Goal: Task Accomplishment & Management: Use online tool/utility

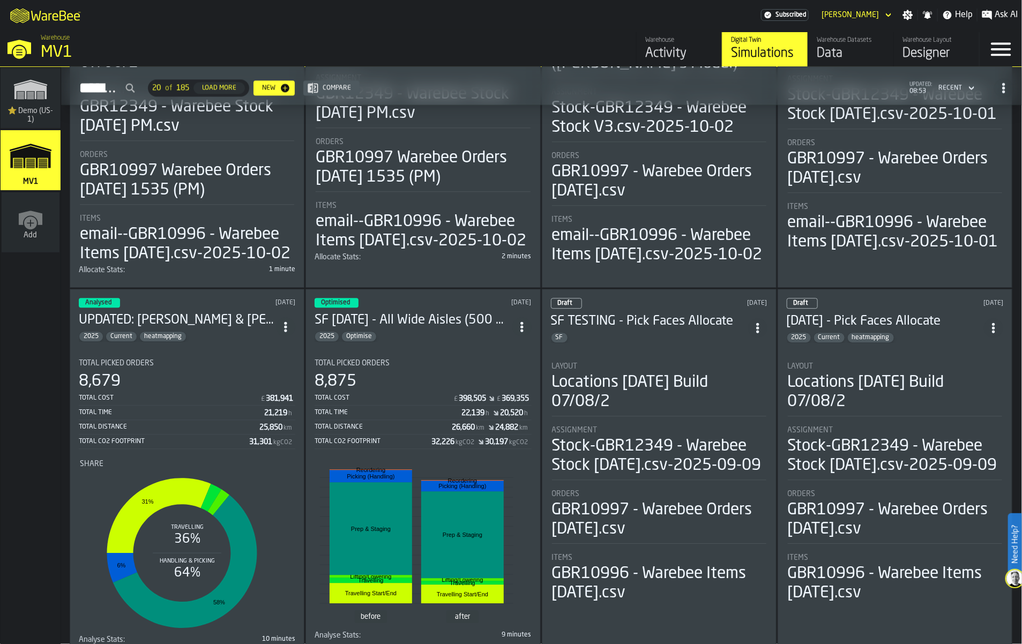
scroll to position [1540, 0]
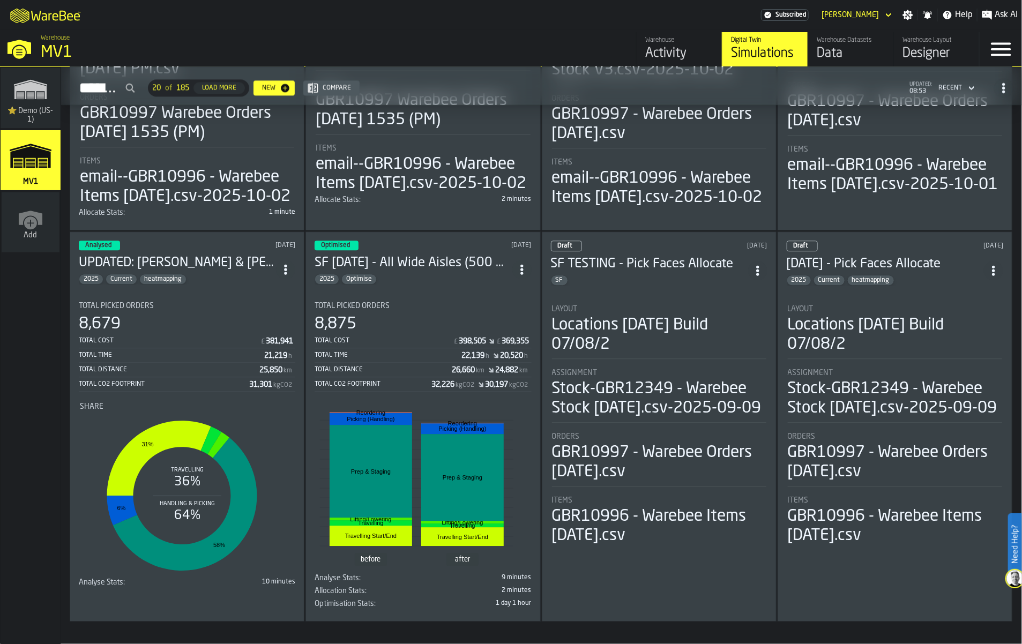
click at [286, 448] on div "Duplicate" at bounding box center [274, 442] width 56 height 13
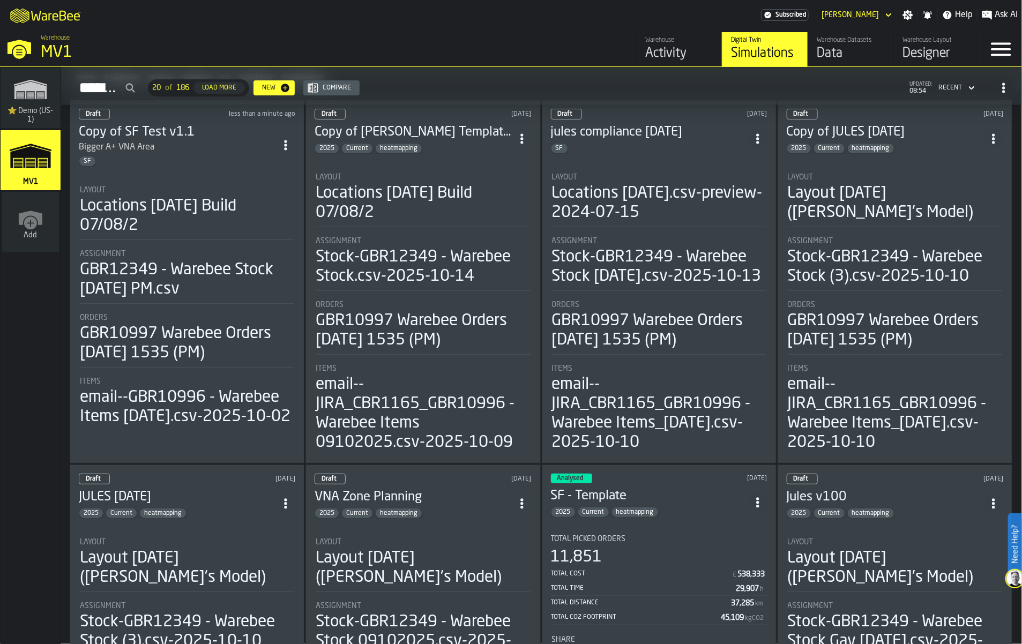
scroll to position [0, 0]
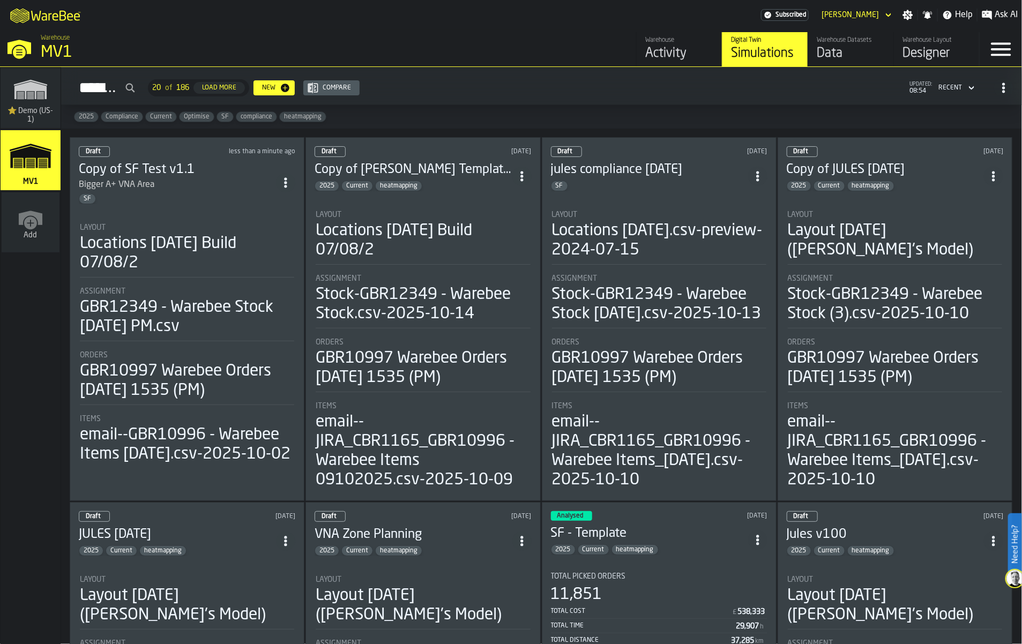
click at [217, 204] on div "SF" at bounding box center [177, 198] width 197 height 11
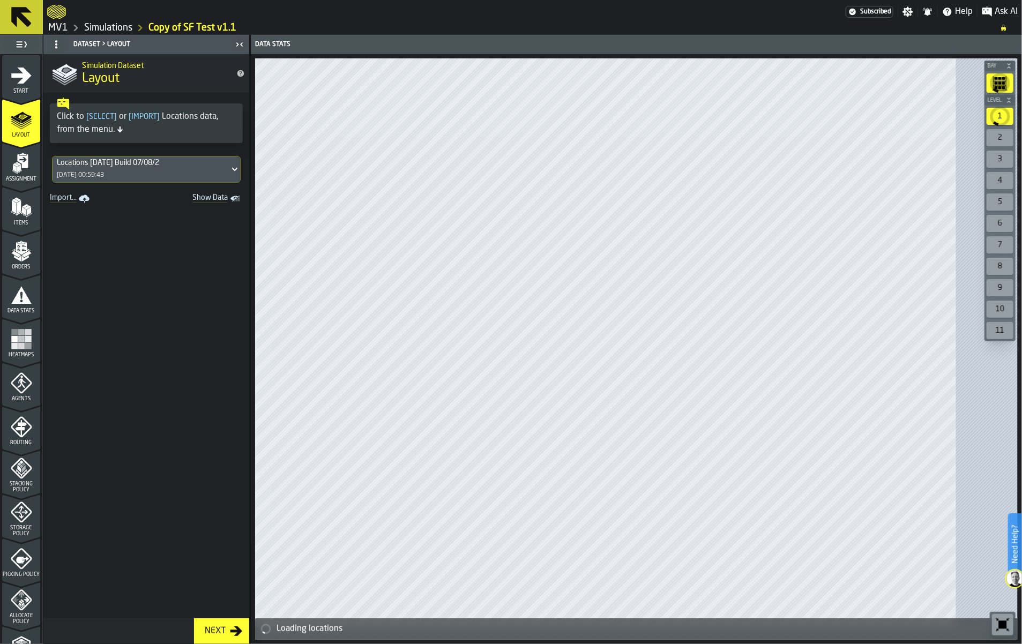
click at [27, 84] on icon "menu Start" at bounding box center [21, 76] width 20 height 16
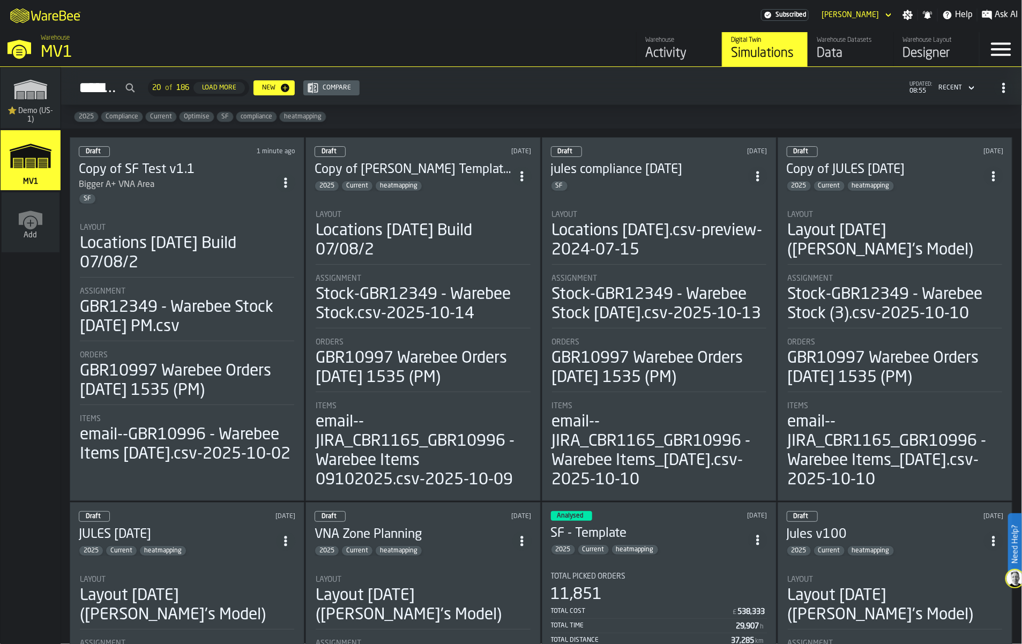
click at [291, 188] on icon "ItemListCard-DashboardItemContainer" at bounding box center [285, 182] width 11 height 11
click at [277, 283] on div "Delete" at bounding box center [274, 277] width 56 height 13
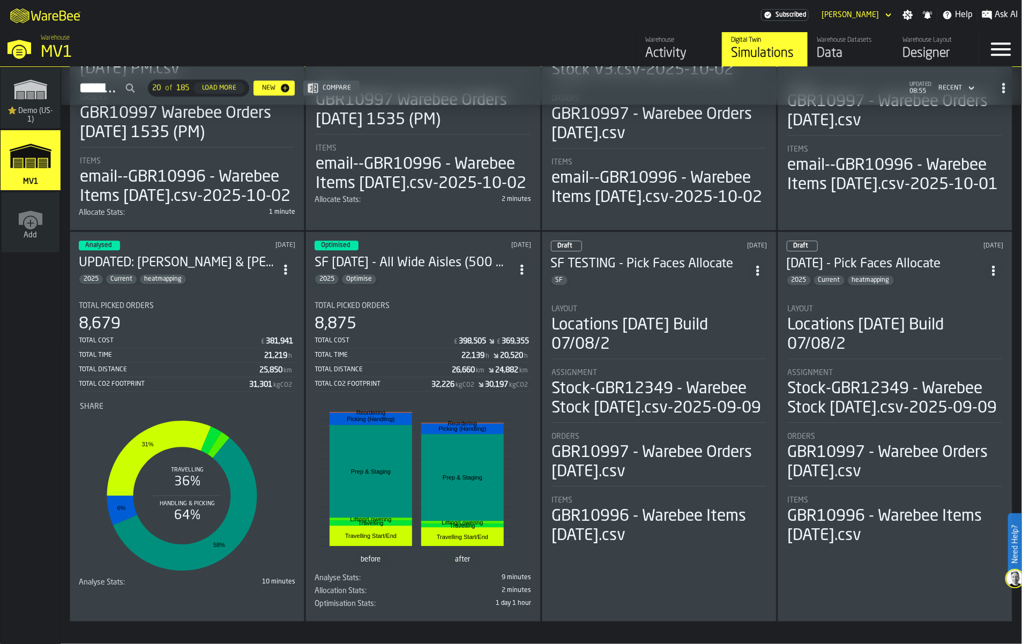
scroll to position [1607, 0]
click at [497, 373] on div "Duplicate" at bounding box center [504, 366] width 56 height 13
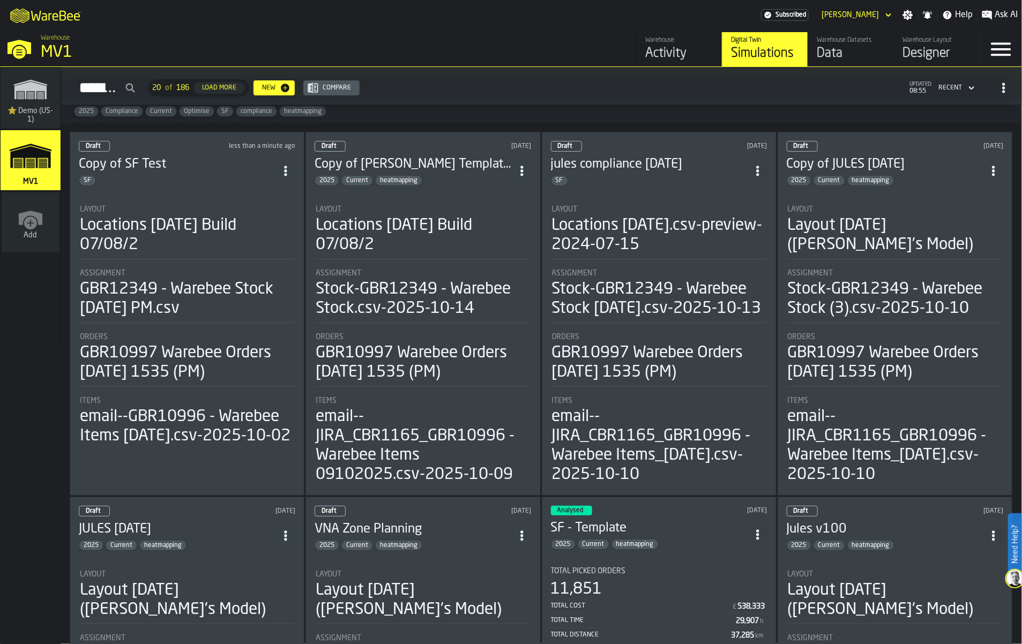
scroll to position [0, 0]
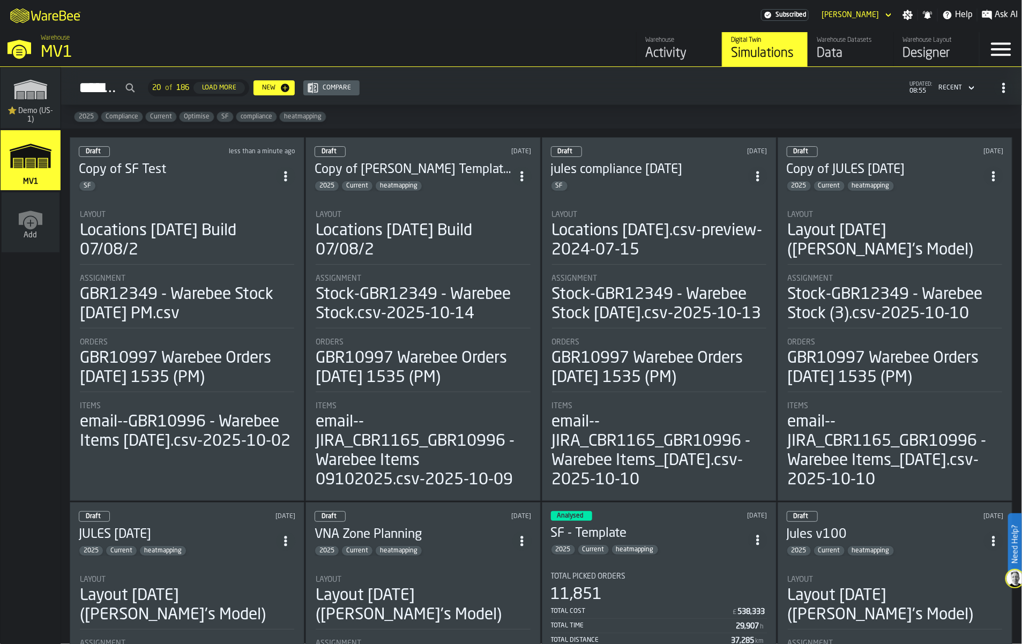
click at [242, 178] on h3 "Copy of SF Test" at bounding box center [177, 169] width 197 height 17
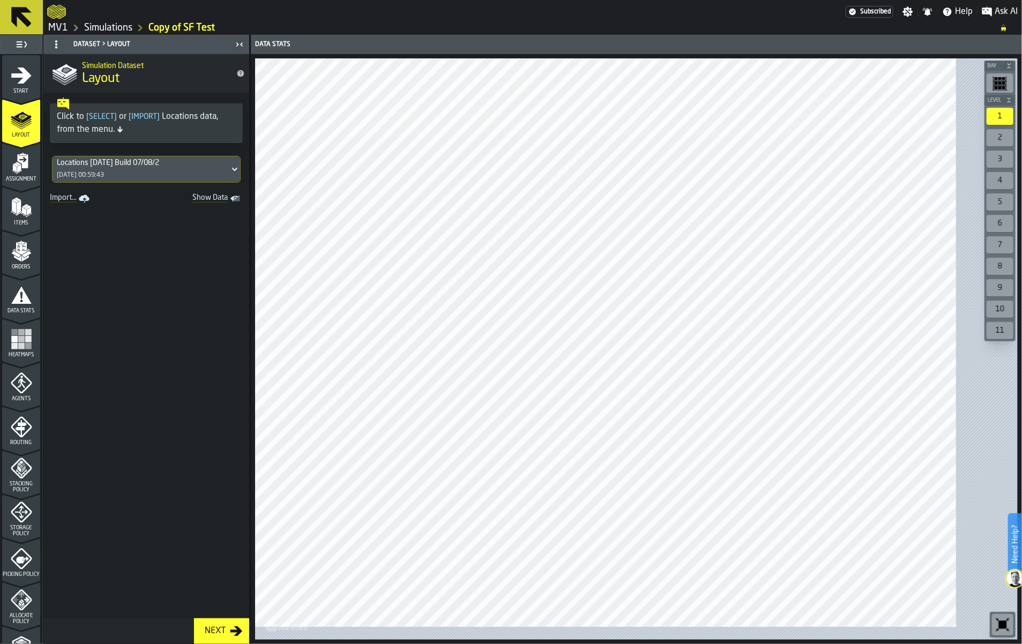
click at [31, 479] on icon "menu Stacking Policy" at bounding box center [21, 468] width 21 height 21
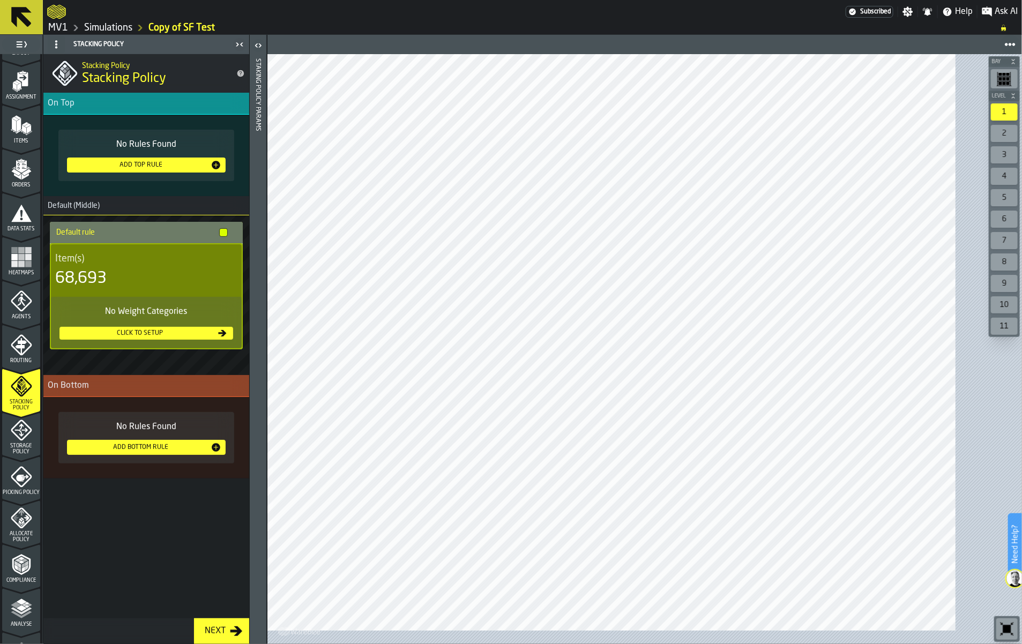
scroll to position [268, 0]
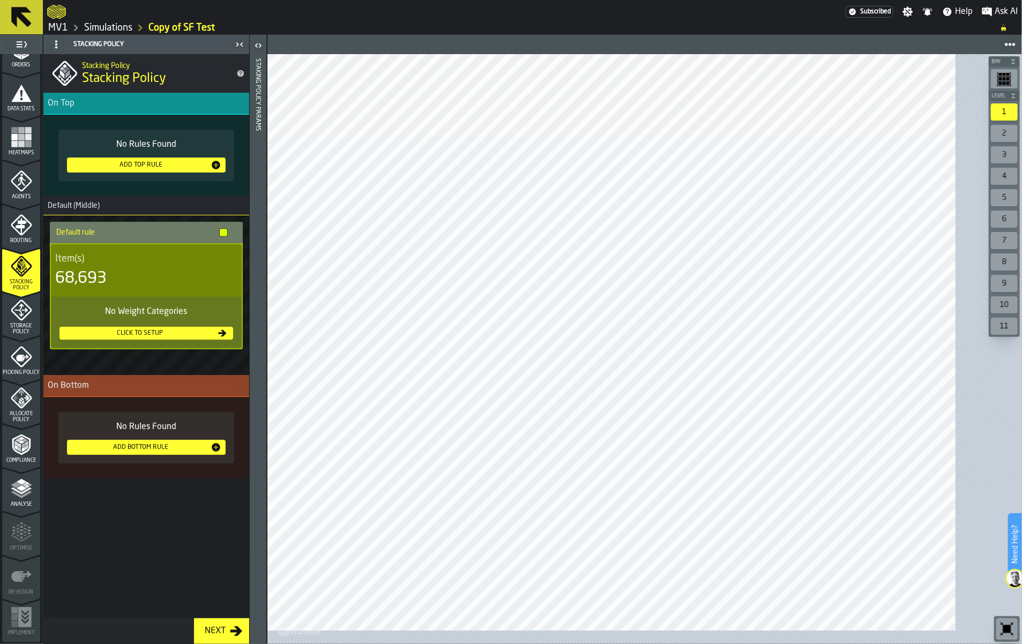
click at [27, 335] on span "Storage Policy" at bounding box center [21, 329] width 38 height 12
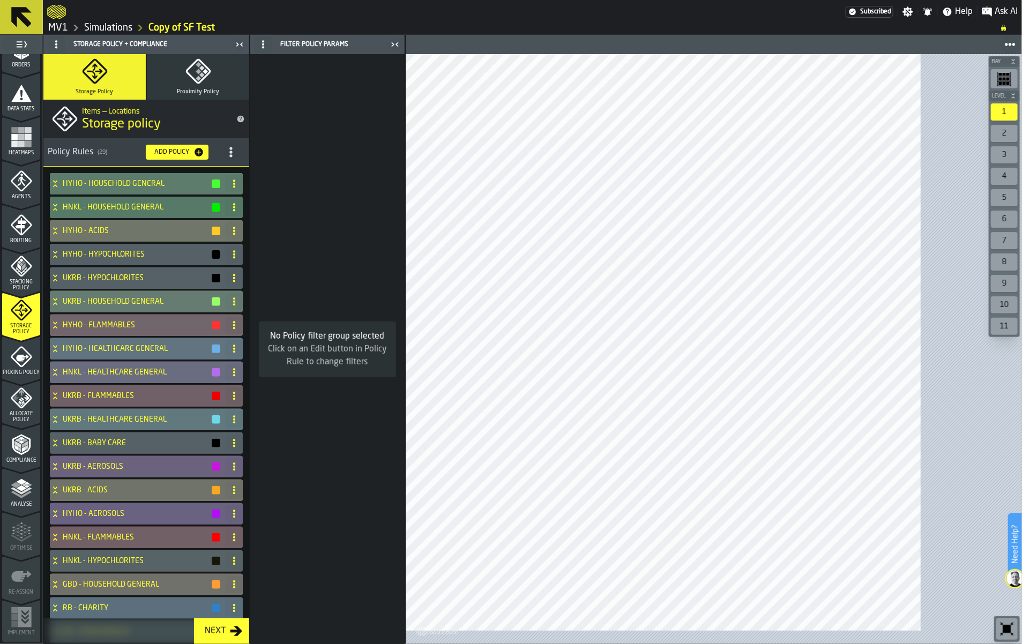
click at [61, 259] on icon at bounding box center [55, 254] width 11 height 9
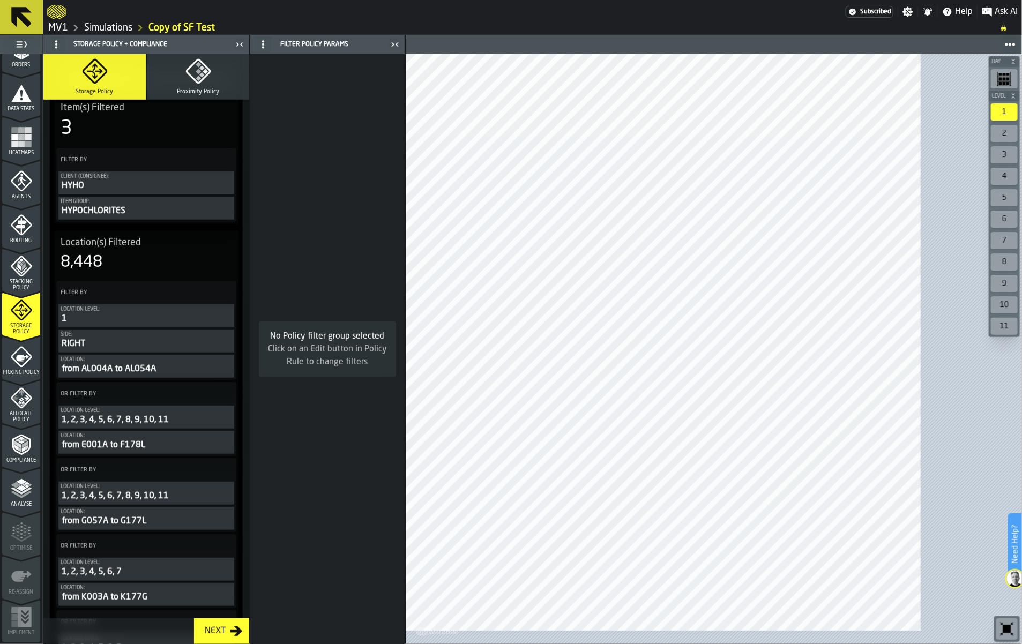
scroll to position [335, 0]
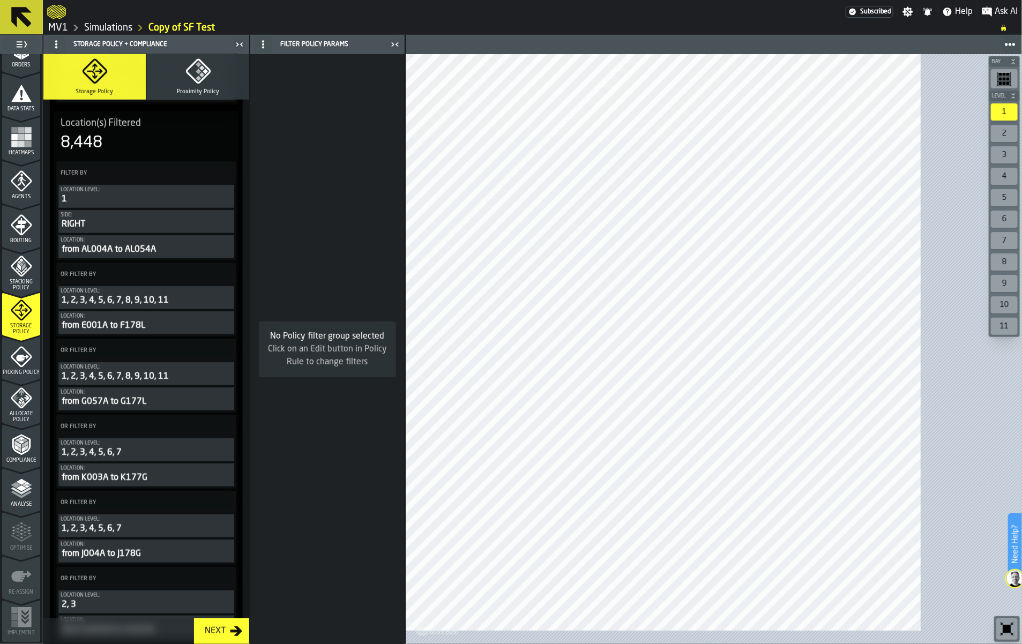
drag, startPoint x: 307, startPoint y: 188, endPoint x: 307, endPoint y: 99, distance: 88.9
click at [249, 98] on div "Storage Policy Proximity Policy Items — Locations Storage policy Policy Rules (…" at bounding box center [146, 349] width 206 height 590
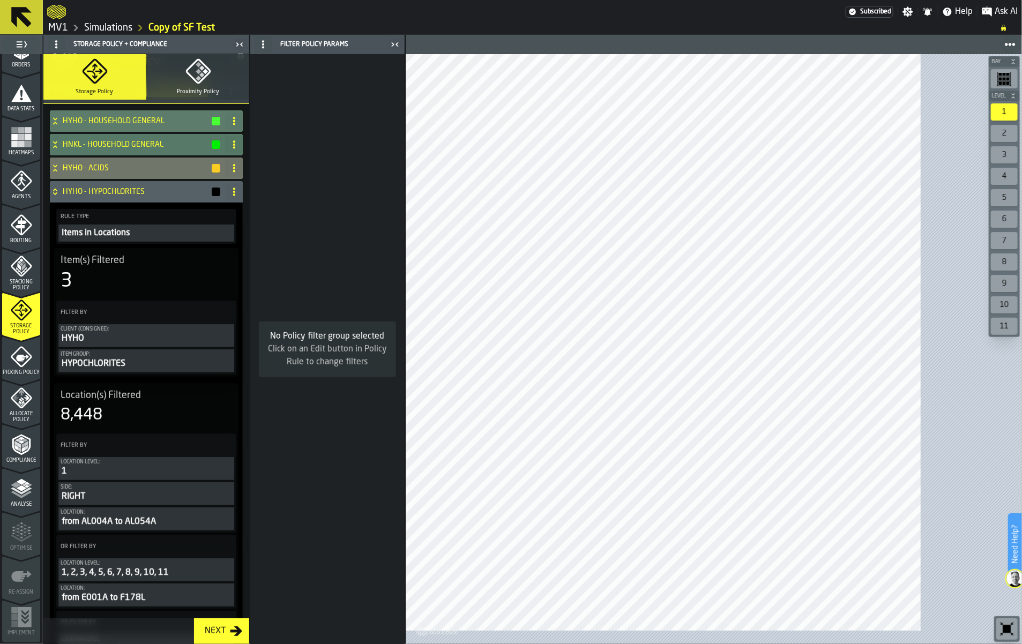
scroll to position [0, 0]
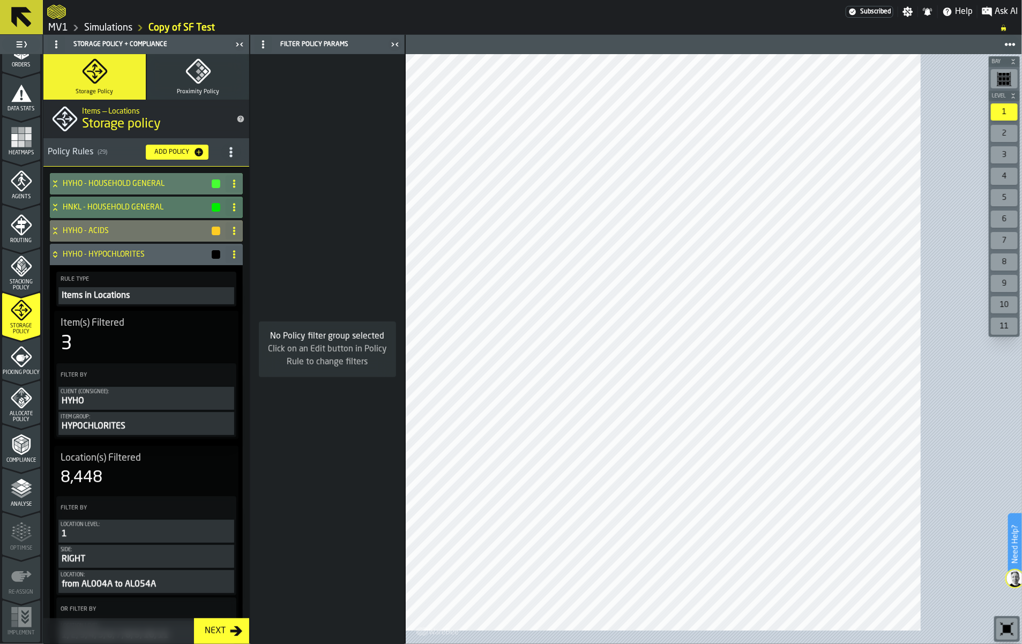
click at [122, 34] on link "Simulations" at bounding box center [108, 28] width 48 height 12
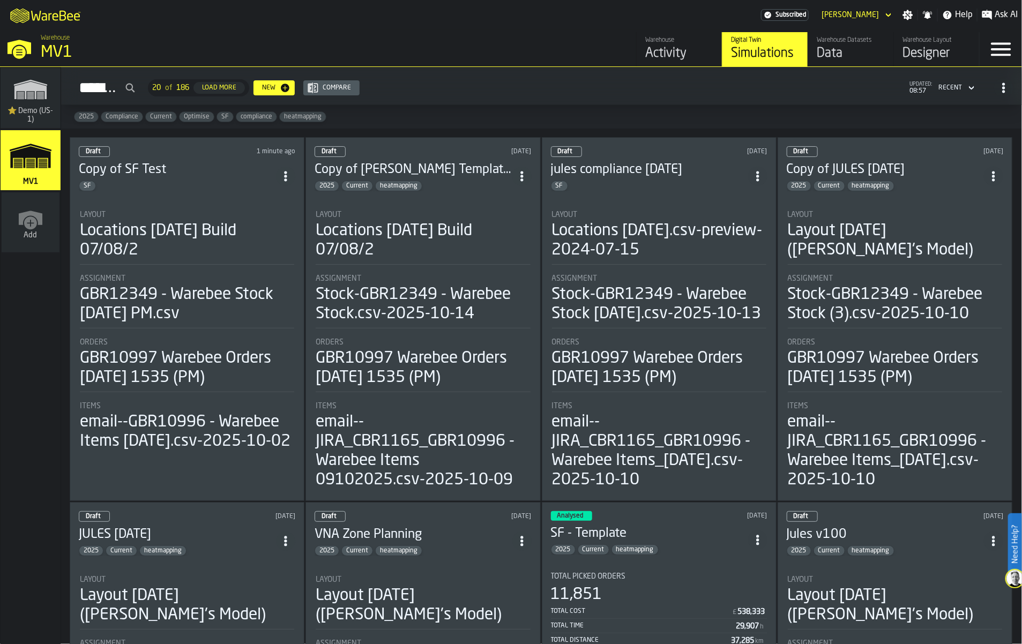
click at [817, 62] on div "Data" at bounding box center [851, 53] width 68 height 17
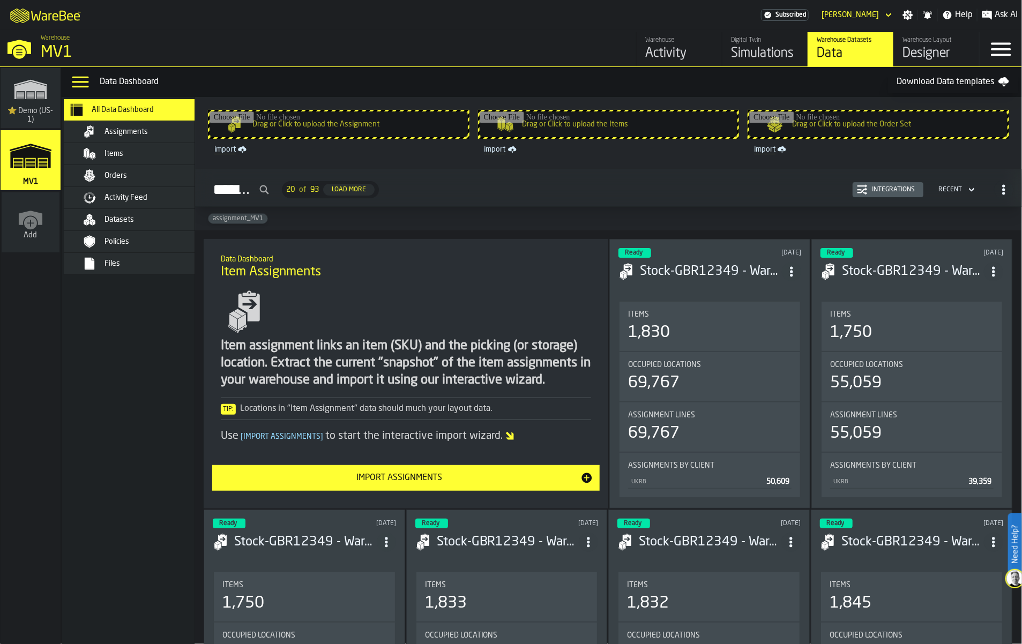
click at [389, 137] on input "Drag or Click to upload the Assignment" at bounding box center [339, 124] width 258 height 26
click at [731, 62] on div "Simulations" at bounding box center [765, 53] width 68 height 17
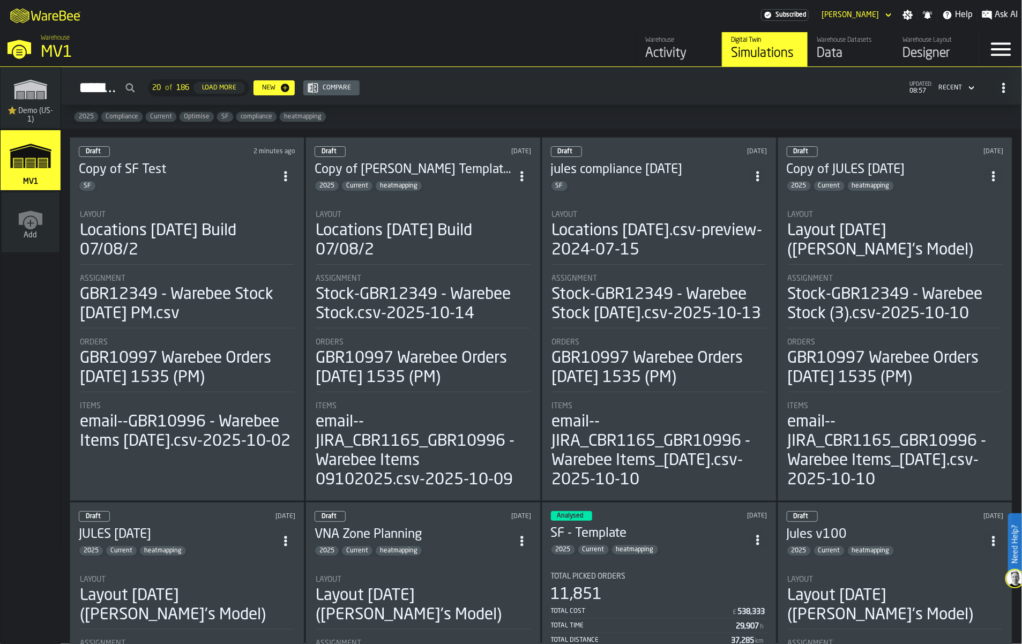
click at [220, 246] on div "Draft 2 minutes ago Copy of SF Test SF Layout Locations [DATE] Build 07/08/2 As…" at bounding box center [187, 319] width 235 height 364
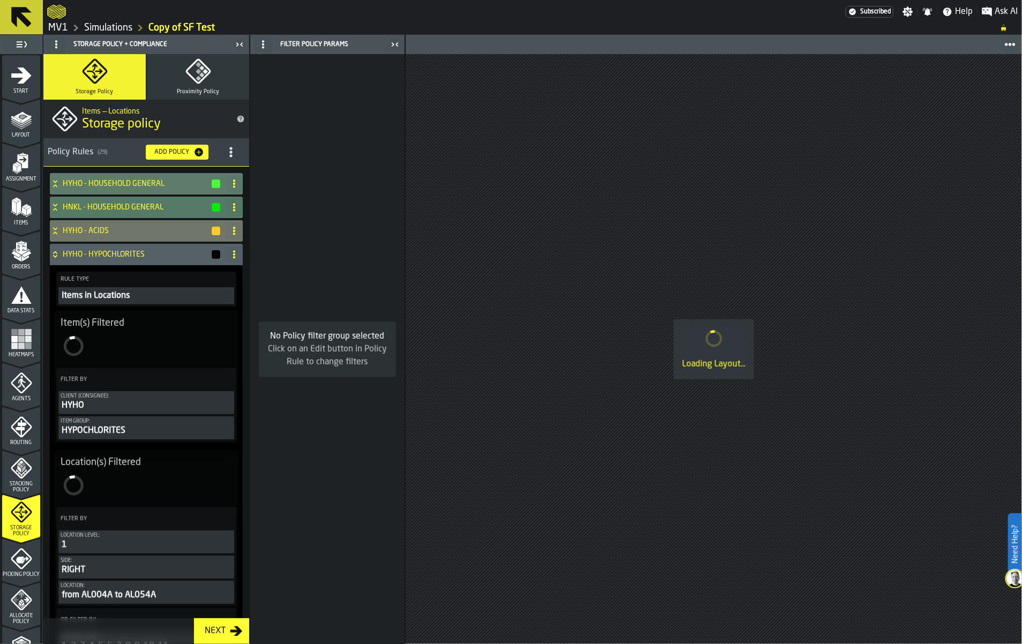
click at [32, 130] on icon "menu Layout" at bounding box center [21, 119] width 21 height 21
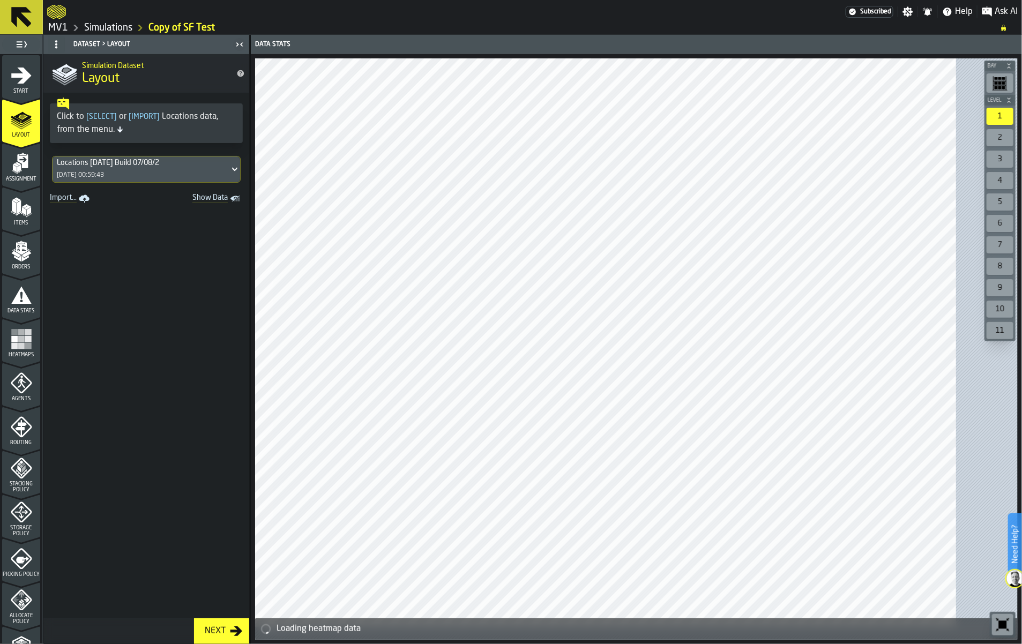
click at [32, 174] on icon "menu Assignment" at bounding box center [21, 163] width 21 height 21
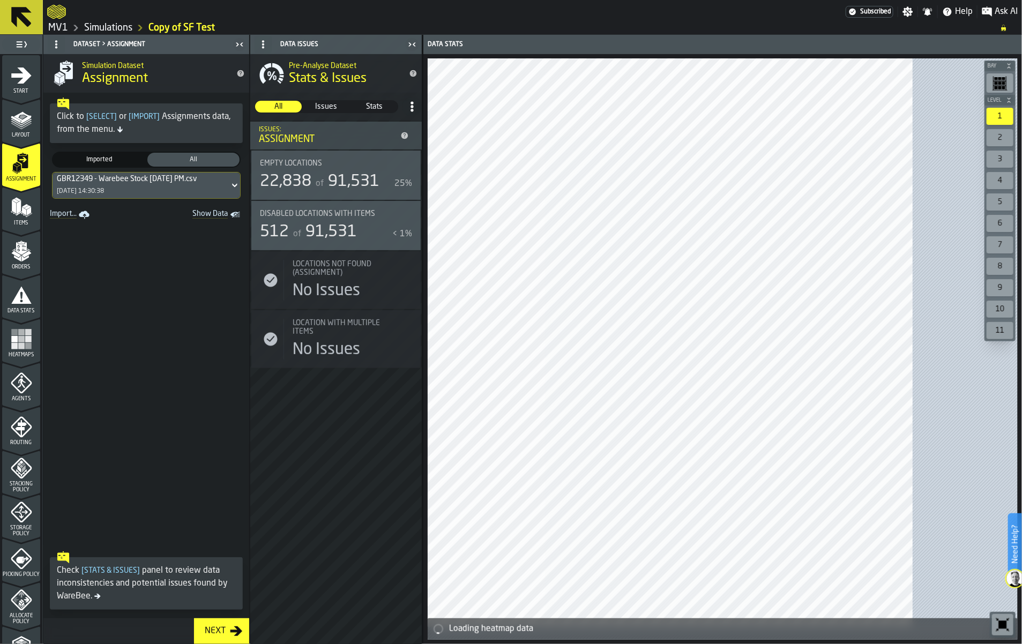
click at [240, 192] on icon at bounding box center [234, 185] width 11 height 13
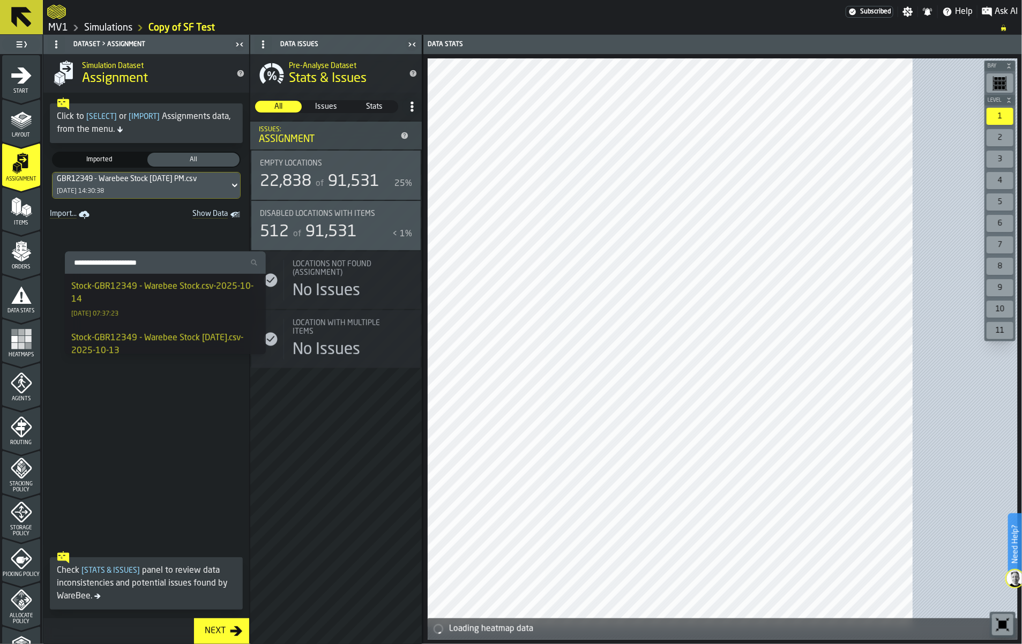
click at [240, 192] on icon at bounding box center [234, 185] width 11 height 13
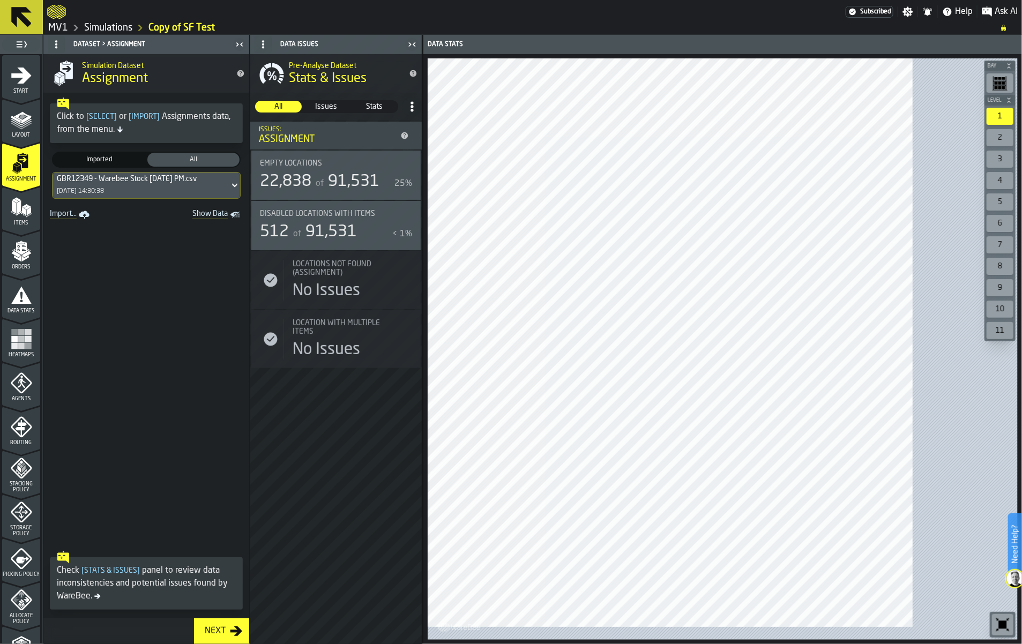
click at [34, 138] on span "Layout" at bounding box center [21, 135] width 38 height 6
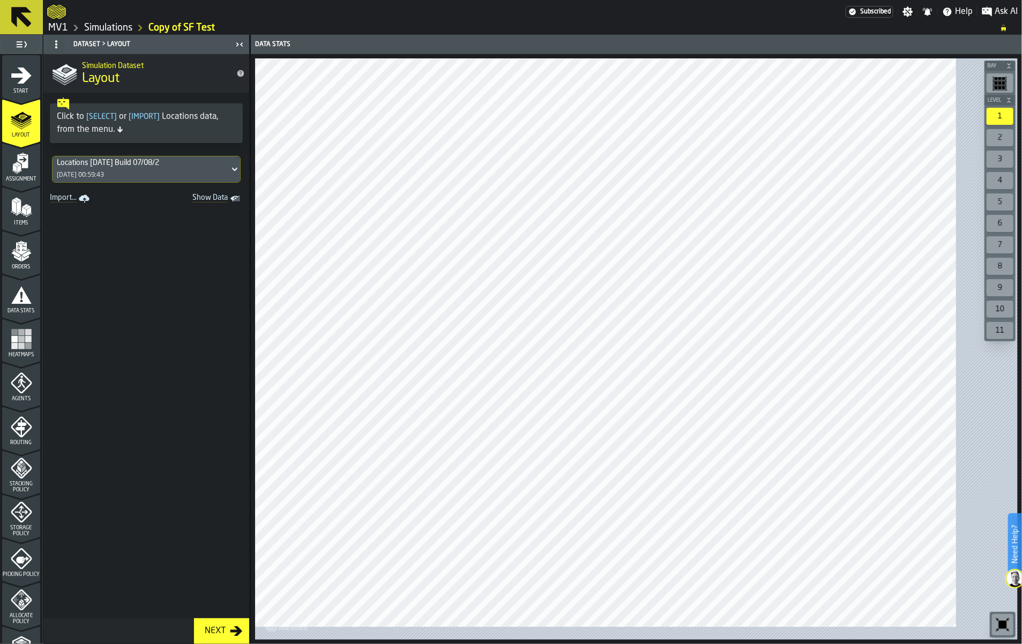
click at [40, 182] on div "Assignment" at bounding box center [21, 167] width 38 height 29
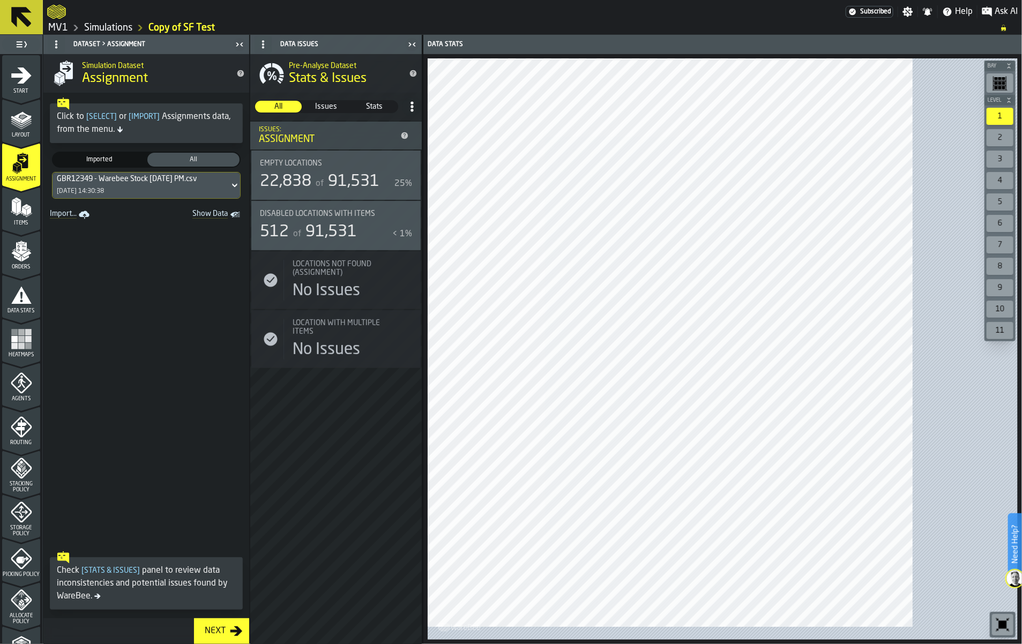
click at [240, 192] on icon at bounding box center [234, 185] width 11 height 13
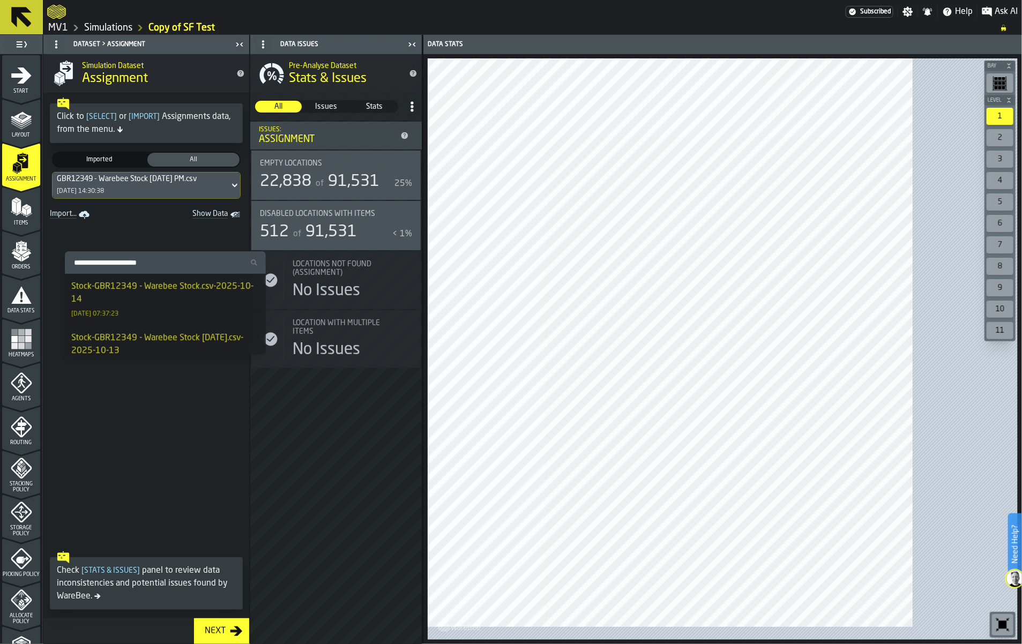
click at [240, 192] on icon at bounding box center [234, 185] width 11 height 13
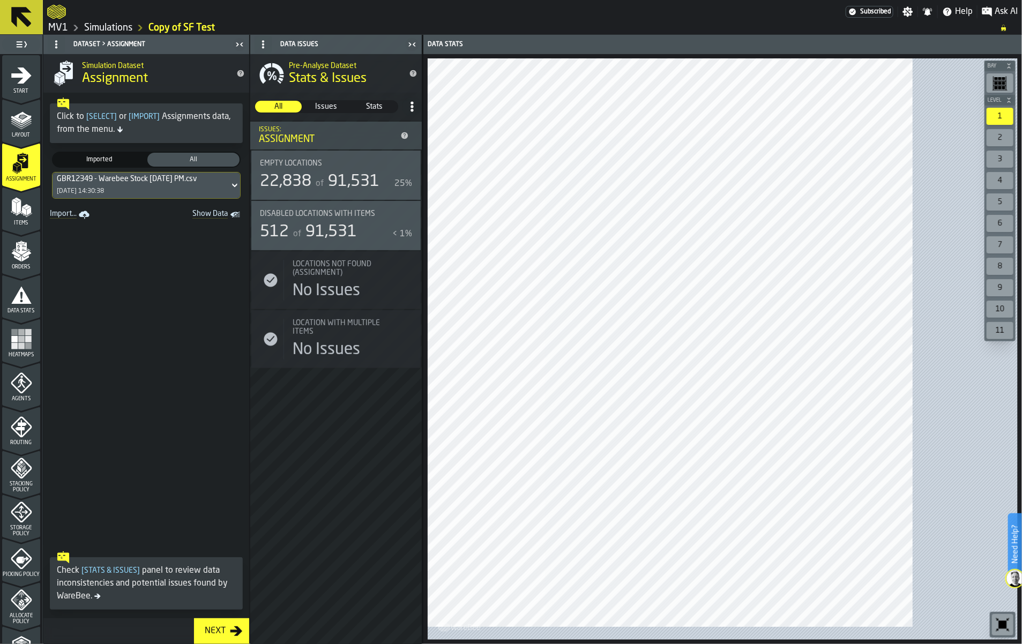
click at [240, 192] on icon at bounding box center [234, 185] width 11 height 13
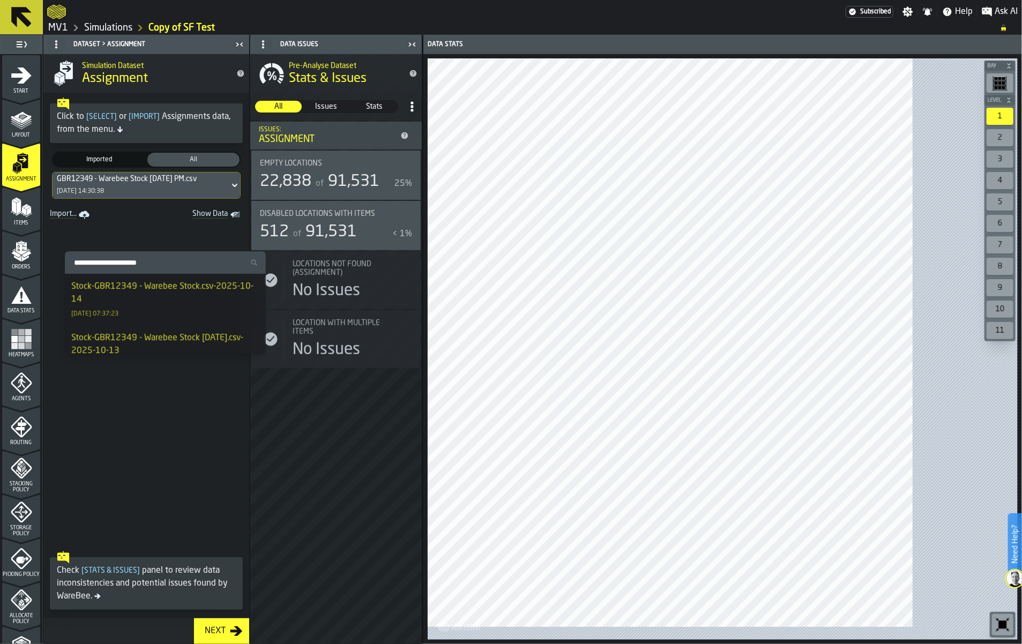
click at [240, 192] on icon at bounding box center [234, 185] width 11 height 13
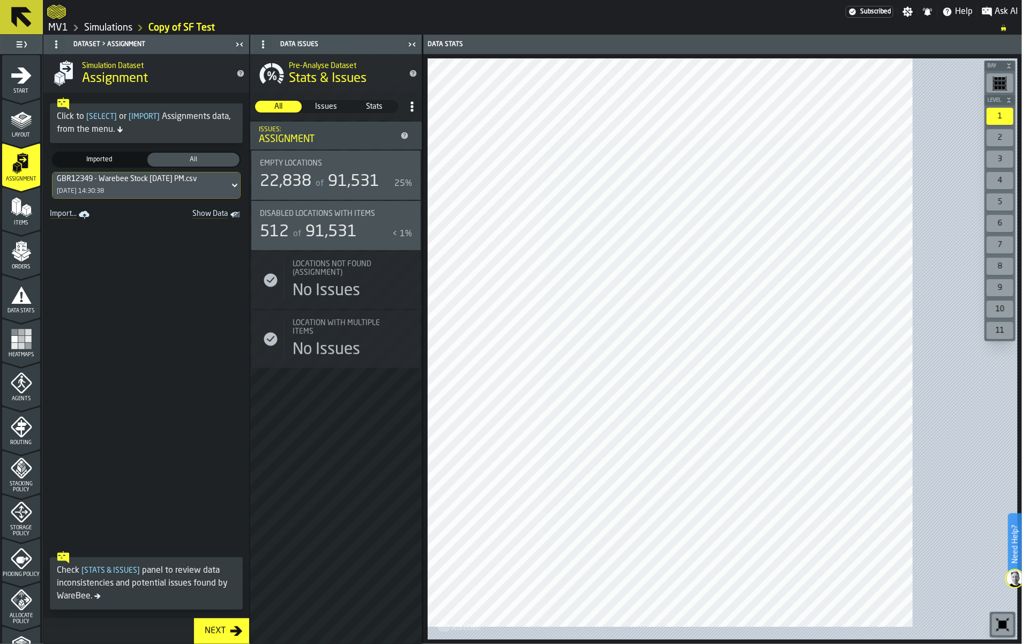
click at [132, 34] on link "Simulations" at bounding box center [108, 28] width 48 height 12
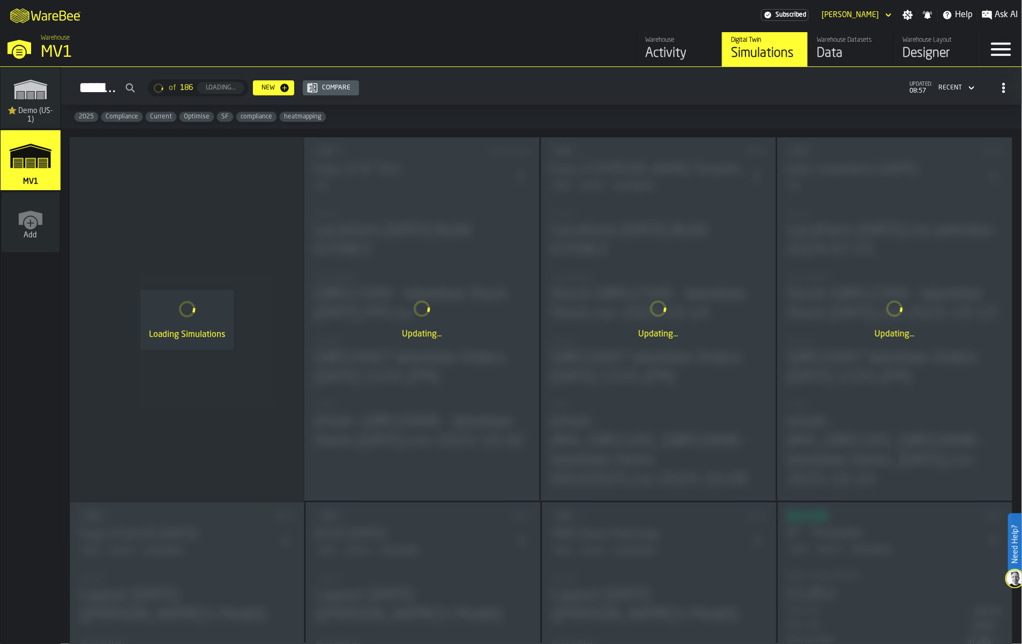
click at [817, 62] on div "Data" at bounding box center [851, 53] width 68 height 17
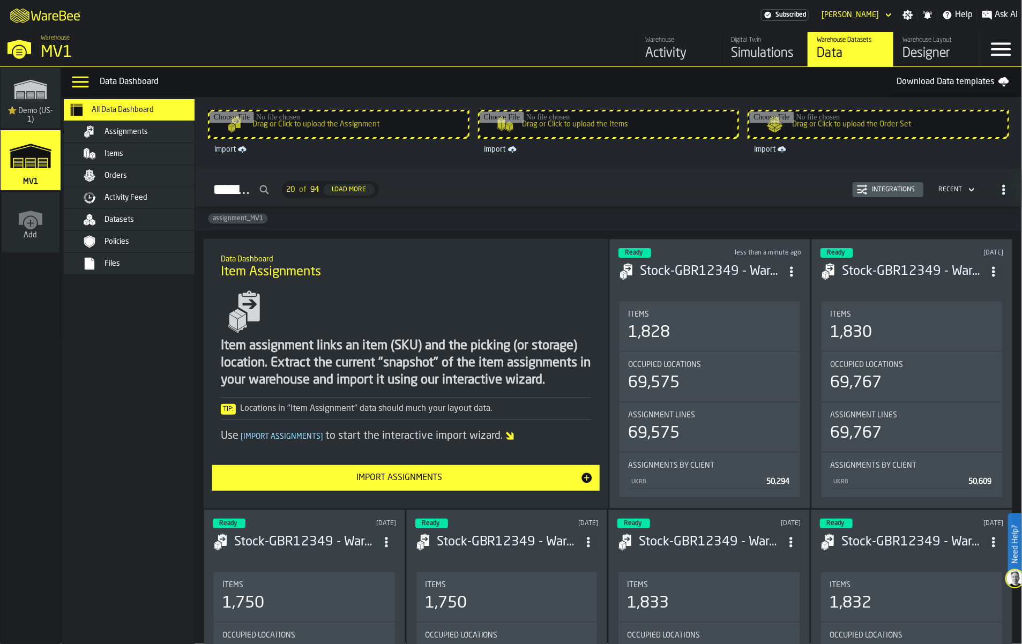
click at [731, 62] on div "Simulations" at bounding box center [765, 53] width 68 height 17
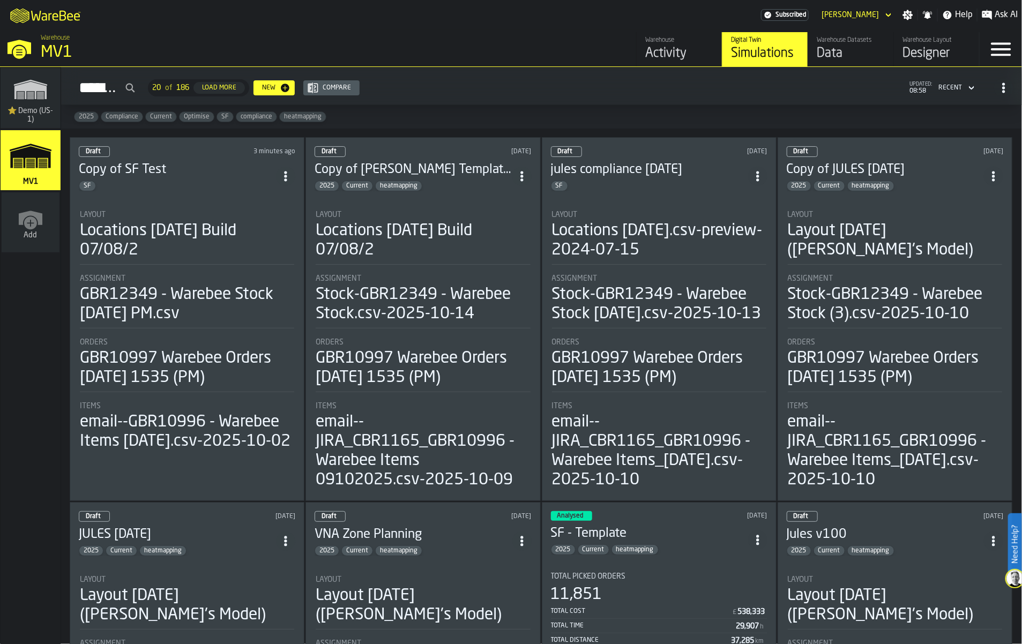
click at [198, 219] on div "Layout" at bounding box center [187, 215] width 214 height 9
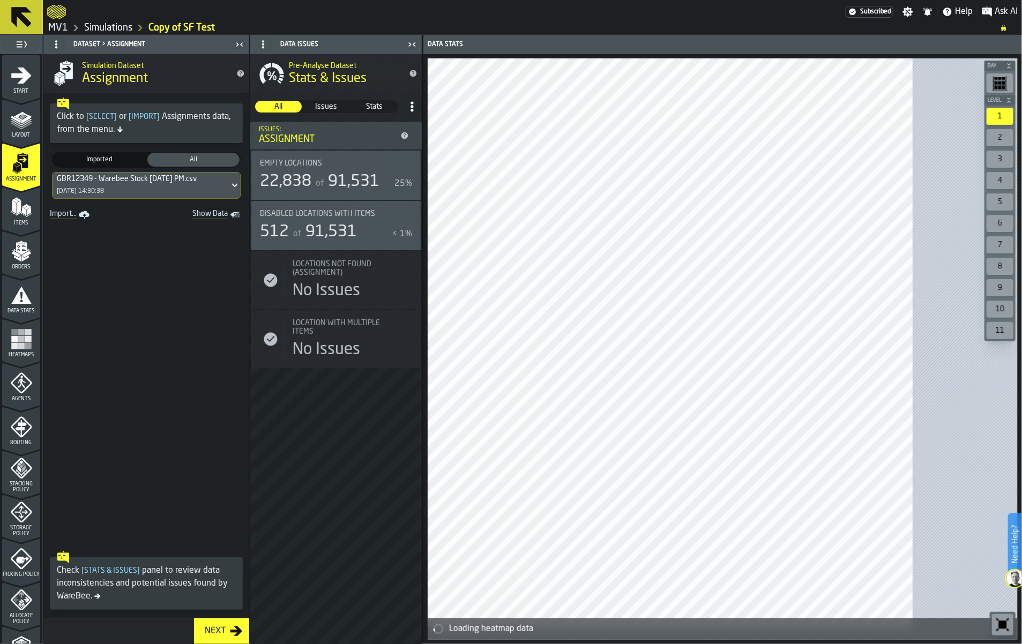
click at [237, 188] on icon at bounding box center [234, 186] width 5 height 4
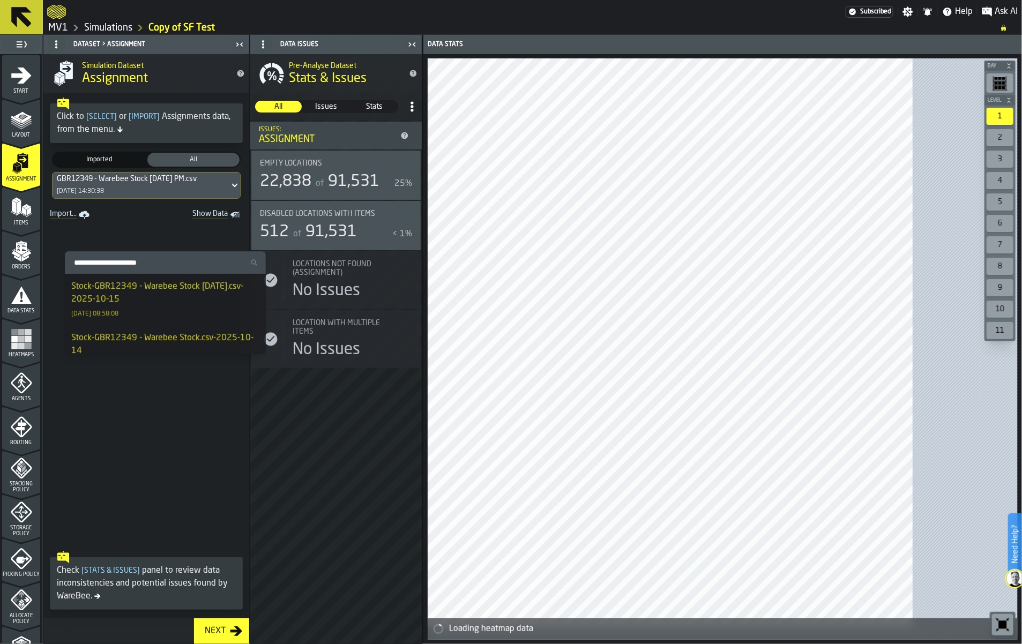
click at [193, 300] on div "Stock-GBR12349 - Warebee Stock [DATE].csv-2025-10-15" at bounding box center [165, 293] width 188 height 26
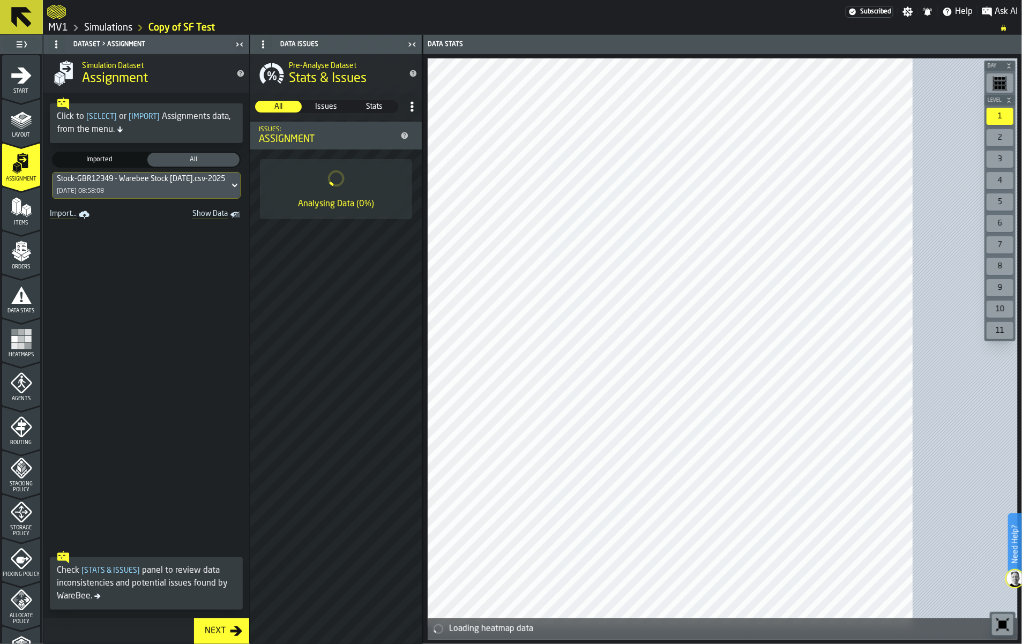
click at [28, 208] on polygon "menu Items" at bounding box center [24, 206] width 6 height 4
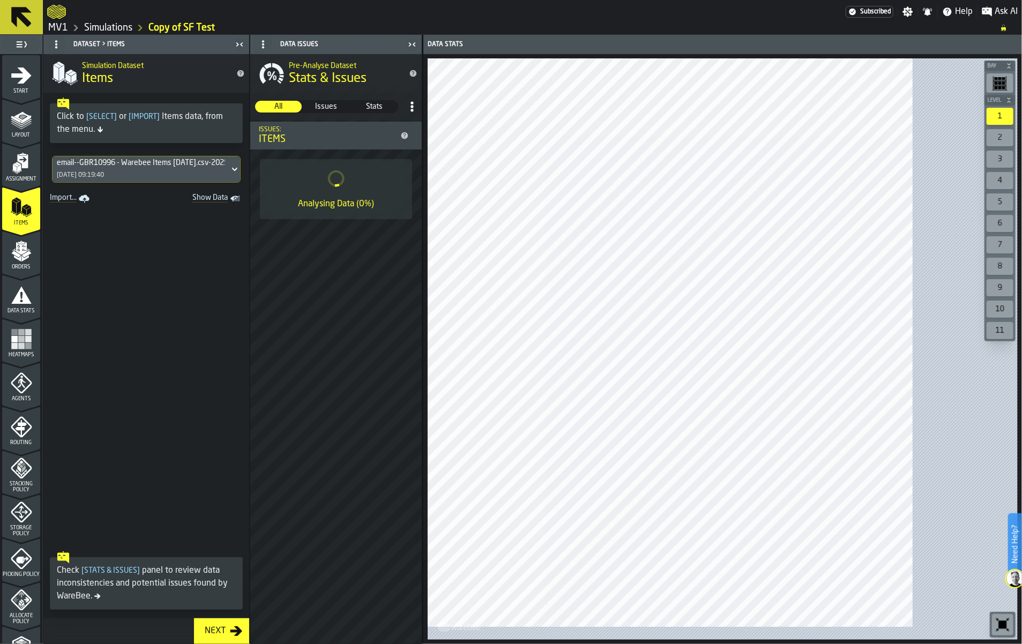
click at [240, 176] on icon at bounding box center [234, 169] width 11 height 13
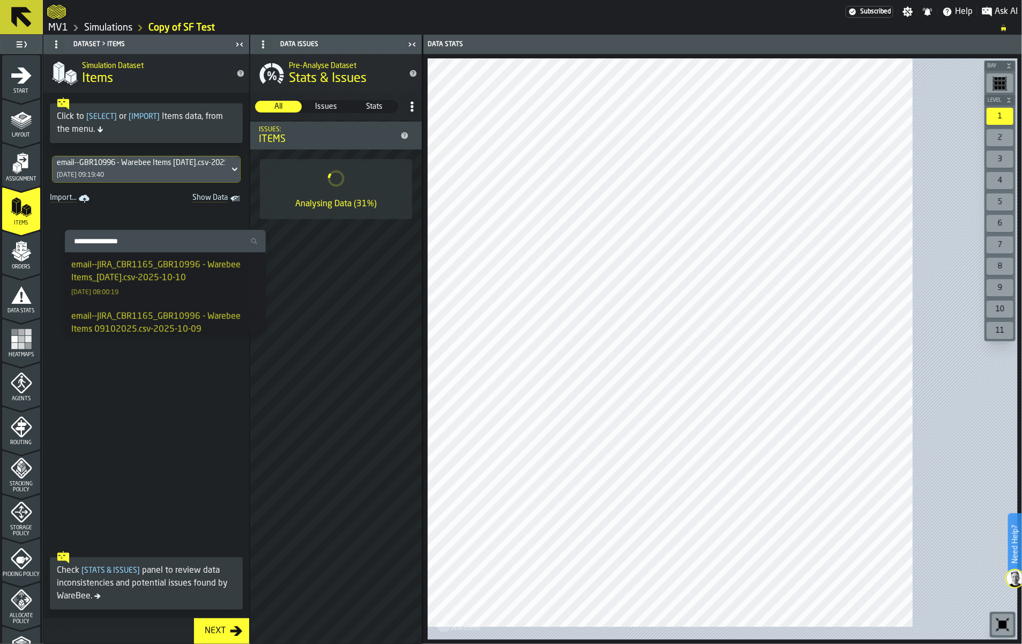
click at [210, 285] on div "email--JIRA_CBR1165_GBR10996 - Warebee Items_[DATE].csv-2025-10-10" at bounding box center [165, 272] width 188 height 26
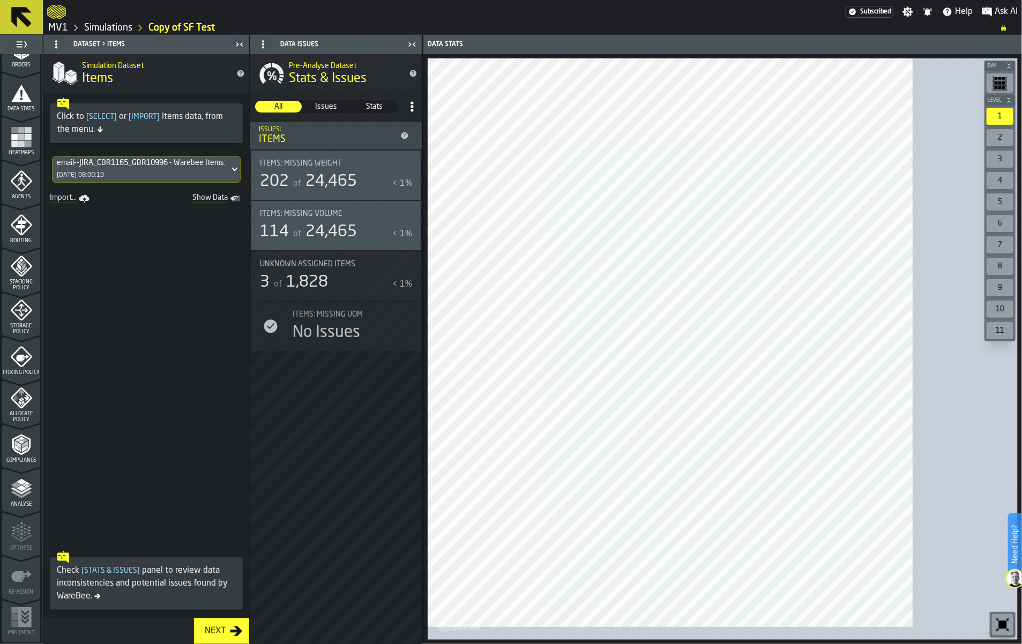
scroll to position [335, 0]
click at [28, 450] on icon "menu Compliance" at bounding box center [26, 447] width 3 height 5
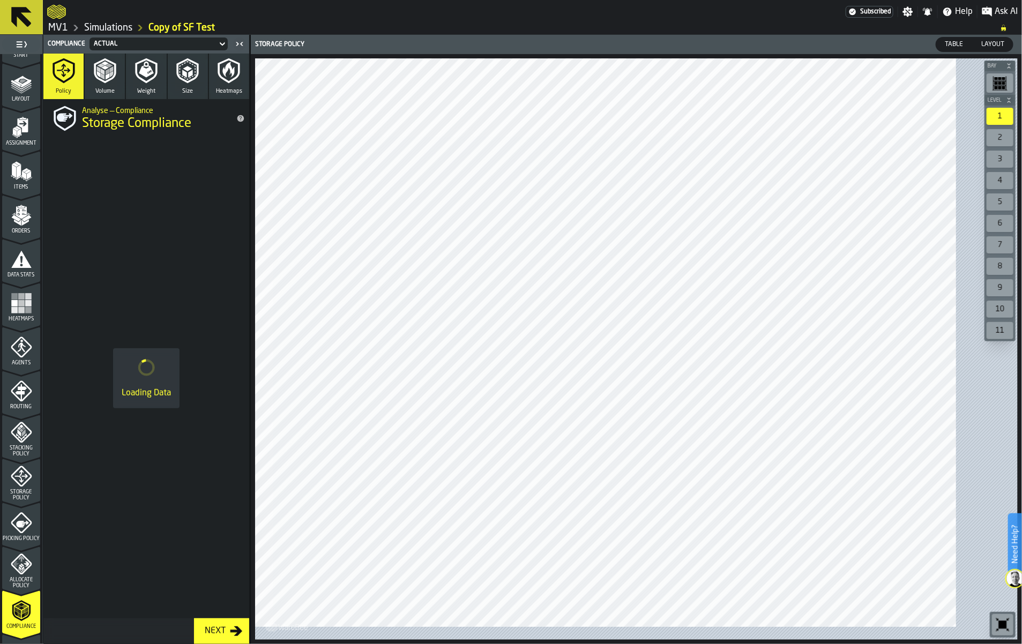
scroll to position [3, 0]
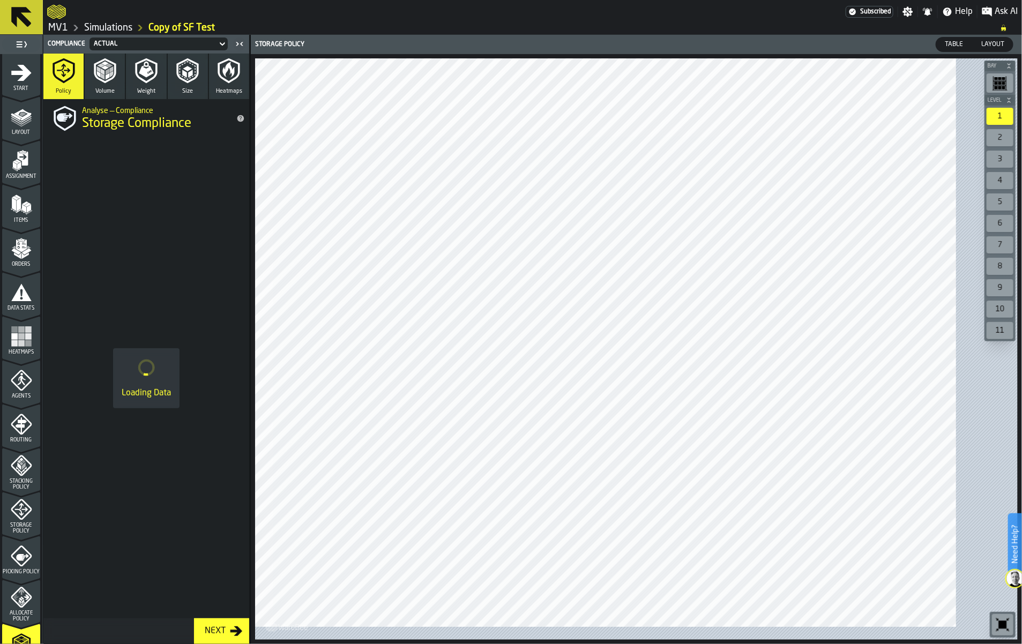
click at [31, 81] on icon "menu Start" at bounding box center [21, 73] width 20 height 16
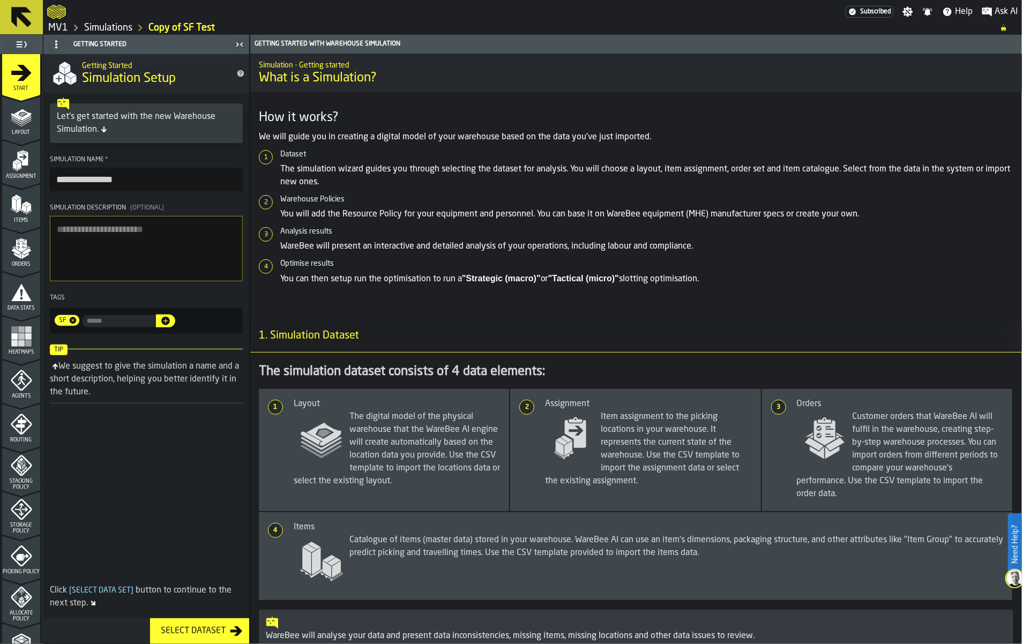
click at [184, 191] on input "**********" at bounding box center [146, 180] width 193 height 24
drag, startPoint x: 188, startPoint y: 224, endPoint x: 43, endPoint y: 226, distance: 144.7
click at [43, 226] on aside "**********" at bounding box center [125, 339] width 250 height 609
type input "**********"
click at [152, 281] on textarea "Simulation Description (Optional)" at bounding box center [146, 248] width 193 height 65
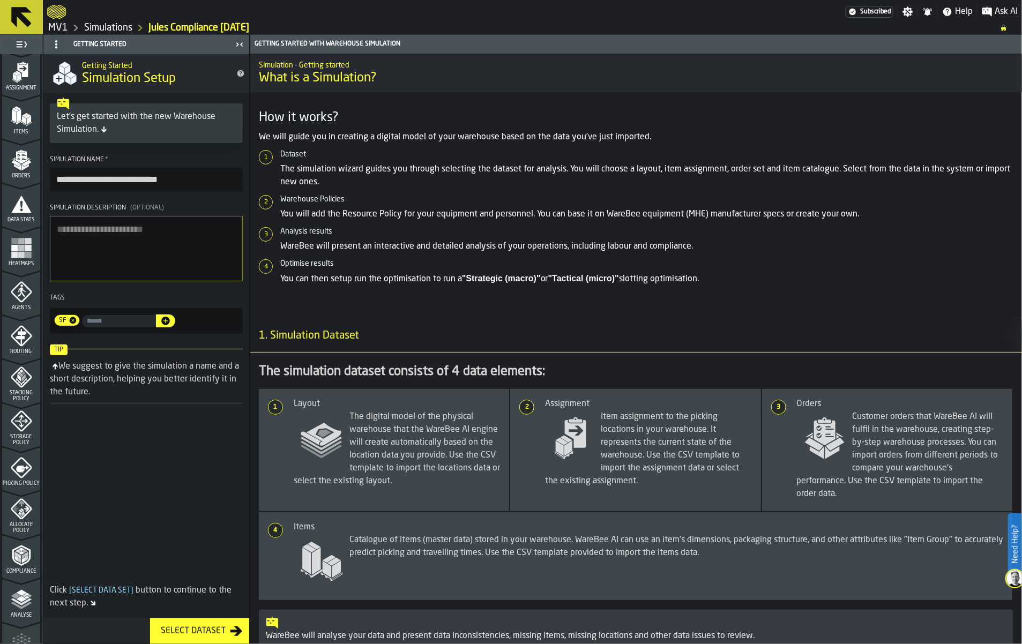
scroll to position [204, 0]
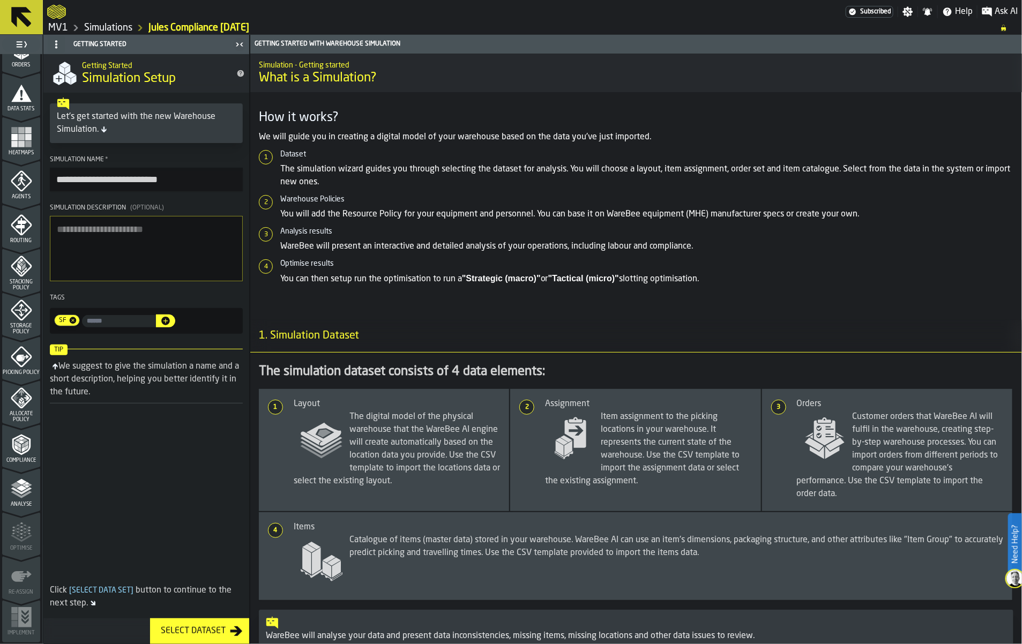
click at [32, 455] on icon "menu Compliance" at bounding box center [21, 444] width 21 height 21
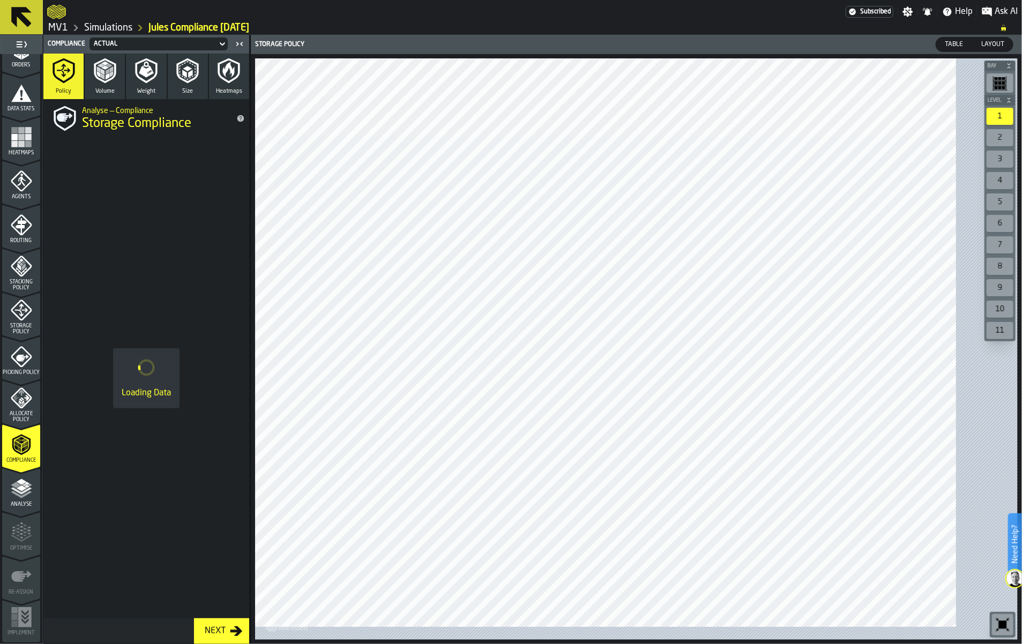
click at [132, 34] on link "Simulations" at bounding box center [108, 28] width 48 height 12
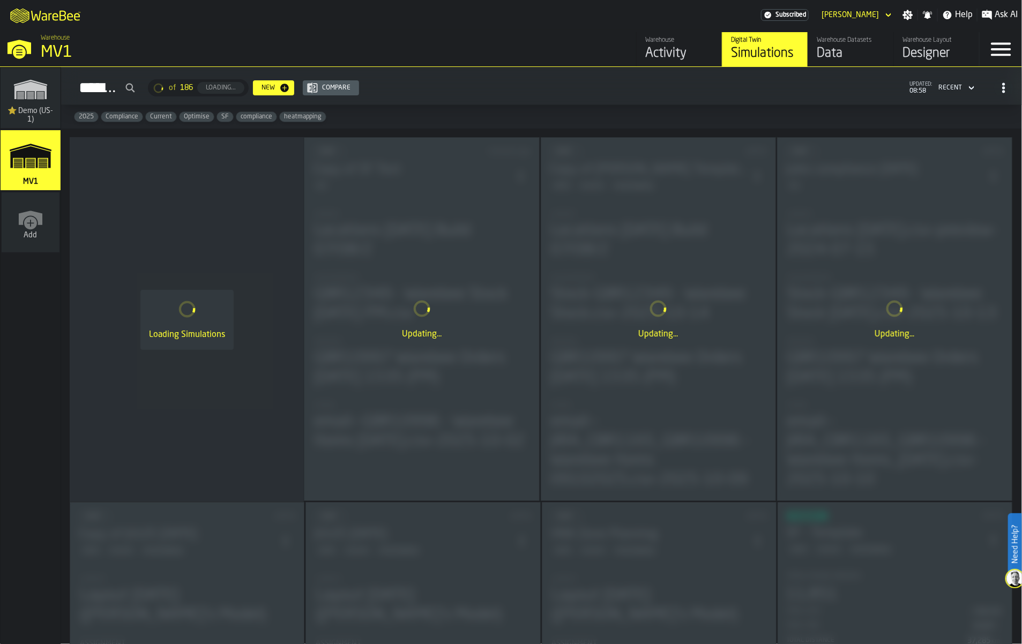
click at [817, 62] on div "Data" at bounding box center [851, 53] width 68 height 17
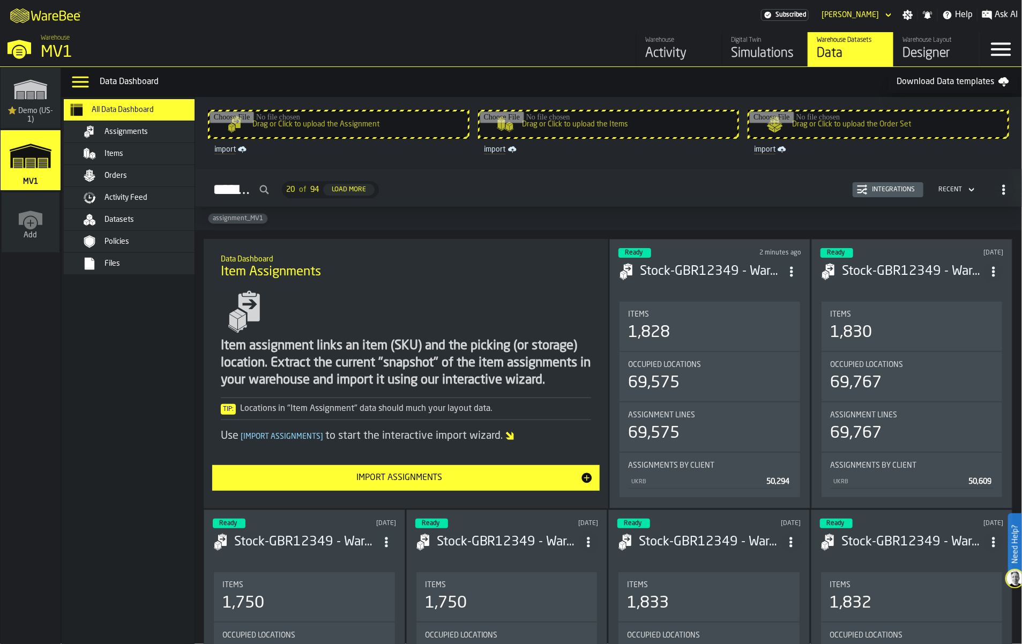
click at [134, 224] on span "Datasets" at bounding box center [118, 219] width 29 height 9
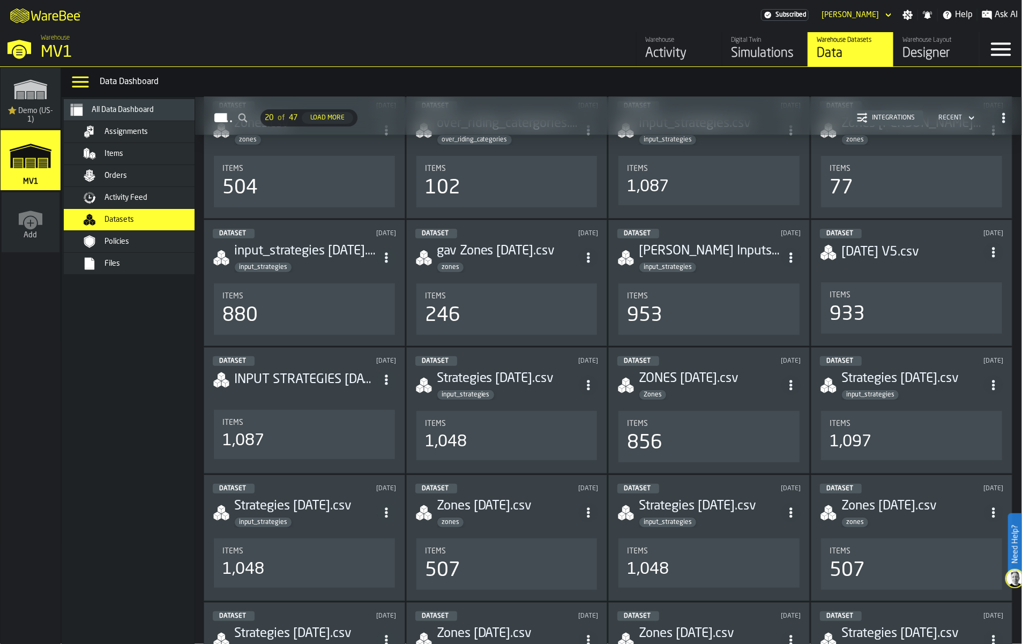
scroll to position [91, 0]
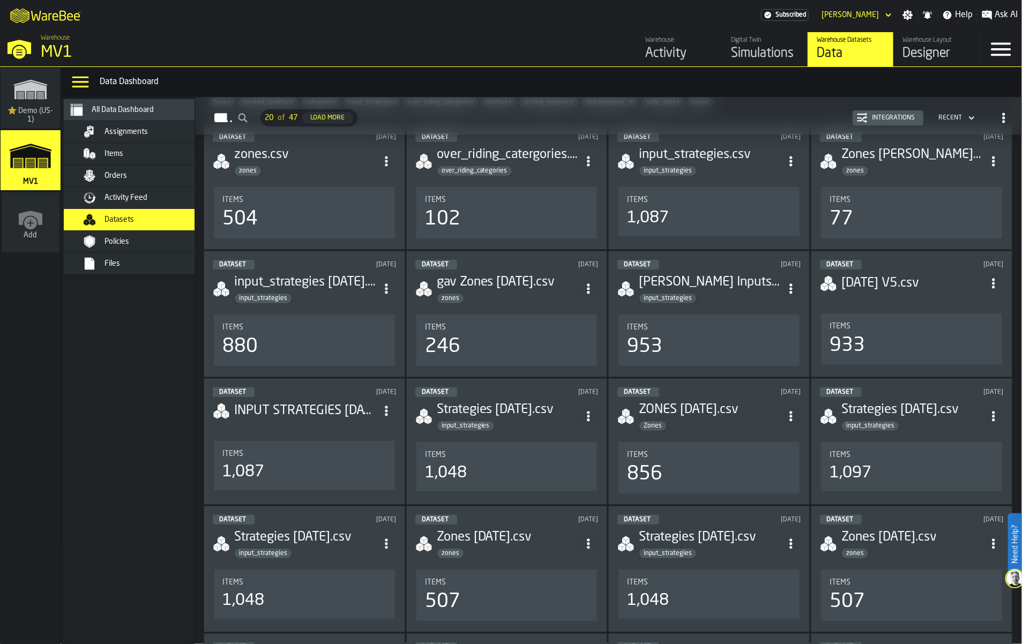
click at [731, 62] on div "Simulations" at bounding box center [765, 53] width 68 height 17
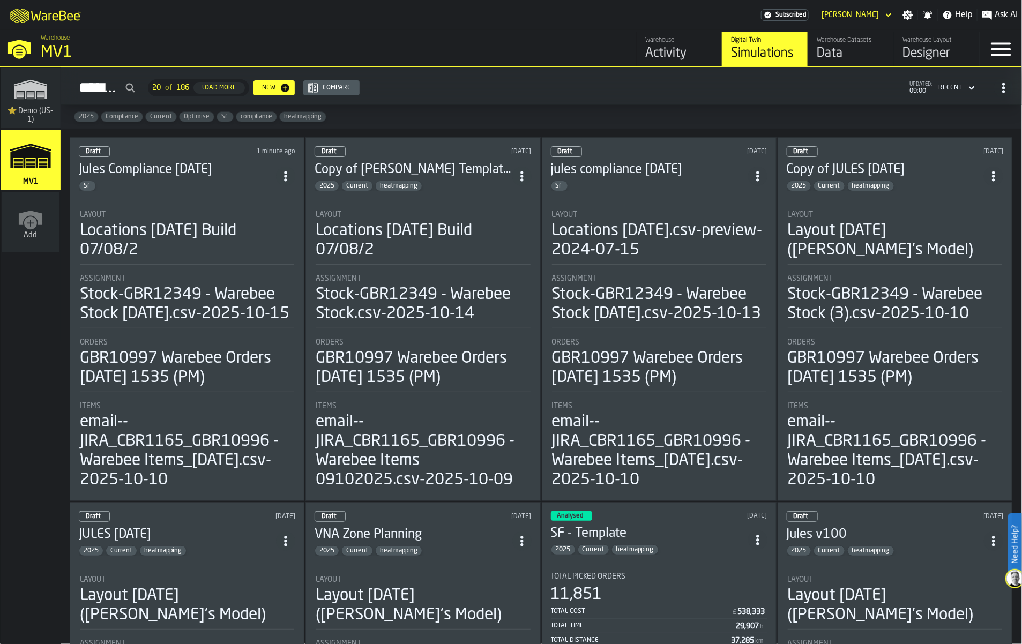
click at [191, 249] on section "Layout Locations [DATE] Build 07/08/2 Assignment Stock-GBR12349 - Warebee Stock…" at bounding box center [187, 346] width 216 height 292
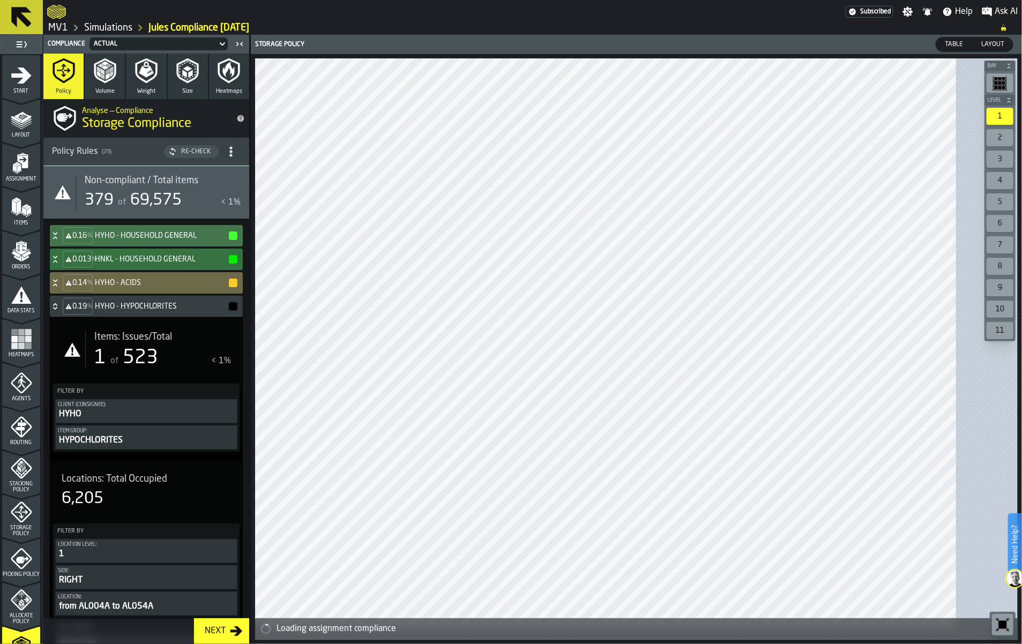
click at [27, 86] on icon "menu Start" at bounding box center [21, 75] width 21 height 21
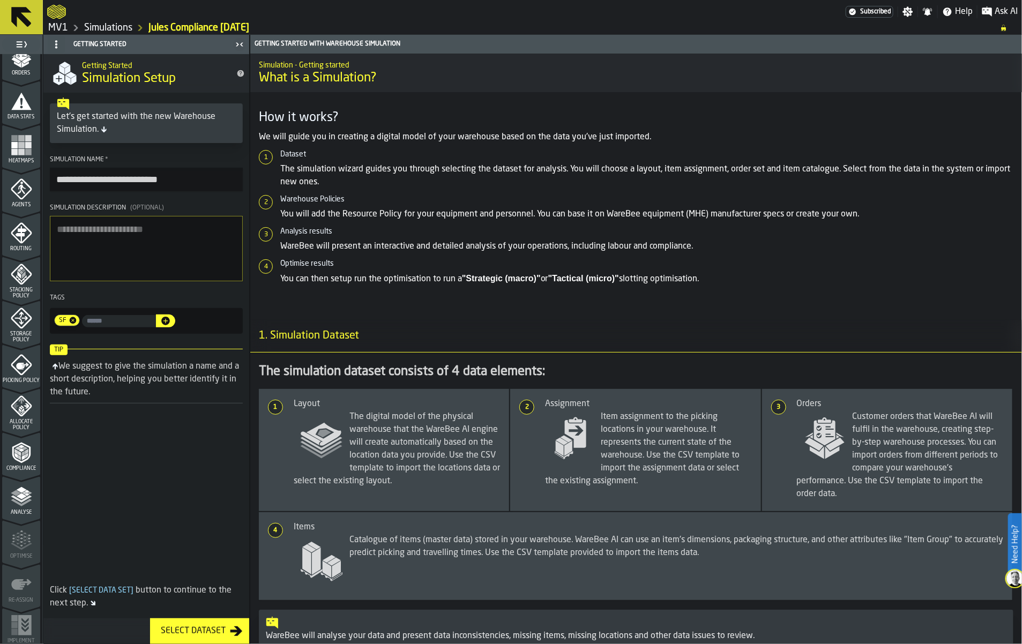
scroll to position [201, 0]
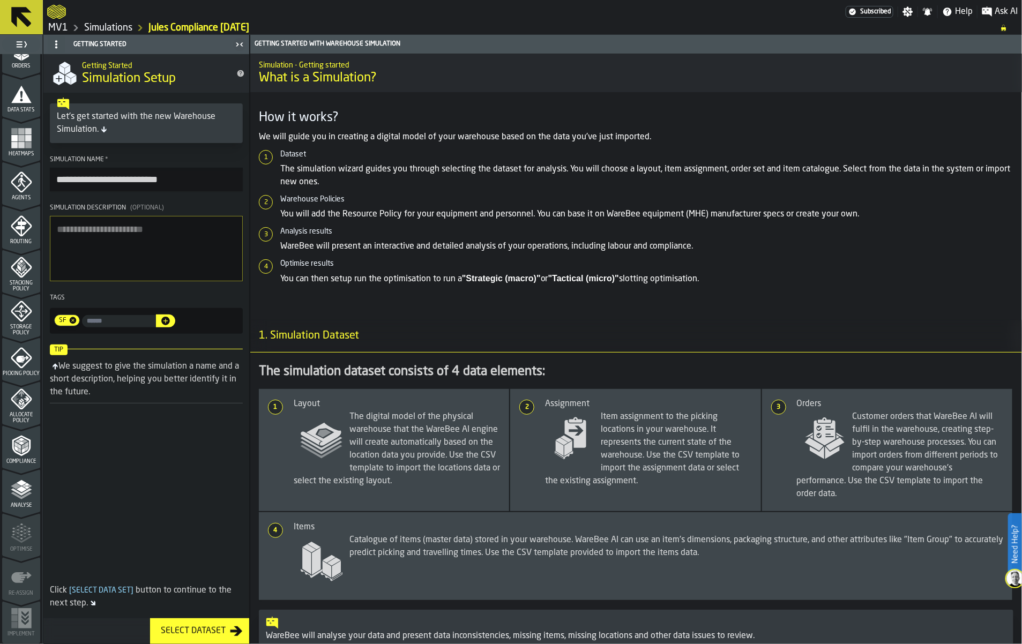
click at [30, 457] on icon "menu Compliance" at bounding box center [21, 446] width 18 height 21
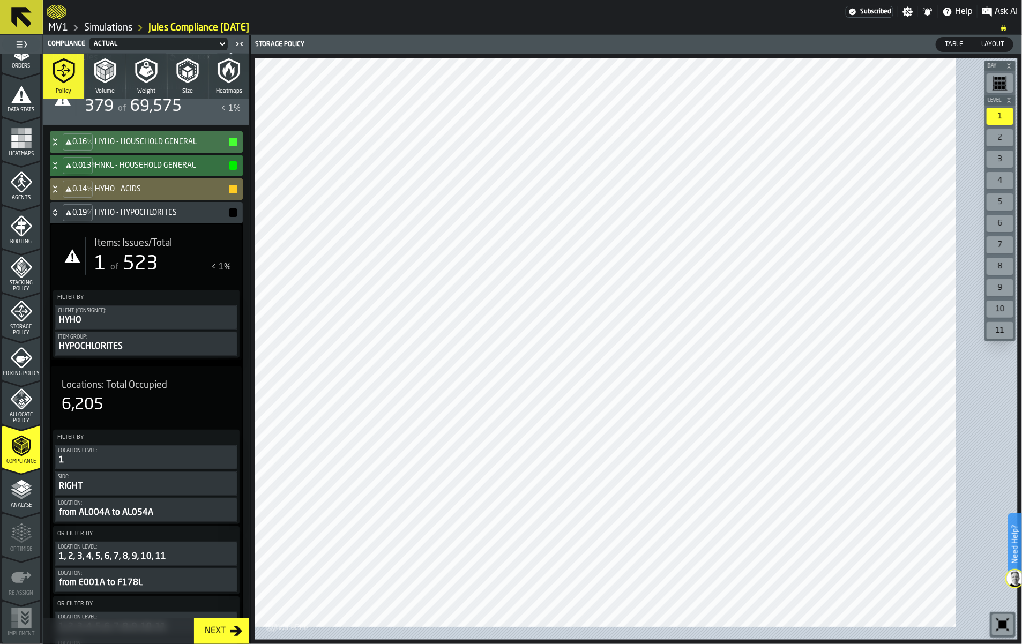
scroll to position [67, 0]
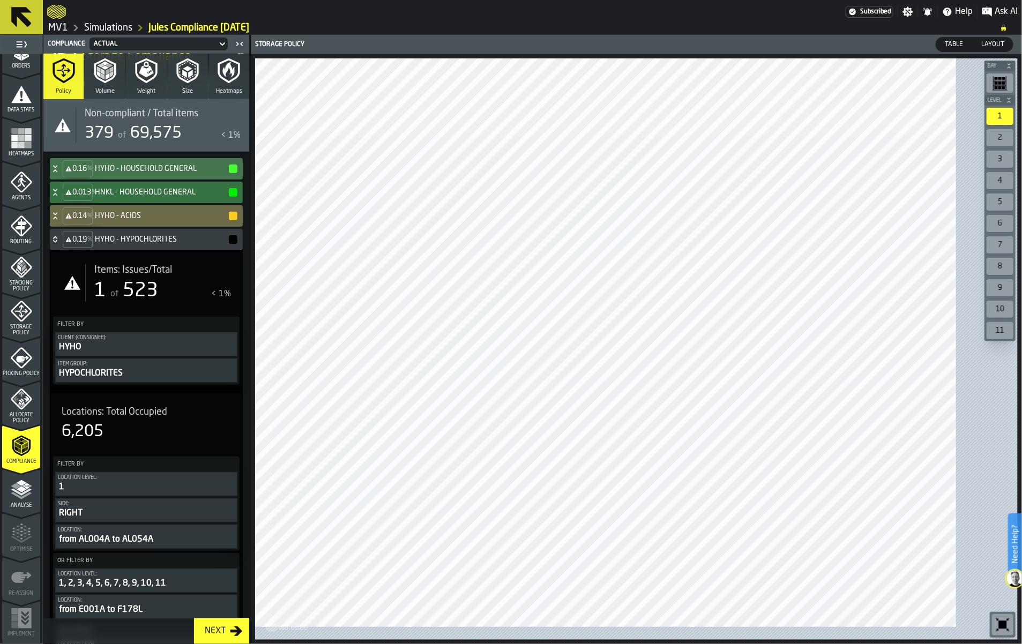
click at [61, 244] on icon at bounding box center [55, 239] width 11 height 9
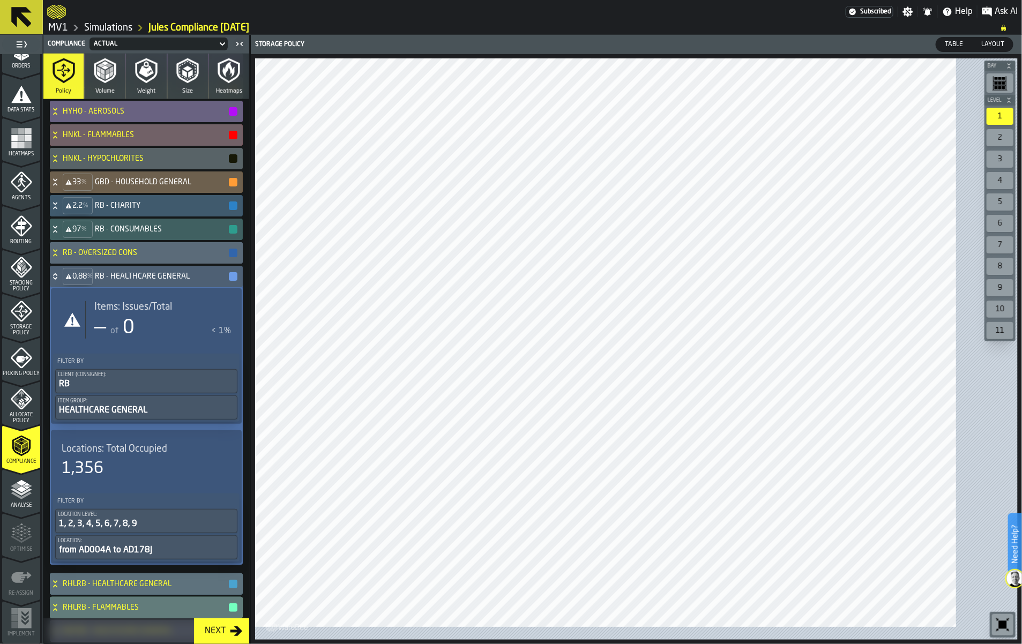
scroll to position [469, 0]
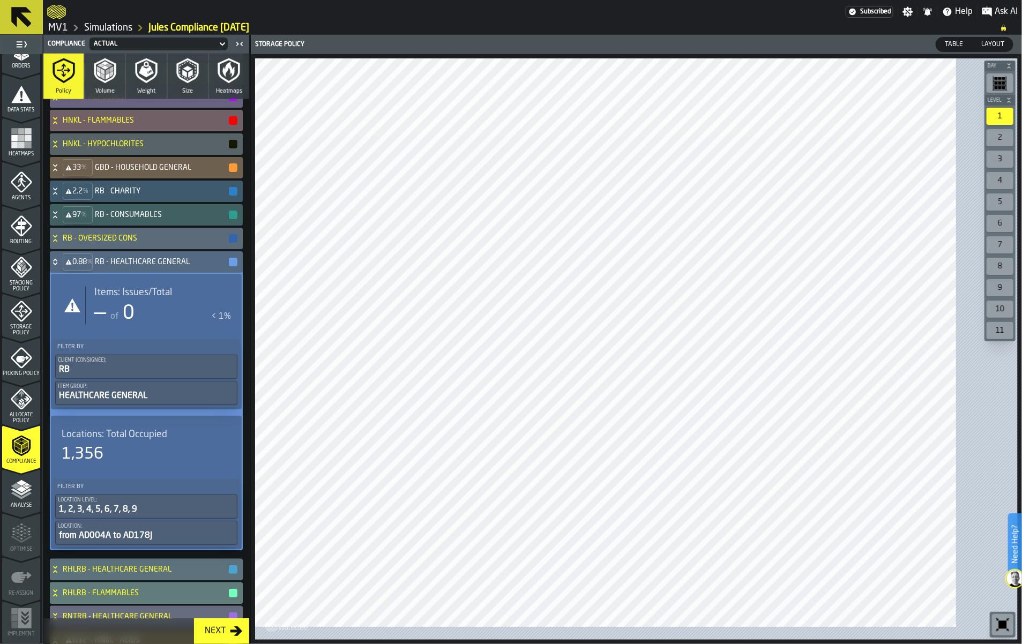
click at [61, 266] on icon at bounding box center [55, 262] width 11 height 9
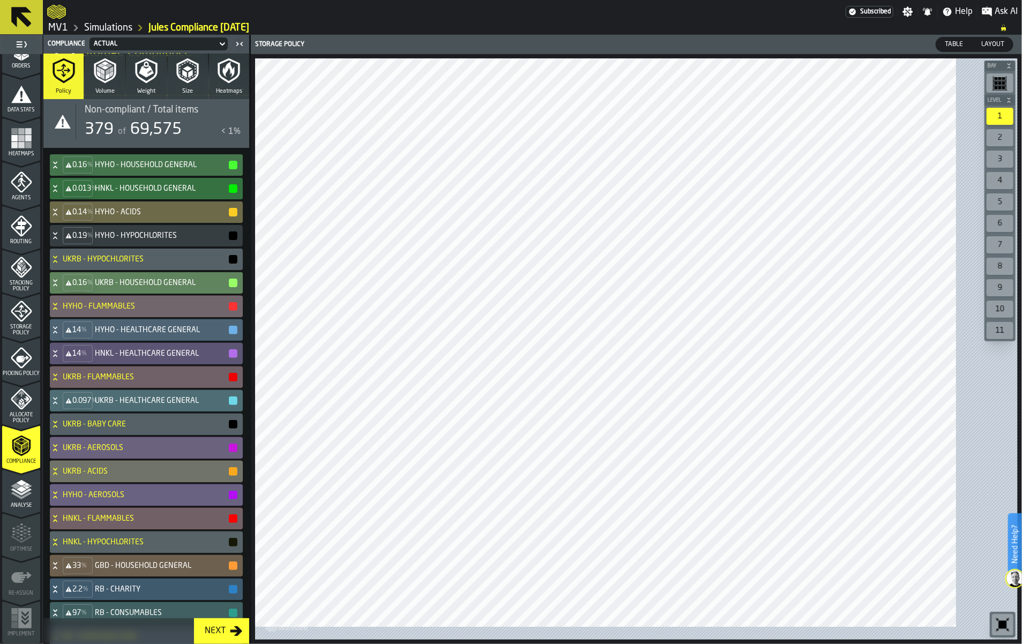
scroll to position [0, 0]
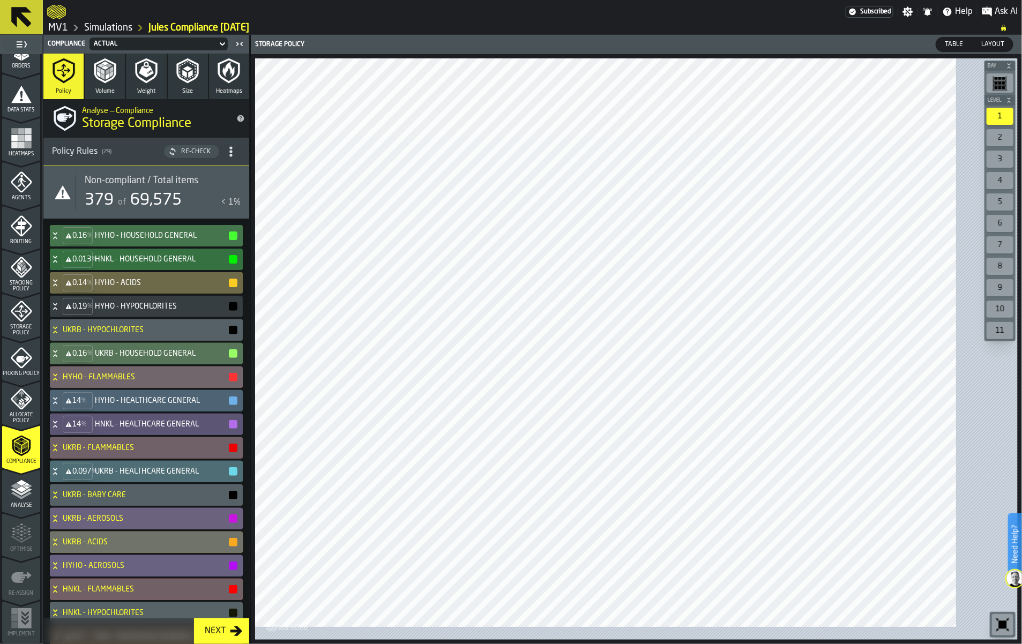
click at [182, 208] on span "69,575" at bounding box center [155, 200] width 51 height 16
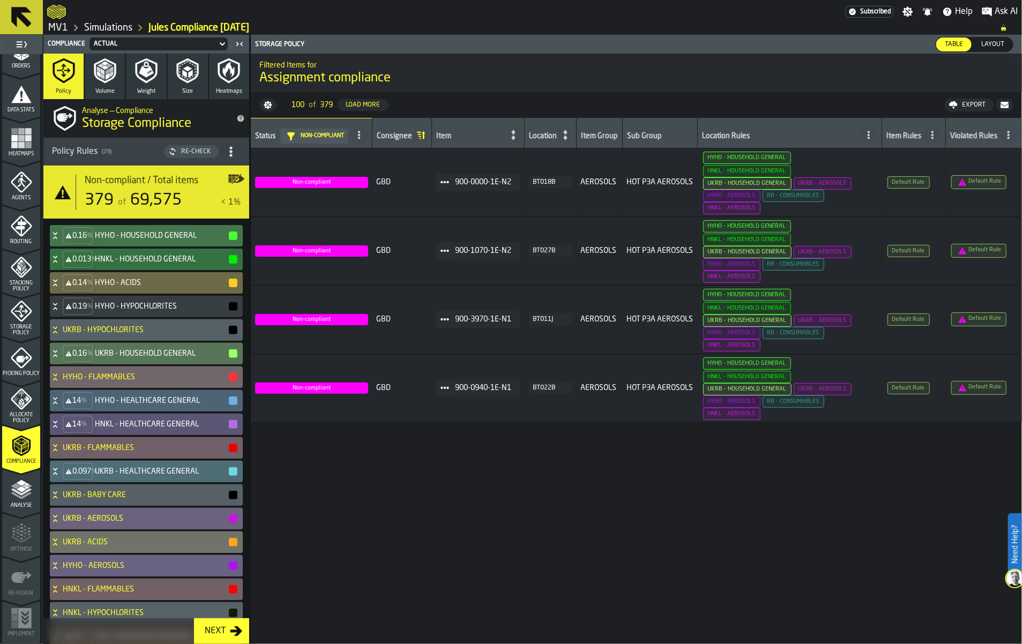
click at [958, 109] on div "Export" at bounding box center [974, 105] width 32 height 8
click at [943, 109] on span "Download (csv)" at bounding box center [965, 105] width 50 height 9
click at [61, 240] on icon at bounding box center [55, 235] width 11 height 9
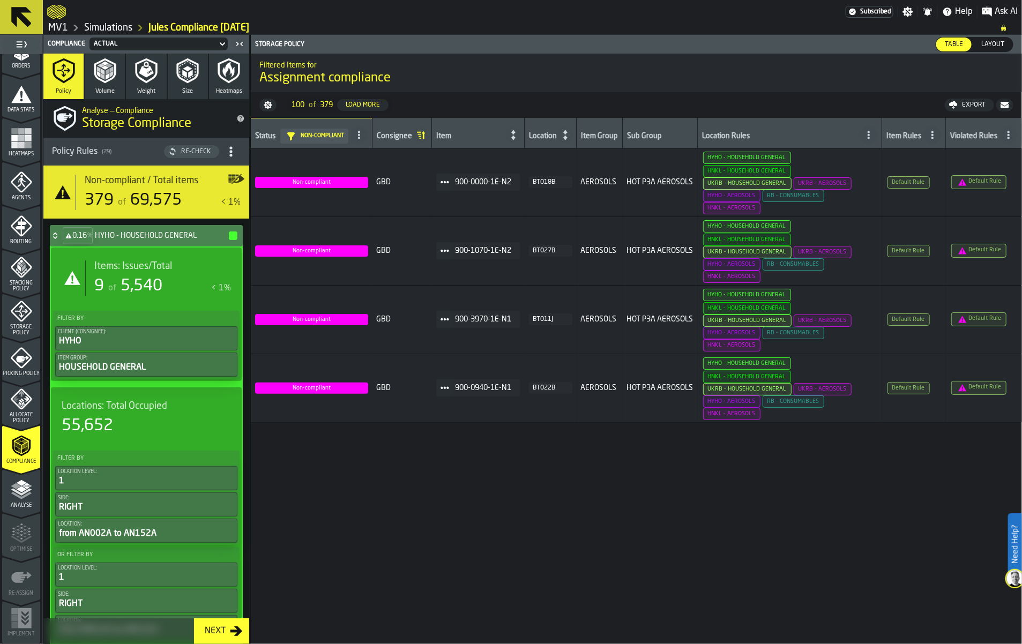
click at [157, 294] on span "5,540" at bounding box center [142, 286] width 42 height 16
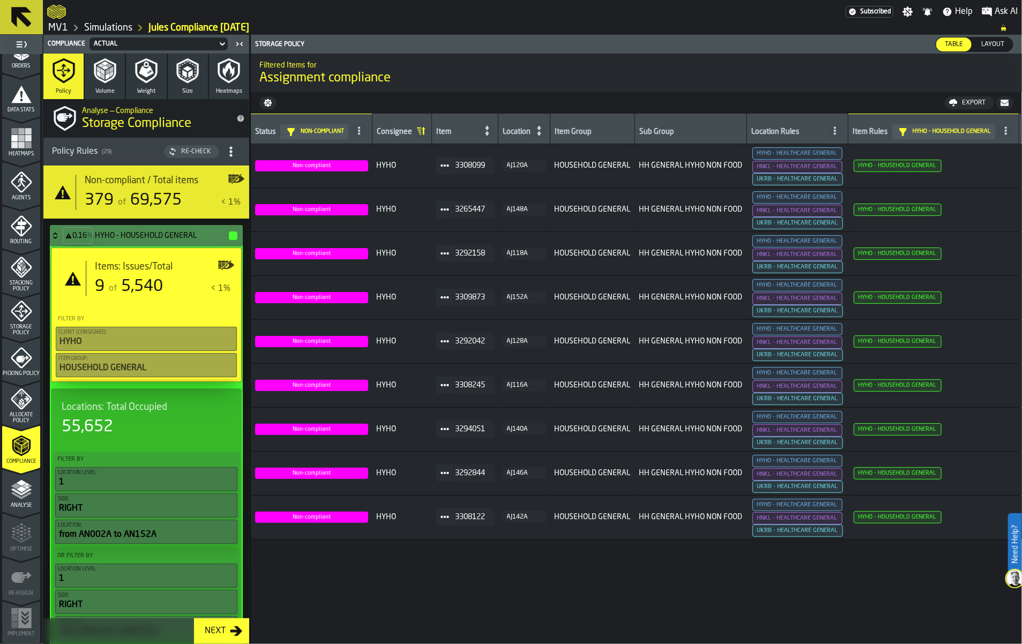
click at [61, 240] on icon at bounding box center [55, 235] width 11 height 9
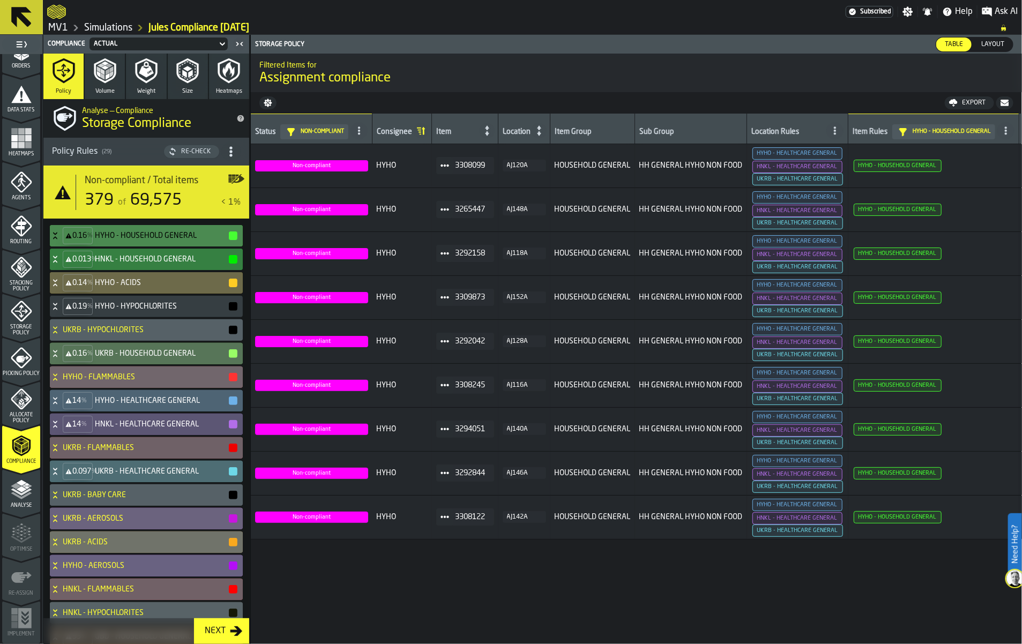
click at [61, 264] on icon at bounding box center [55, 259] width 11 height 9
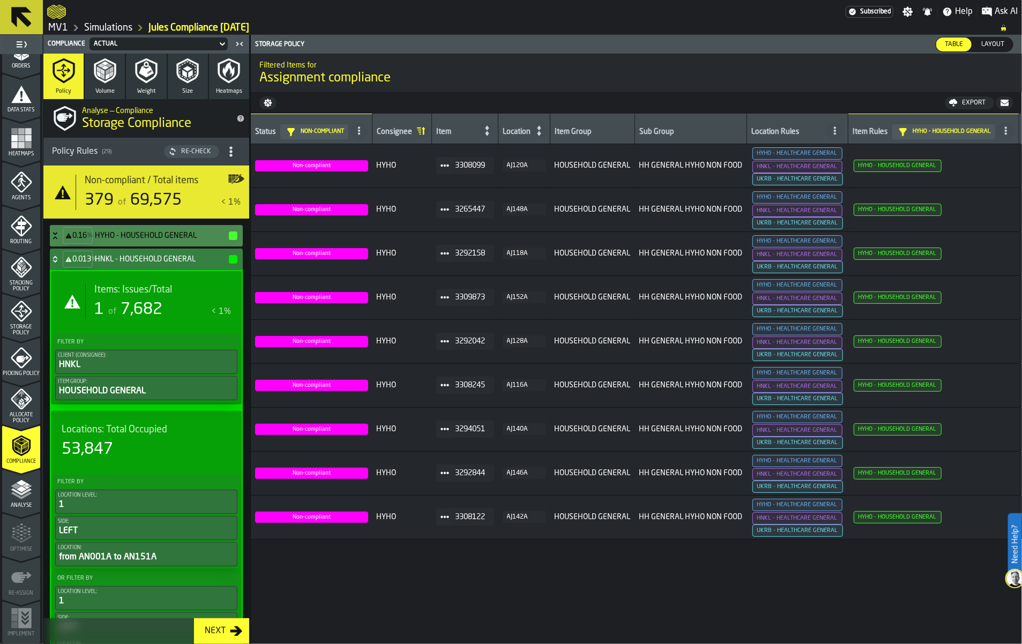
click at [140, 319] on div "Items: Issues/Total 1 of 7,682 < 1%" at bounding box center [158, 301] width 146 height 35
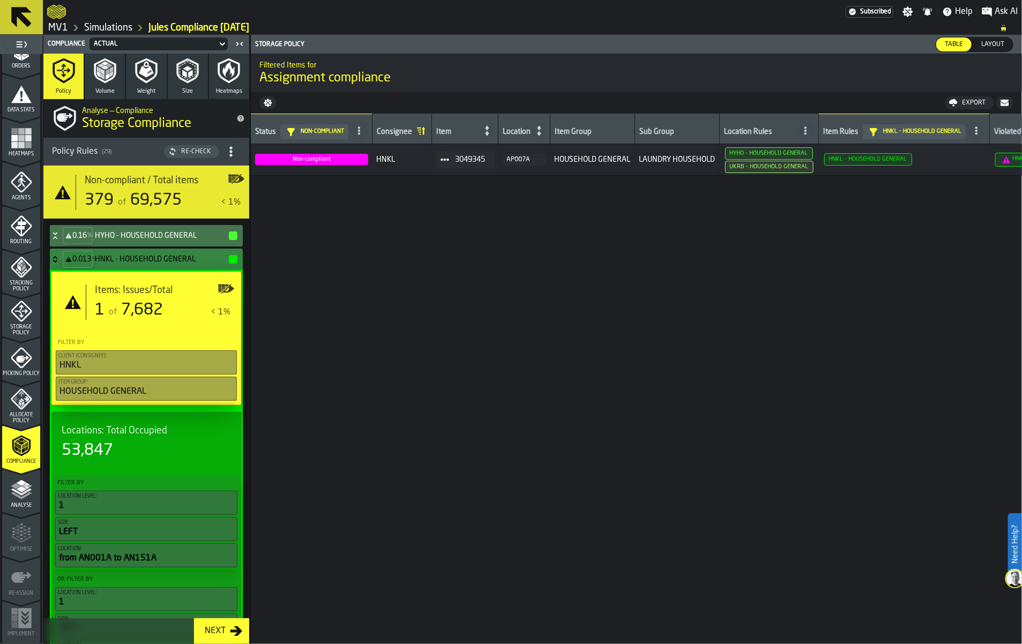
click at [61, 264] on icon at bounding box center [55, 259] width 11 height 9
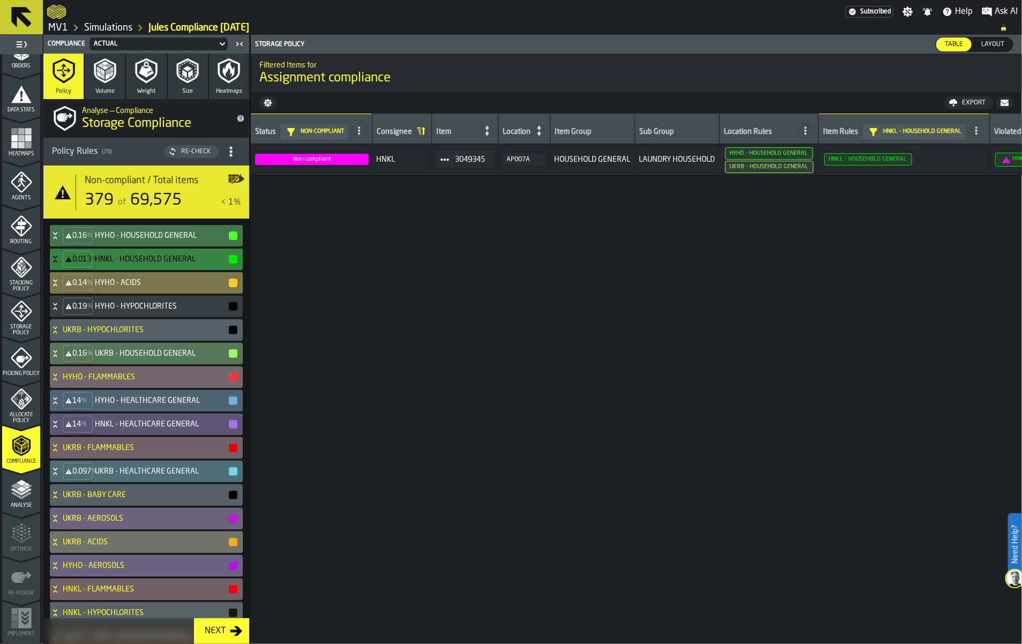
click at [61, 287] on icon at bounding box center [55, 283] width 11 height 9
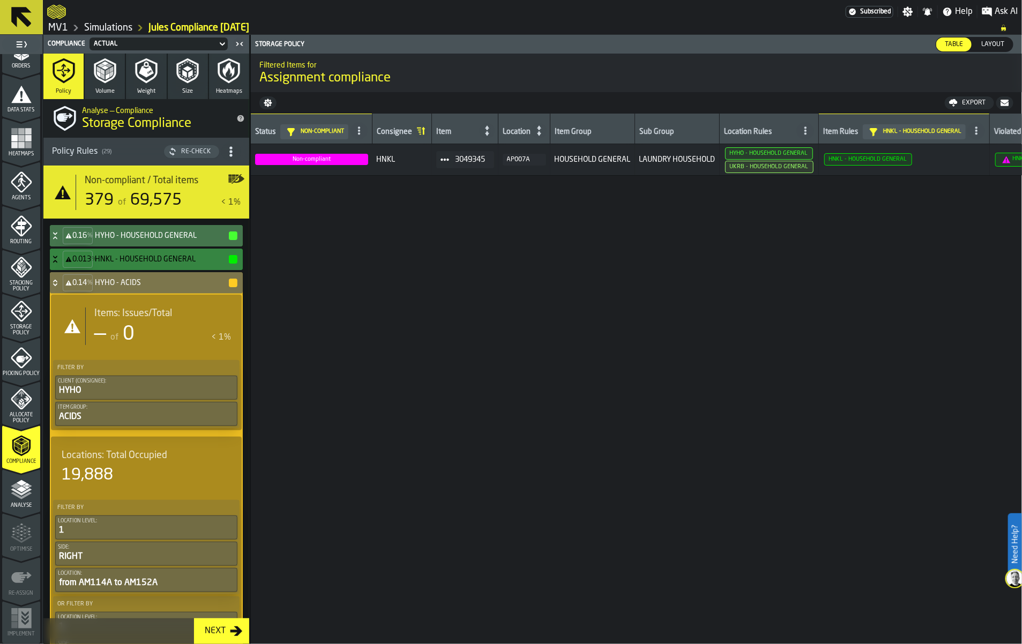
click at [61, 287] on icon at bounding box center [55, 283] width 11 height 9
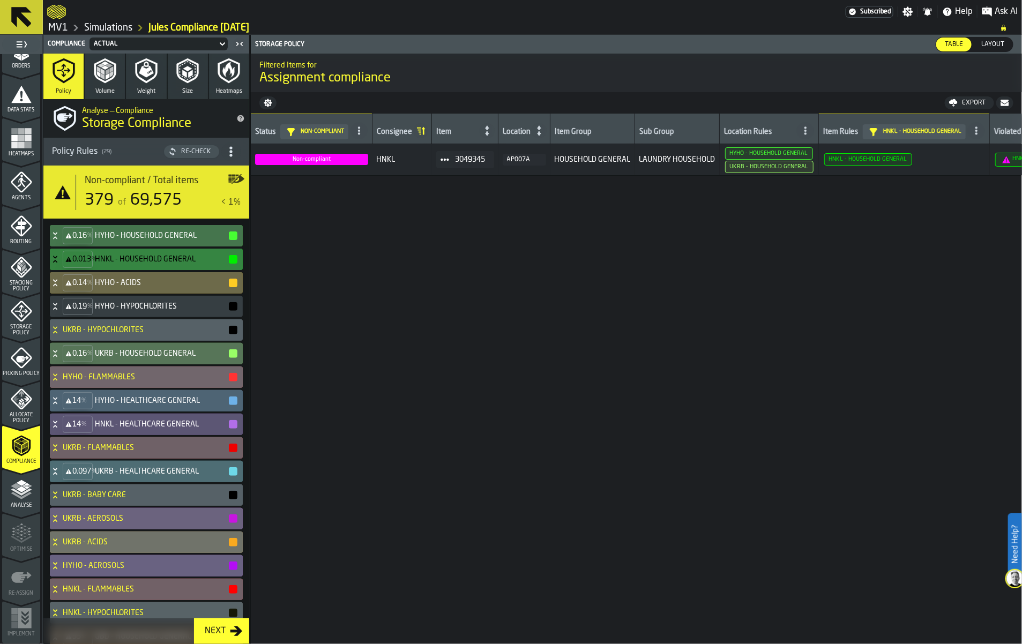
click at [61, 311] on icon at bounding box center [55, 306] width 11 height 9
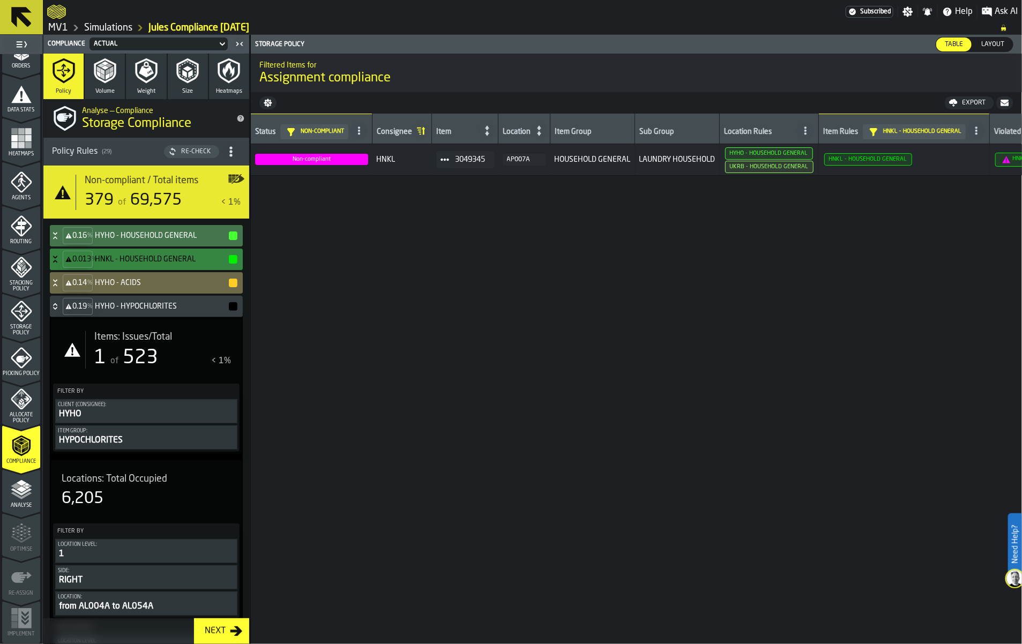
click at [119, 369] on div "Items: Issues/Total 1 of 523 < 1%" at bounding box center [158, 350] width 146 height 38
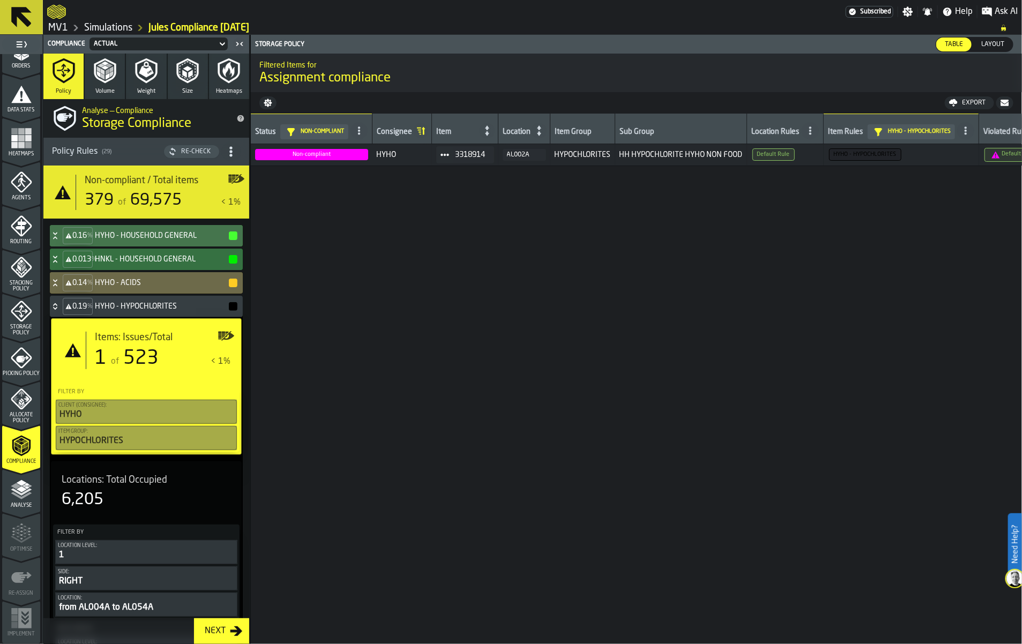
click at [61, 311] on icon at bounding box center [55, 306] width 11 height 9
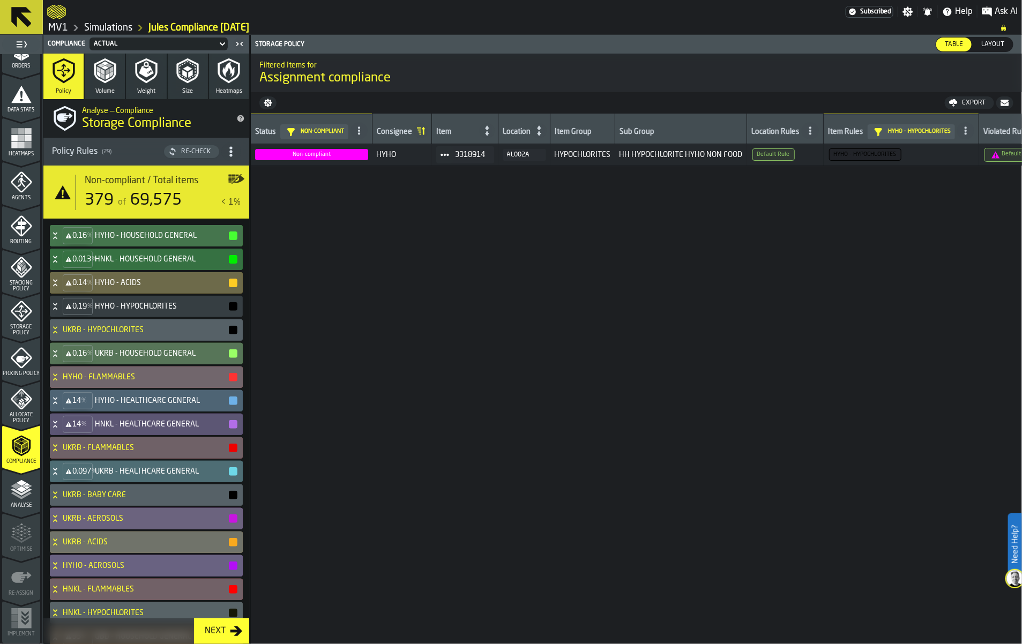
click at [61, 334] on icon at bounding box center [55, 330] width 11 height 9
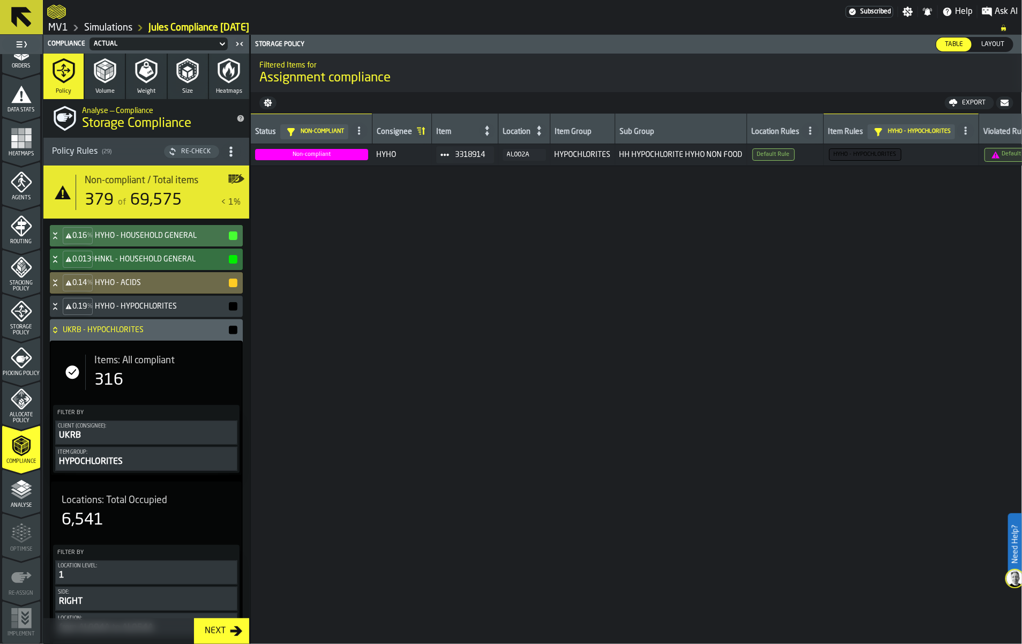
click at [61, 334] on icon at bounding box center [55, 330] width 11 height 9
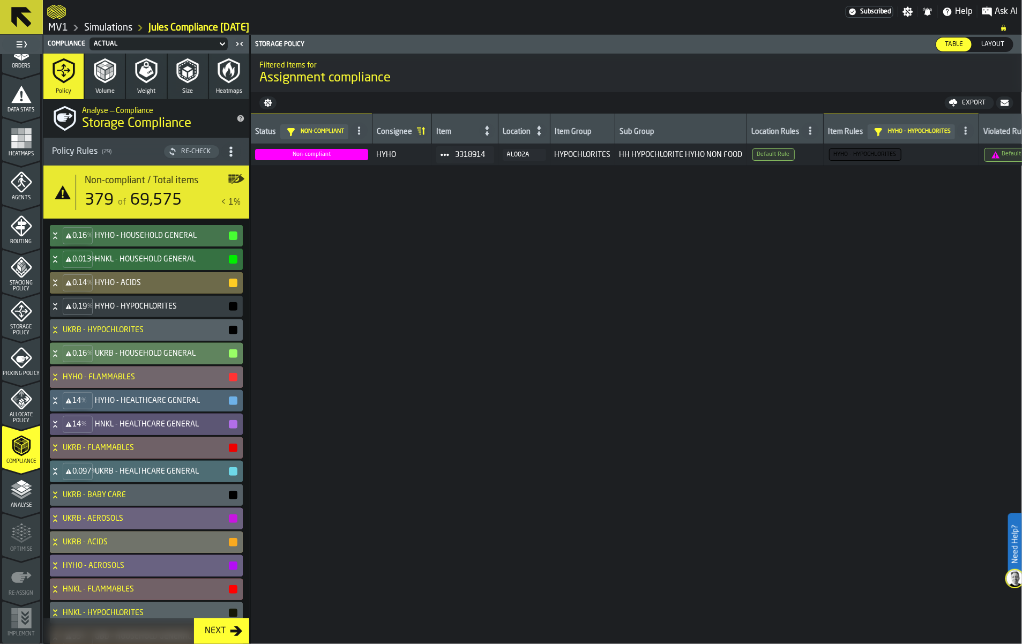
click at [61, 358] on icon at bounding box center [55, 353] width 11 height 9
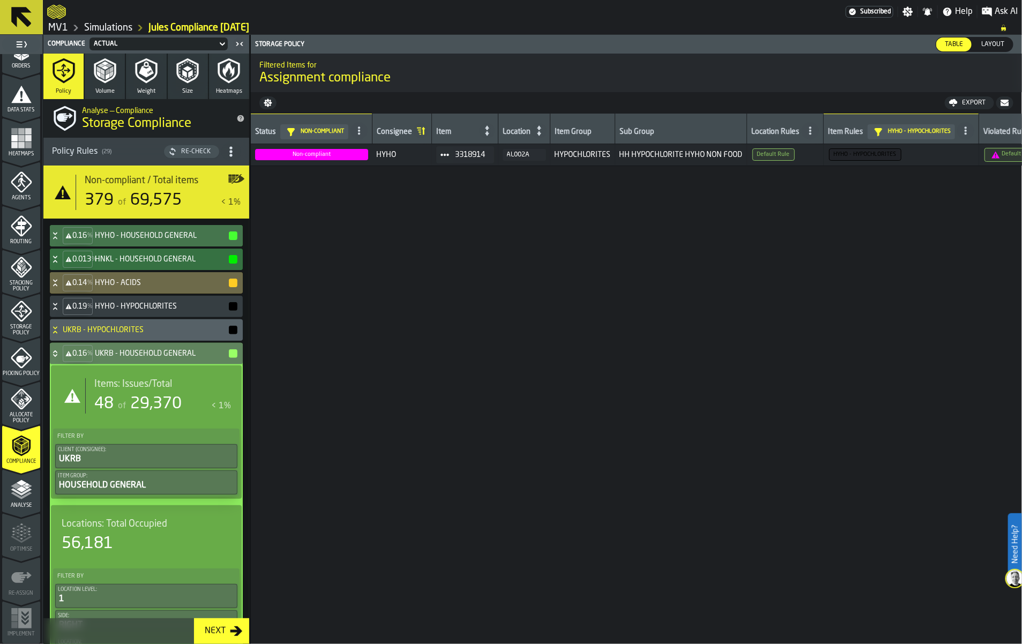
click at [130, 414] on div "Items: Issues/Total 48 of 29,370 < 1%" at bounding box center [158, 395] width 146 height 35
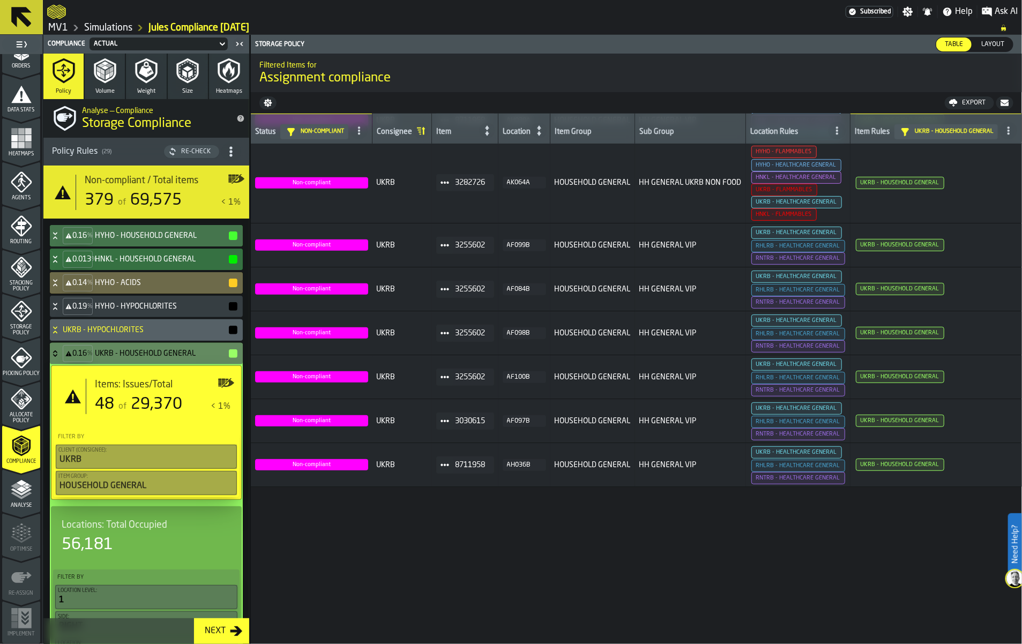
scroll to position [201, 0]
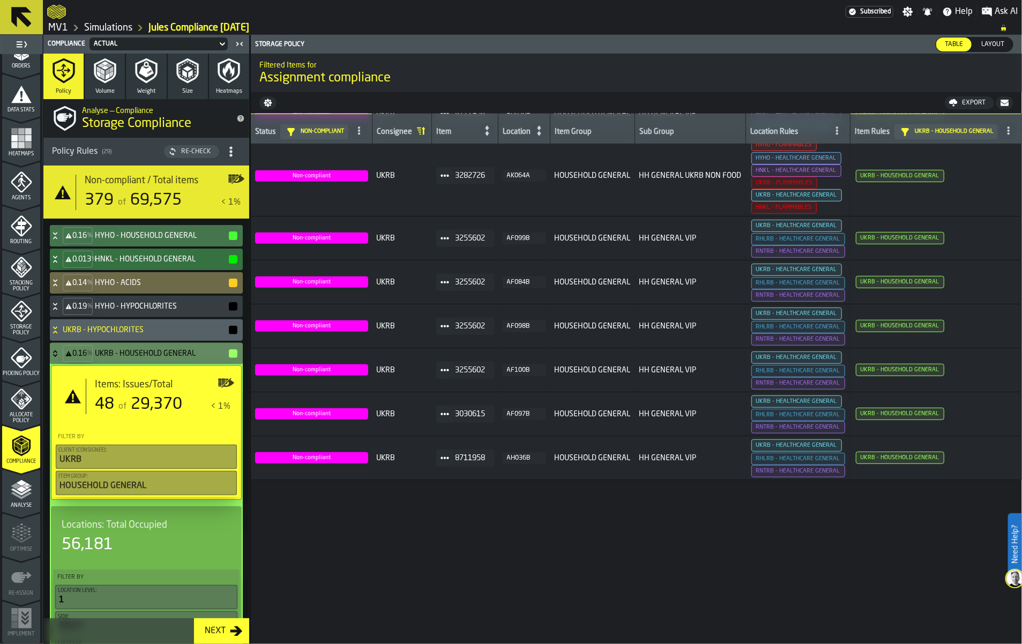
click at [996, 109] on button "button-" at bounding box center [1004, 102] width 17 height 13
click at [57, 357] on icon at bounding box center [55, 355] width 4 height 3
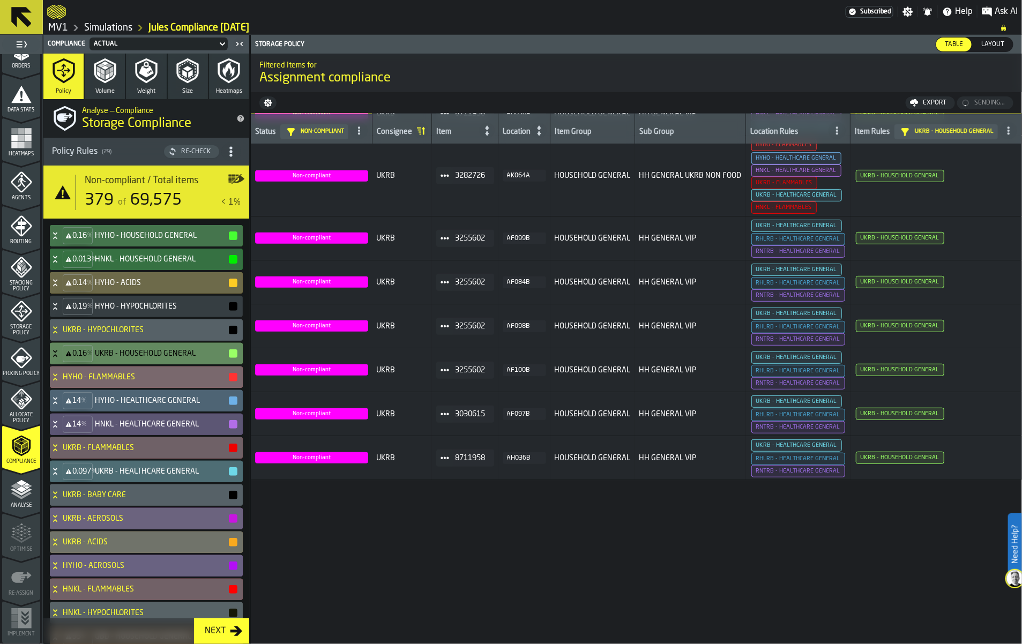
click at [61, 382] on icon at bounding box center [55, 377] width 11 height 9
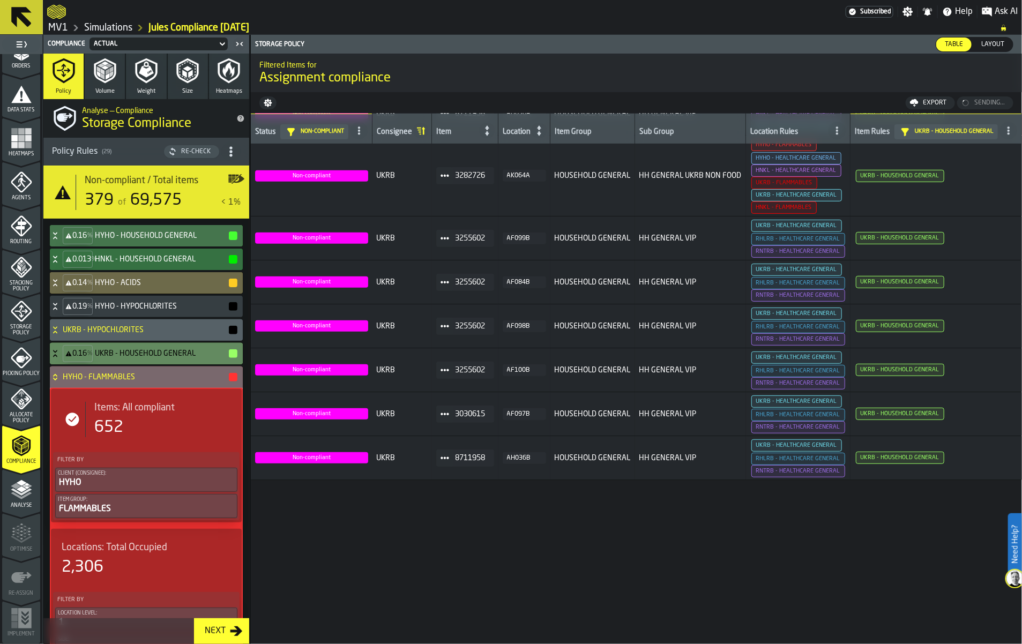
click at [61, 382] on icon at bounding box center [55, 377] width 11 height 9
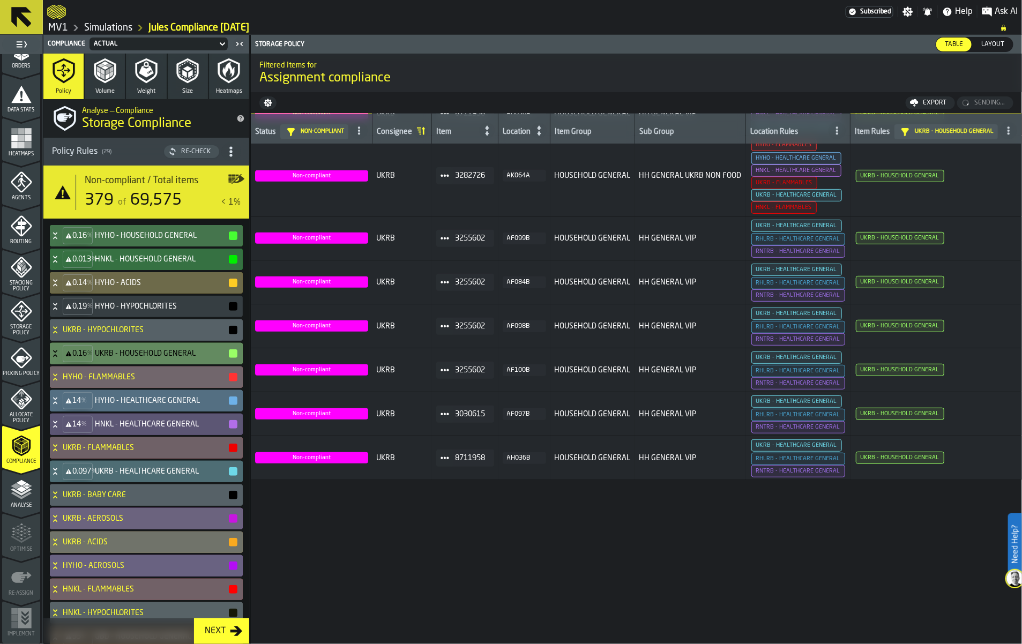
click at [61, 405] on icon at bounding box center [55, 401] width 11 height 9
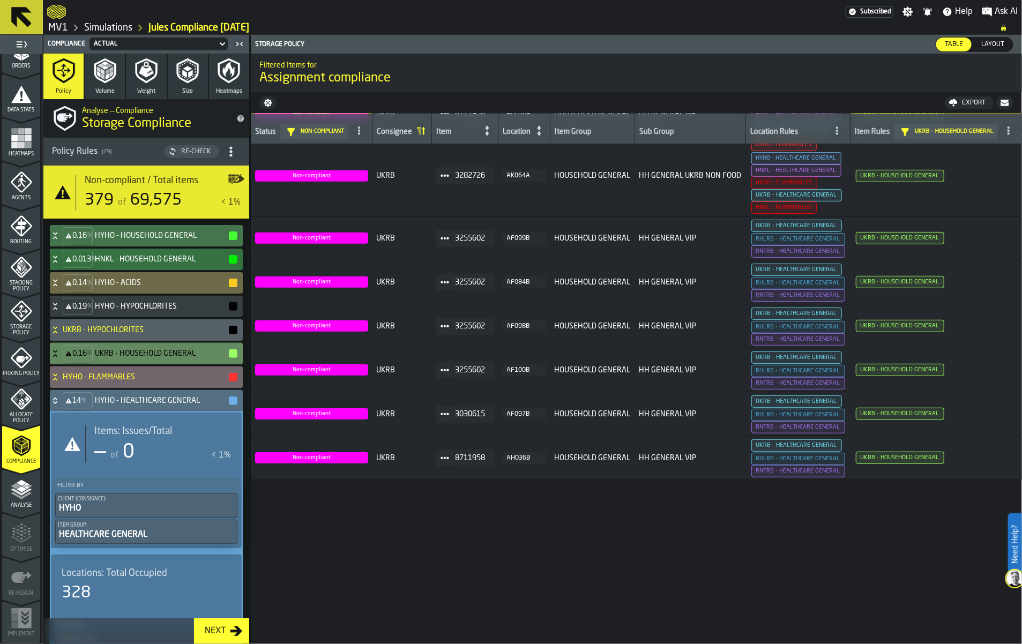
click at [61, 405] on icon at bounding box center [55, 401] width 11 height 9
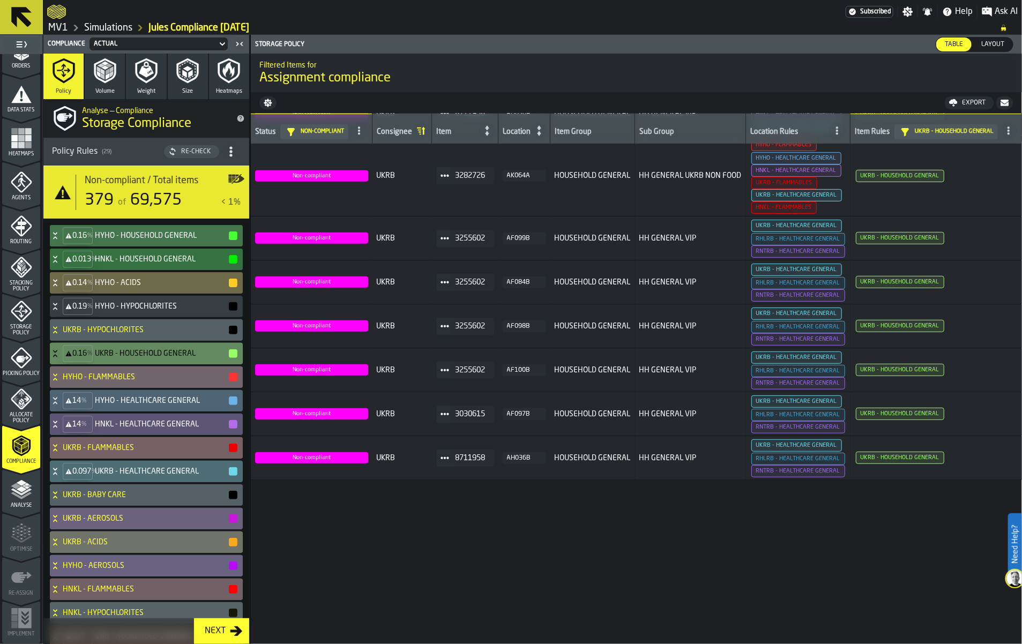
click at [57, 447] on icon at bounding box center [55, 445] width 4 height 3
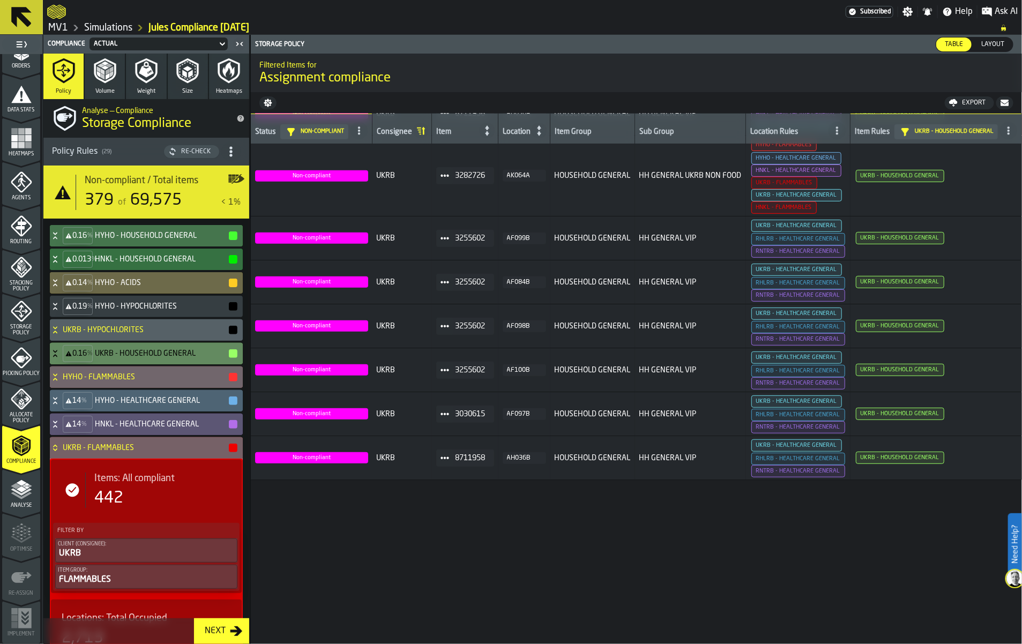
click at [61, 452] on icon at bounding box center [55, 448] width 11 height 9
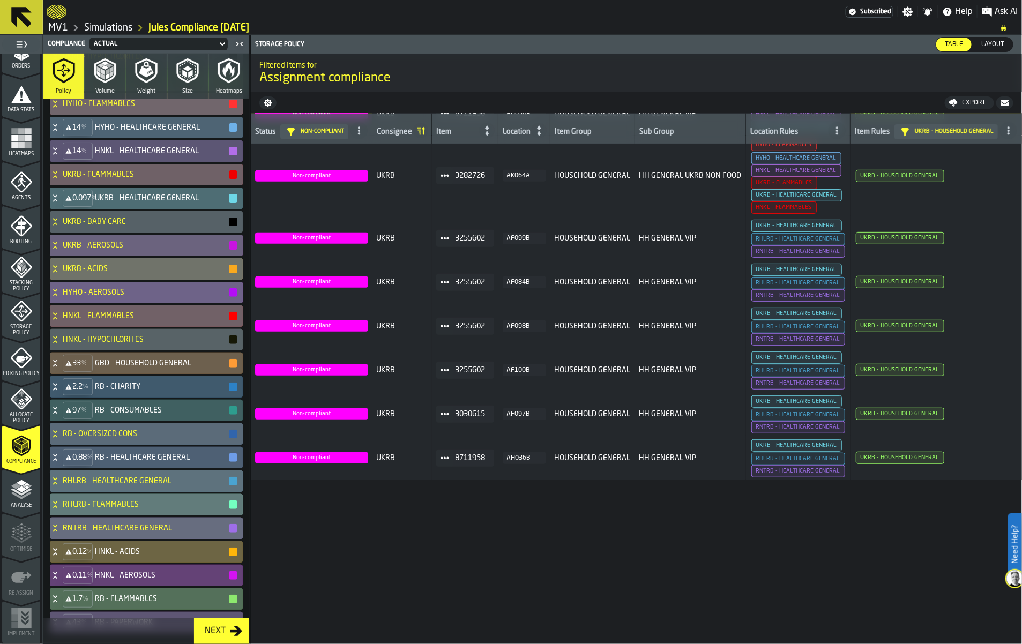
scroll to position [335, 0]
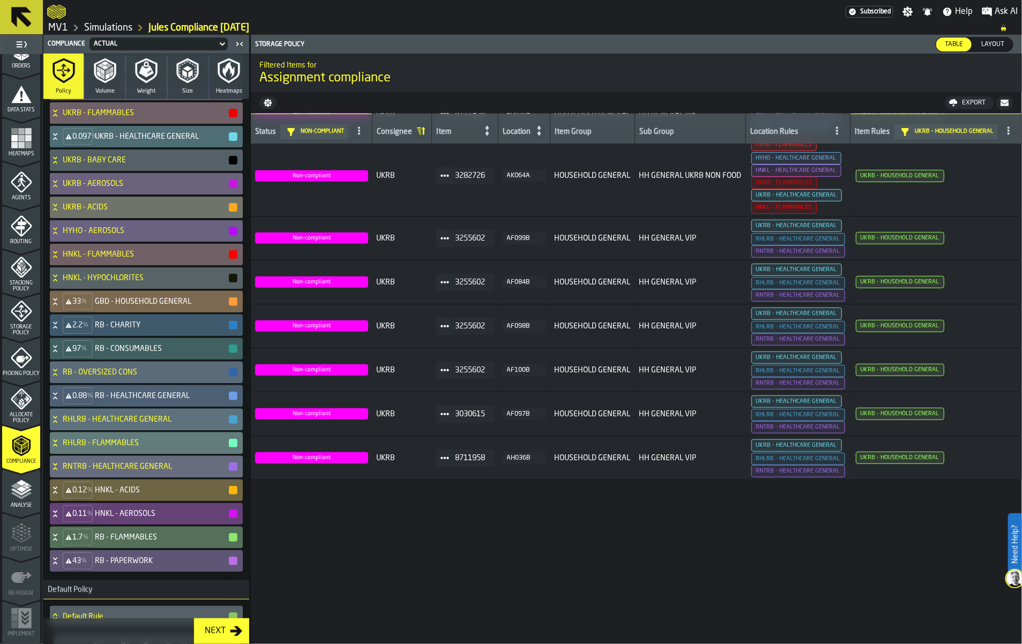
click at [61, 306] on icon at bounding box center [55, 301] width 11 height 9
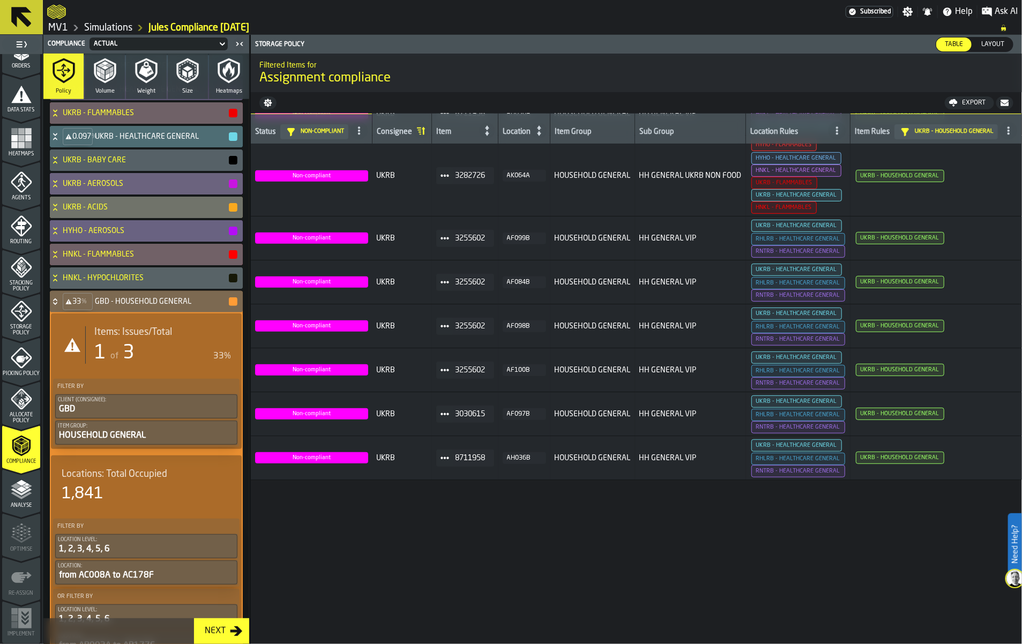
click at [146, 364] on div "Items: Issues/Total 1 of 3 33%" at bounding box center [158, 345] width 146 height 38
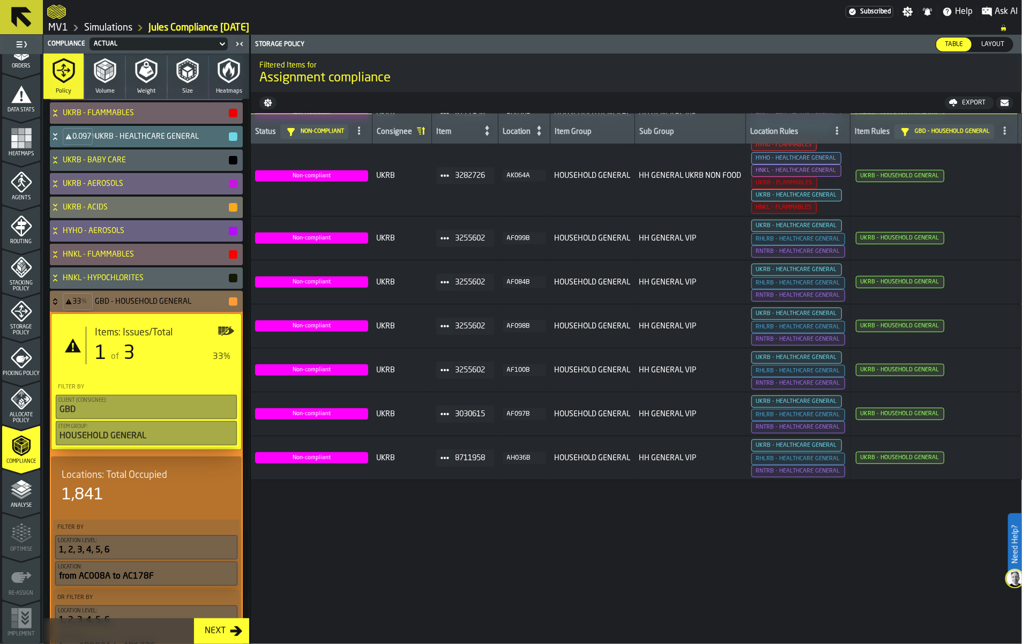
scroll to position [0, 0]
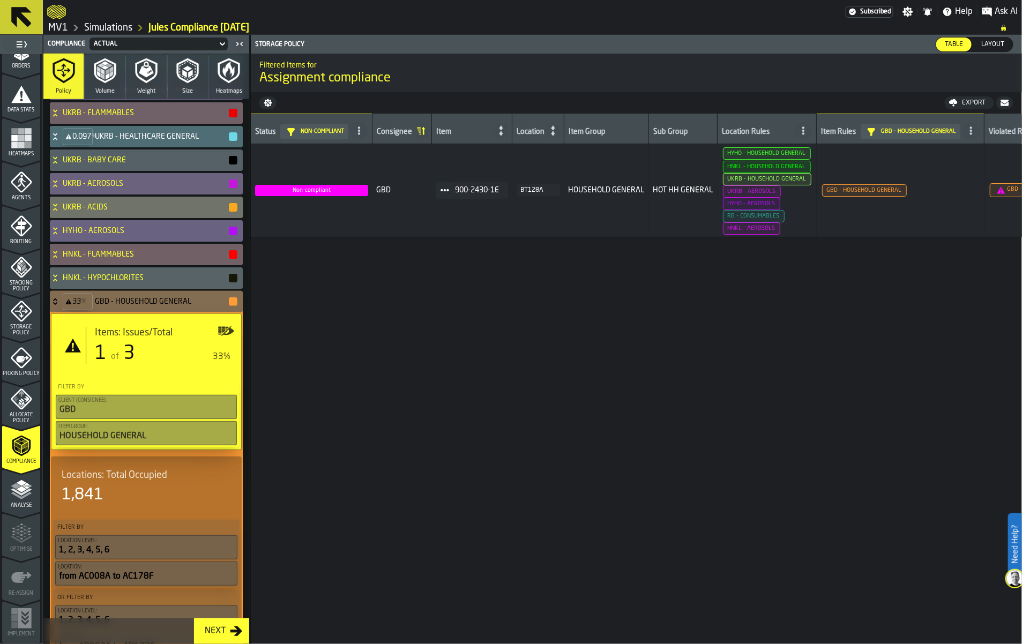
click at [1003, 106] on icon "button-" at bounding box center [1004, 103] width 8 height 6
click at [61, 306] on icon at bounding box center [55, 301] width 11 height 9
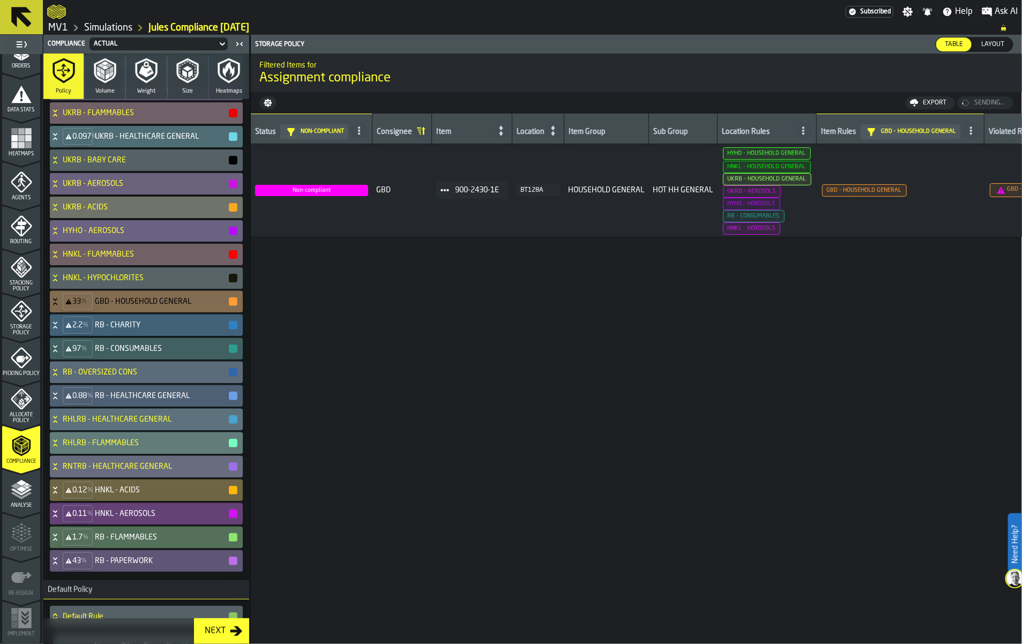
click at [61, 330] on icon at bounding box center [55, 325] width 11 height 9
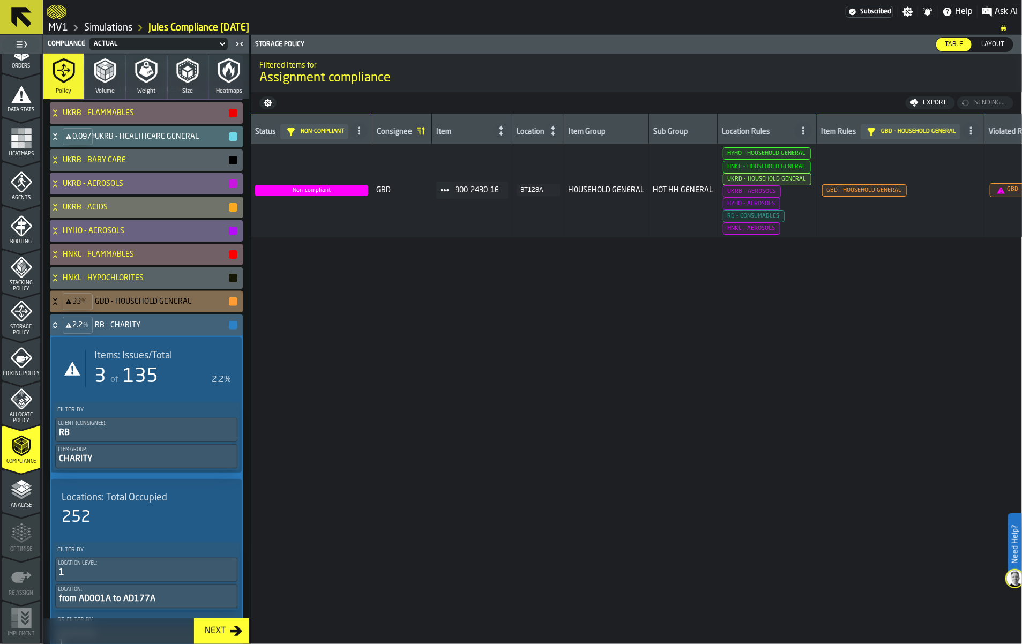
click at [118, 362] on span "Items: Issues/Total" at bounding box center [133, 356] width 78 height 12
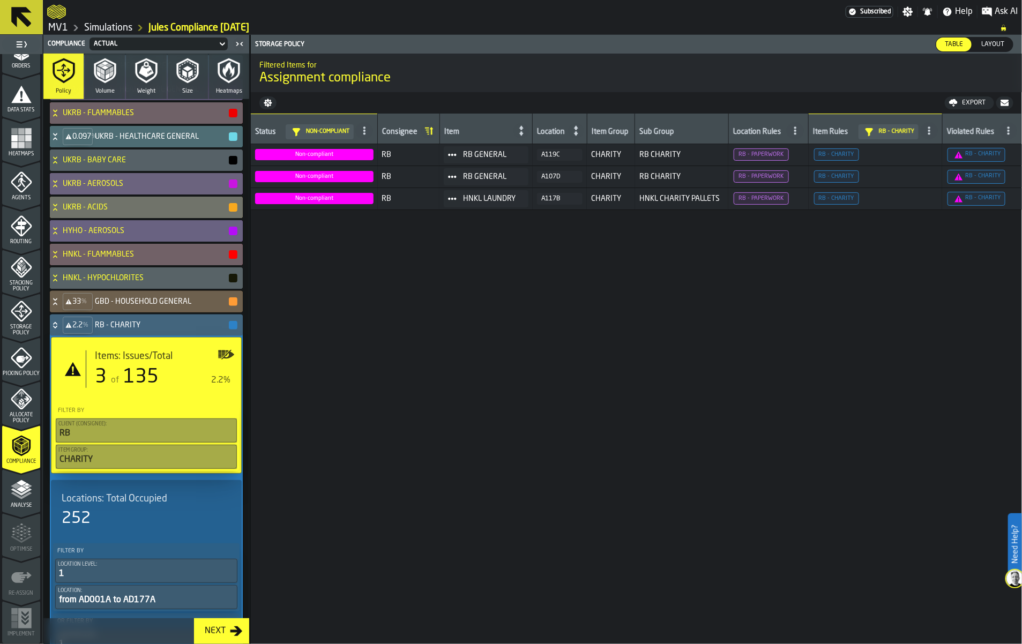
click at [61, 330] on icon at bounding box center [55, 325] width 11 height 9
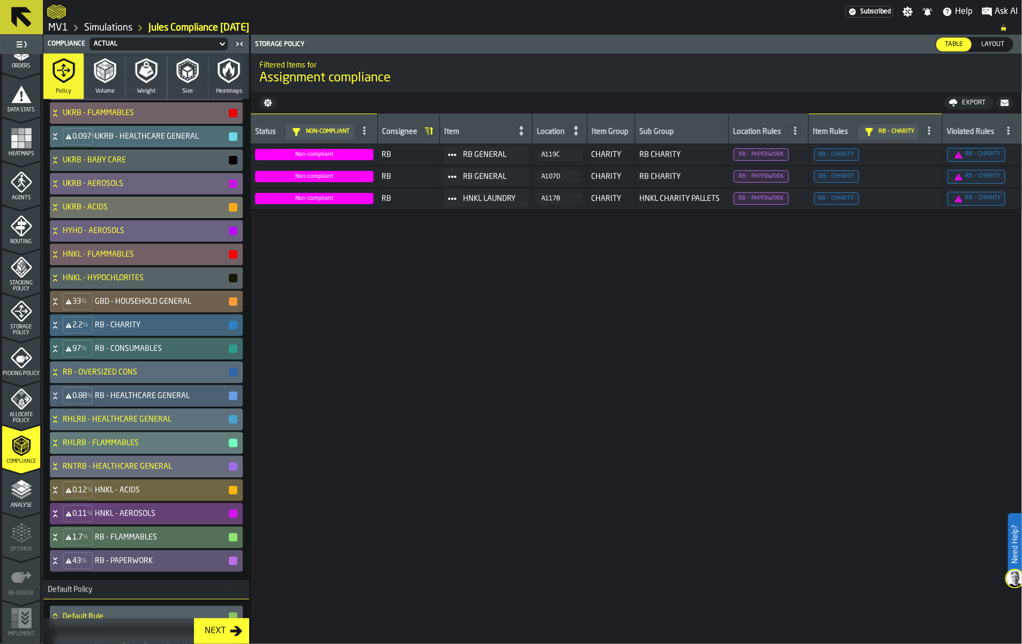
click at [61, 353] on icon at bounding box center [55, 349] width 11 height 9
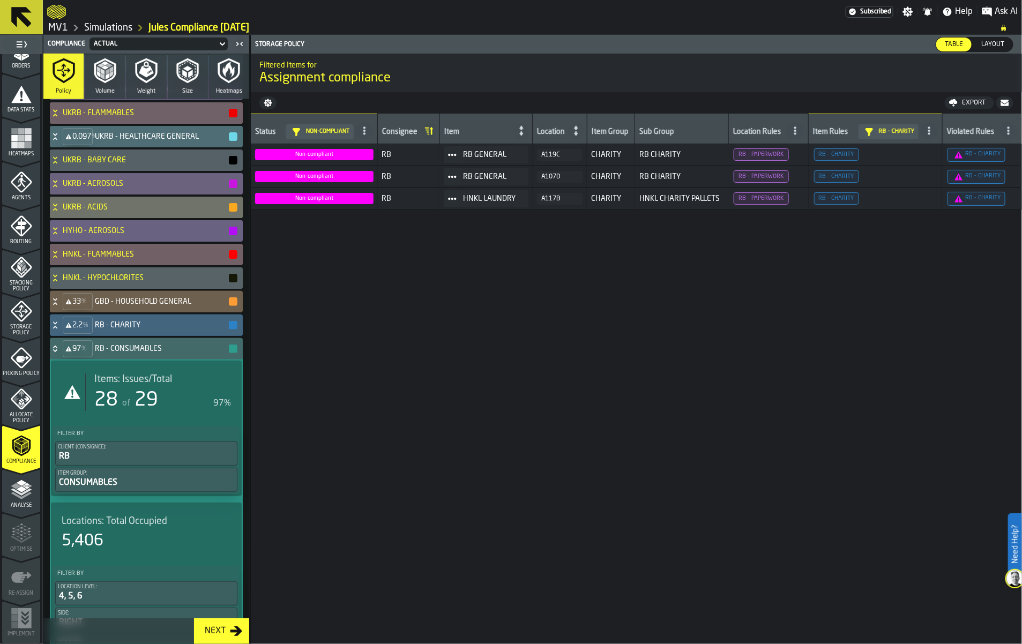
click at [125, 385] on span "Items: Issues/Total" at bounding box center [133, 379] width 78 height 12
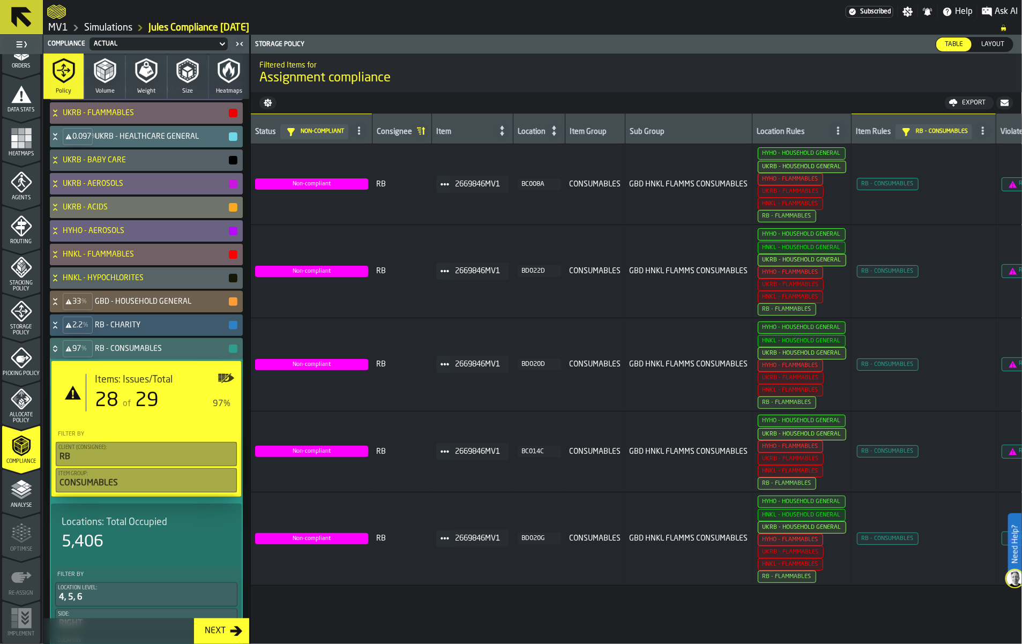
click at [1003, 106] on icon "button-" at bounding box center [1004, 103] width 8 height 6
click at [61, 353] on icon at bounding box center [55, 349] width 11 height 9
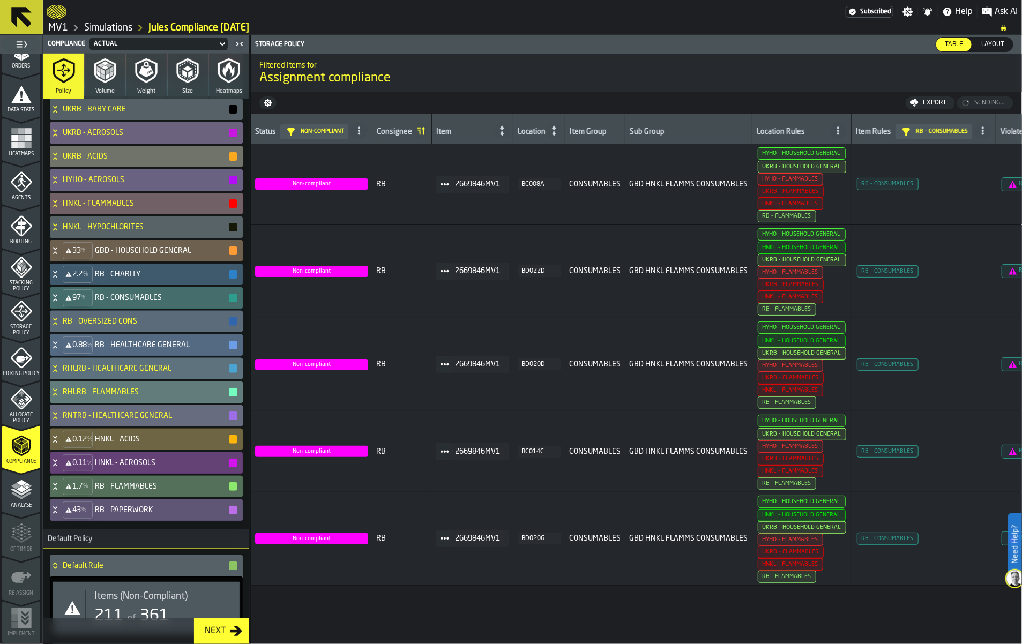
scroll to position [469, 0]
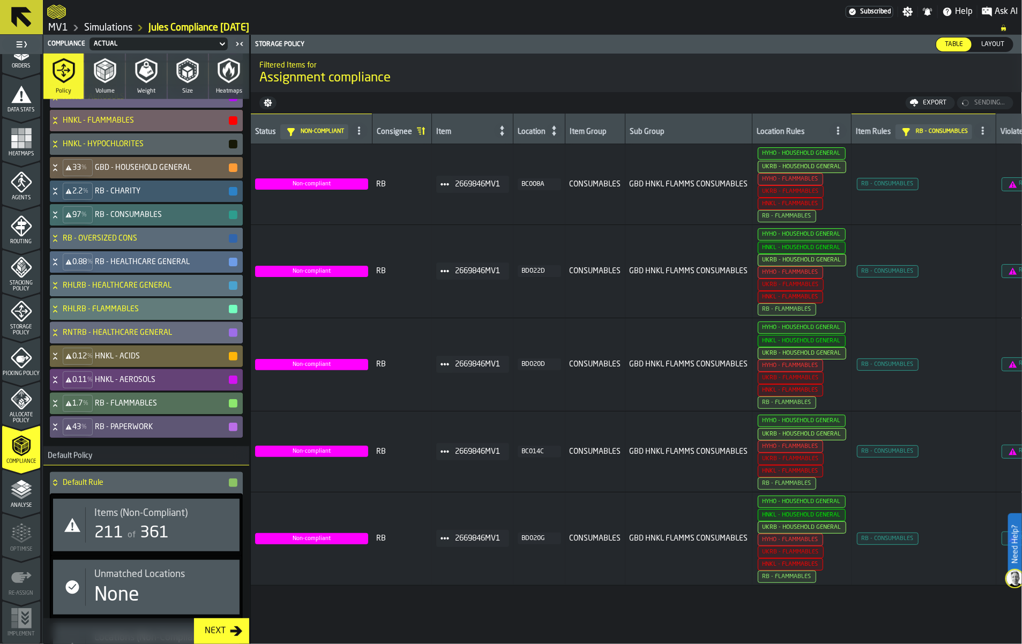
click at [61, 266] on icon at bounding box center [55, 262] width 11 height 9
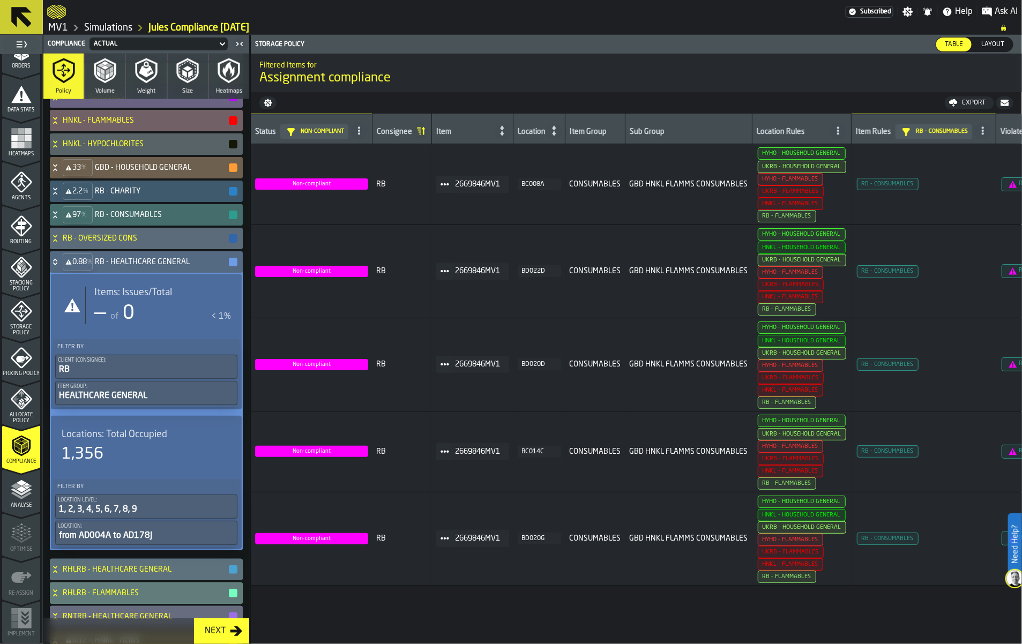
click at [61, 266] on icon at bounding box center [55, 262] width 11 height 9
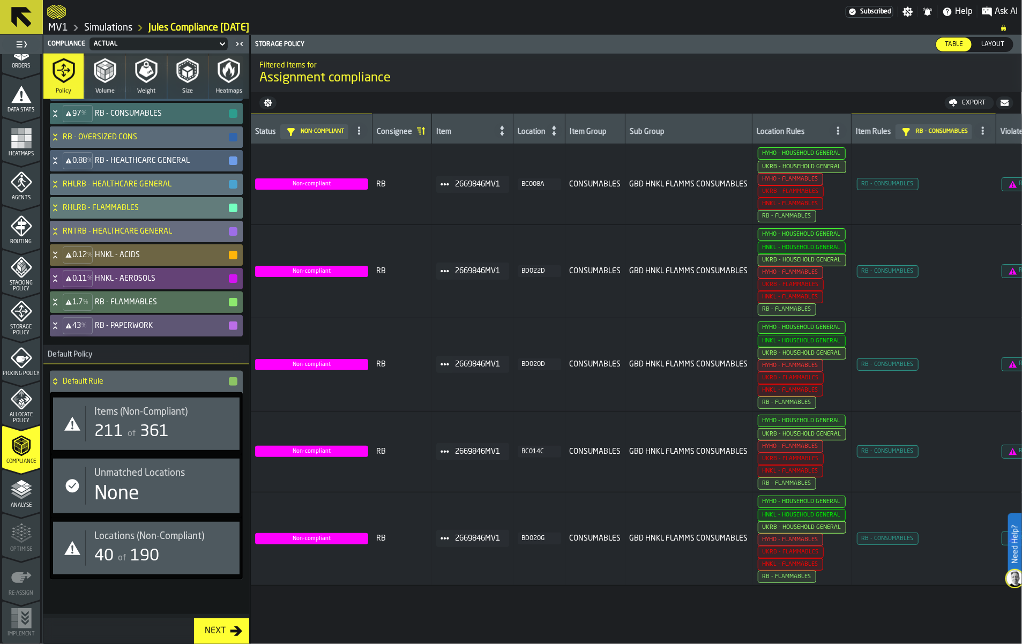
scroll to position [670, 0]
click at [76, 266] on div "0.12 % HNKL - ACIDS" at bounding box center [144, 254] width 189 height 21
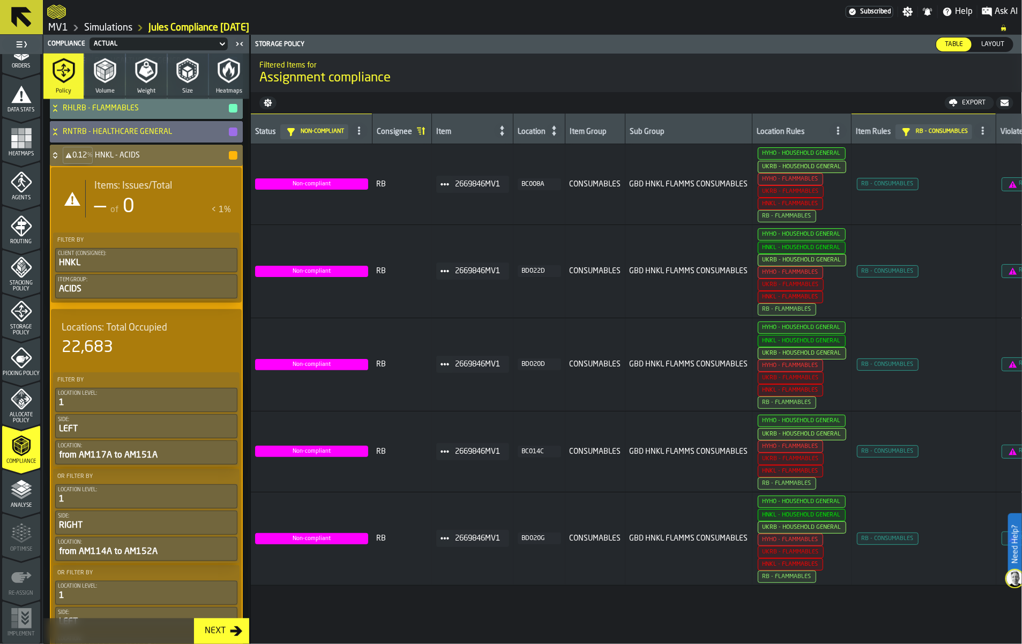
click at [76, 166] on div "0.12 % HNKL - ACIDS" at bounding box center [144, 155] width 189 height 21
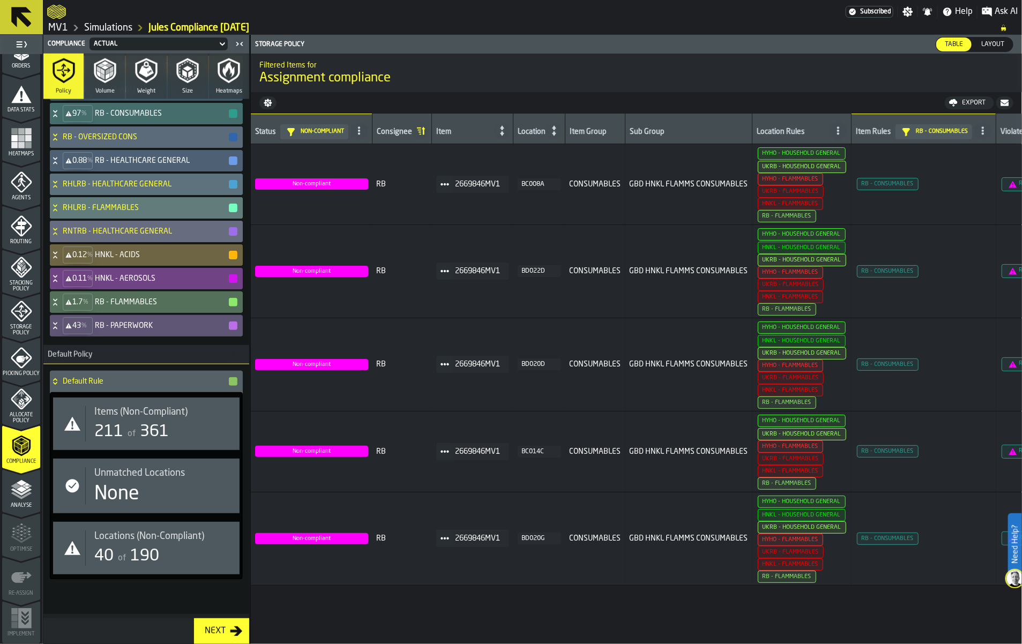
click at [61, 283] on icon at bounding box center [55, 278] width 11 height 9
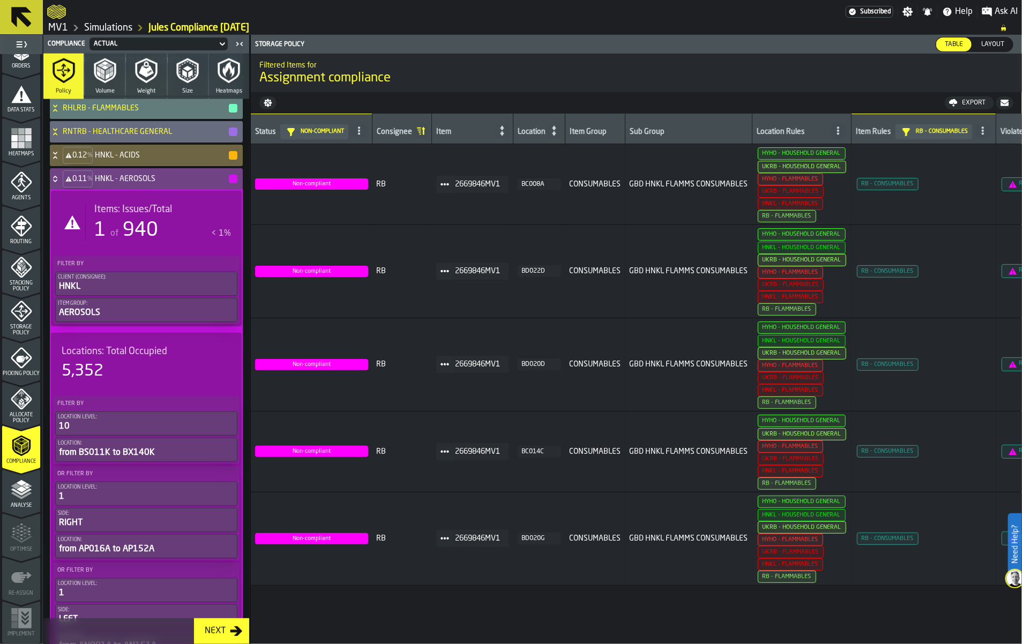
click at [61, 183] on icon at bounding box center [55, 179] width 11 height 9
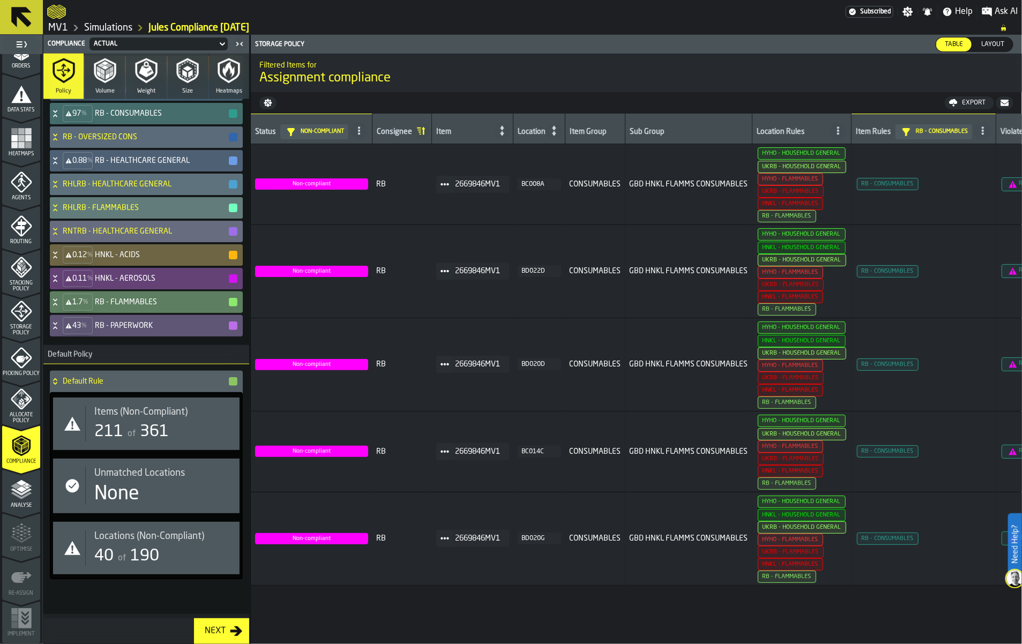
click at [61, 306] on icon at bounding box center [55, 302] width 11 height 9
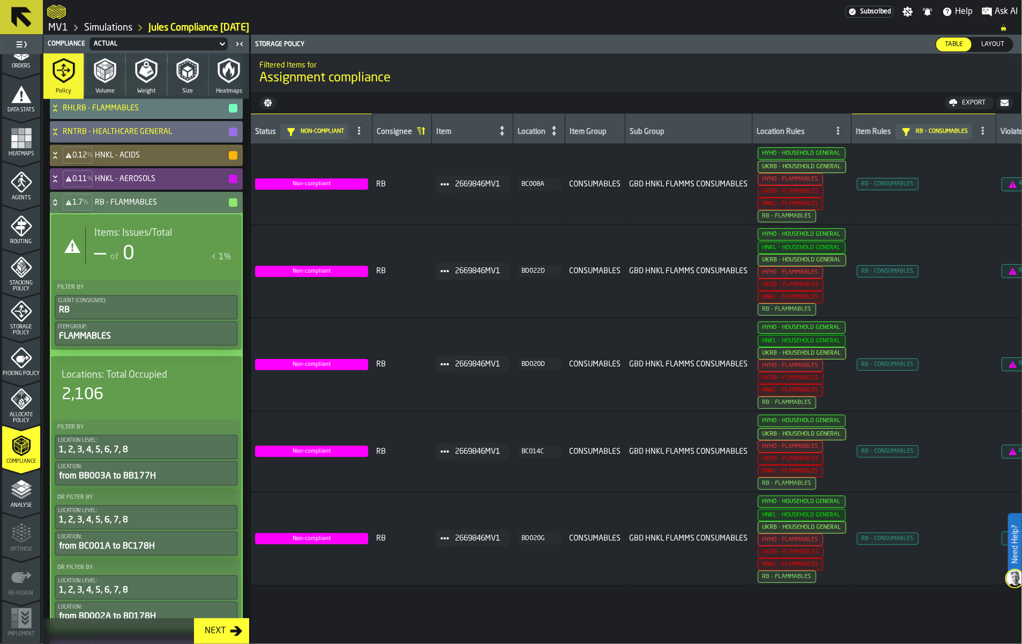
click at [57, 202] on icon at bounding box center [55, 200] width 4 height 3
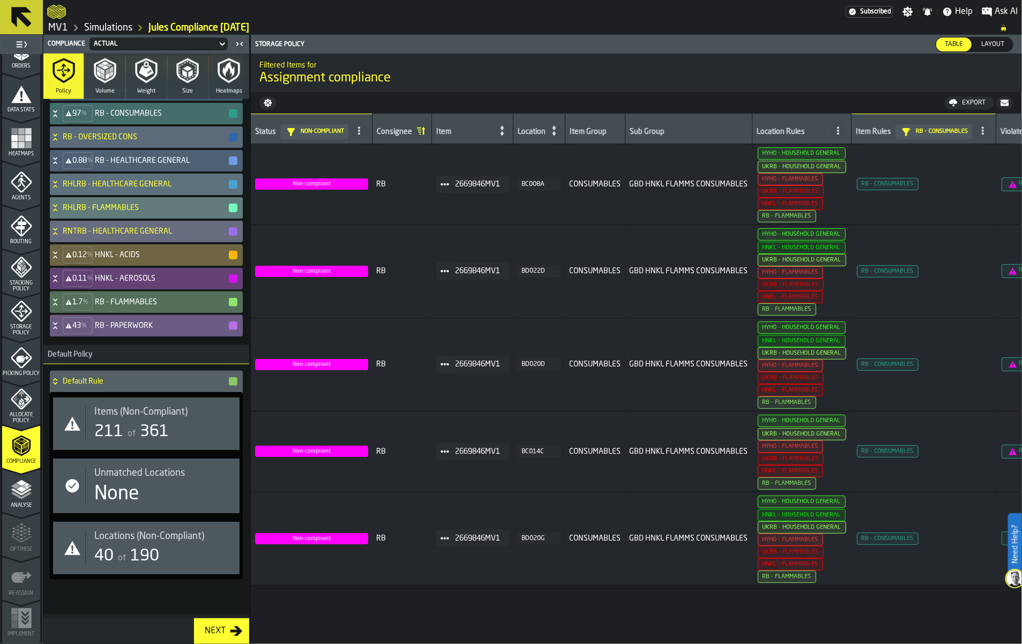
click at [61, 330] on icon at bounding box center [55, 325] width 11 height 9
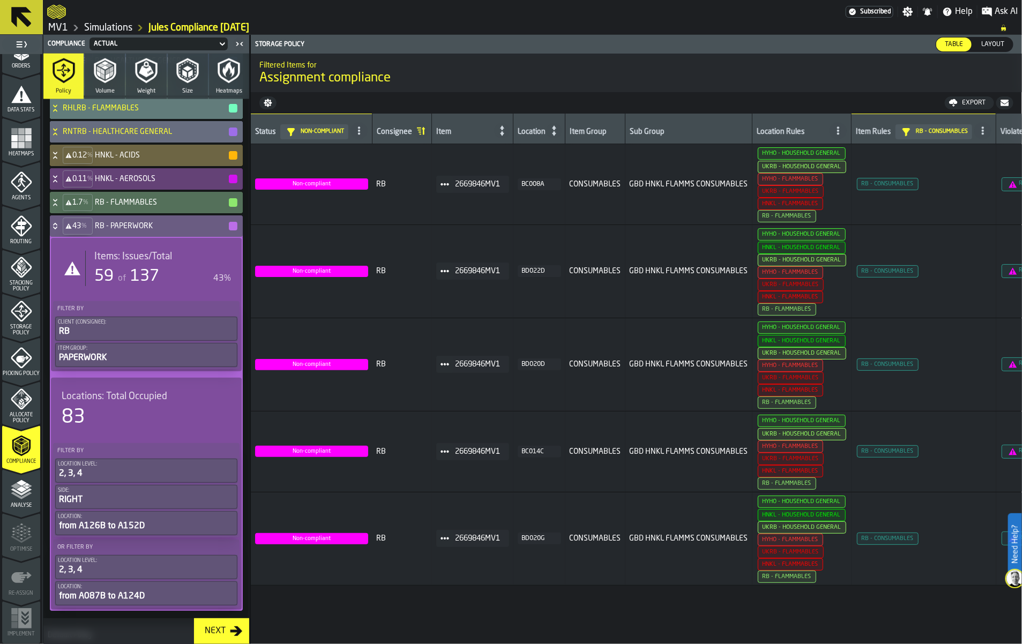
click at [137, 286] on div "Items: Issues/Total 59 of 137 43%" at bounding box center [158, 268] width 146 height 35
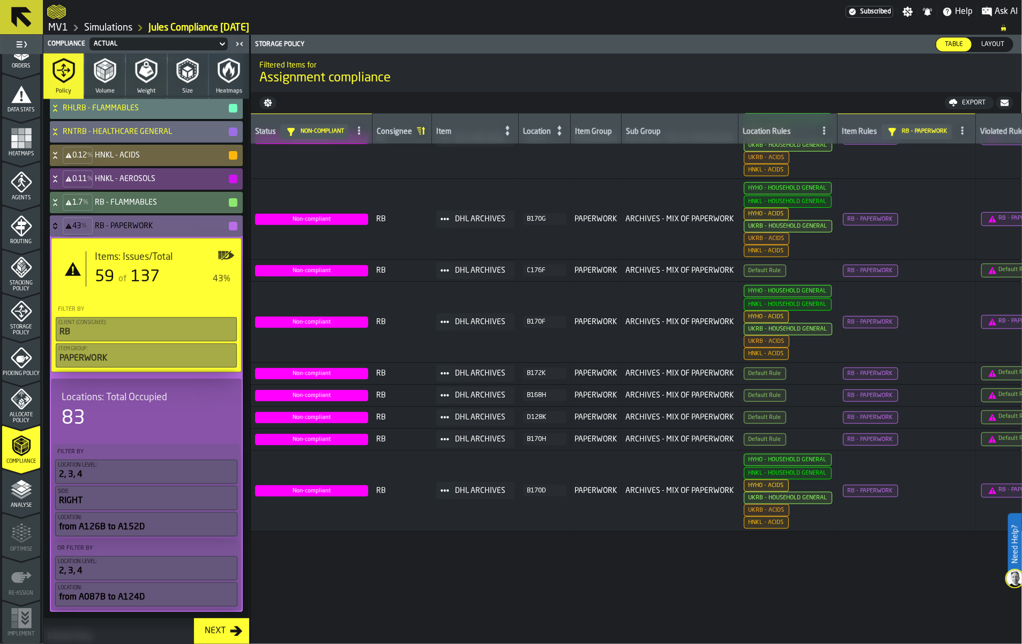
scroll to position [2545, 0]
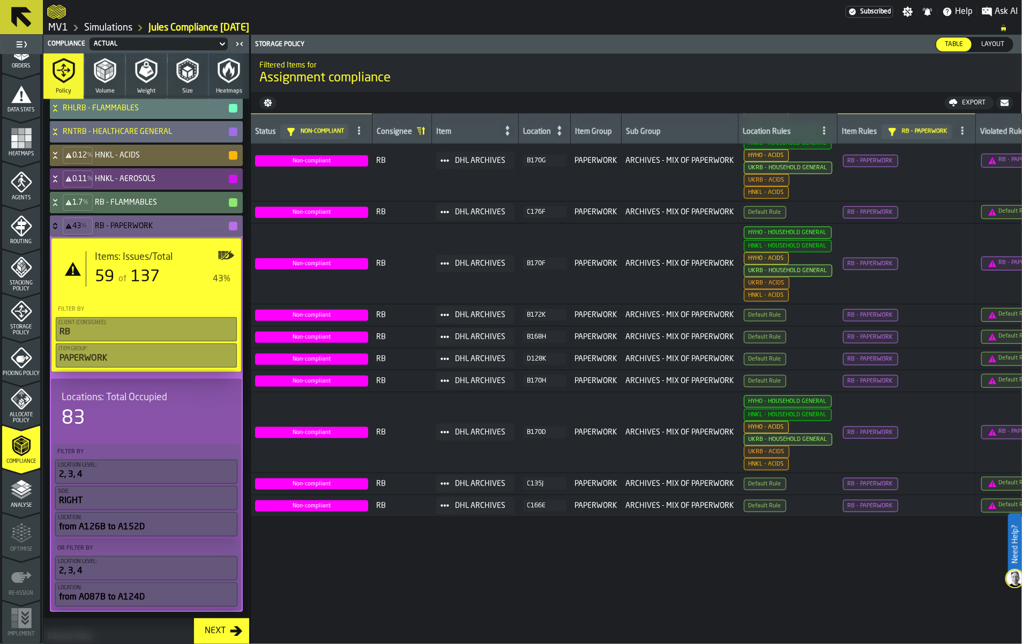
click at [61, 230] on icon at bounding box center [55, 226] width 11 height 9
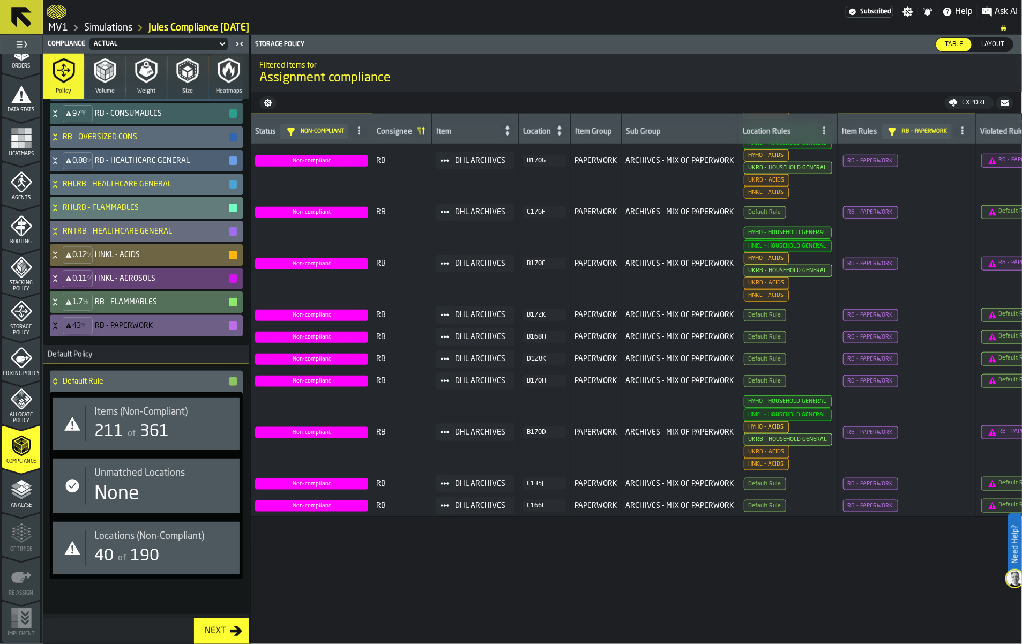
scroll to position [804, 0]
click at [169, 440] on span "361" at bounding box center [154, 432] width 29 height 16
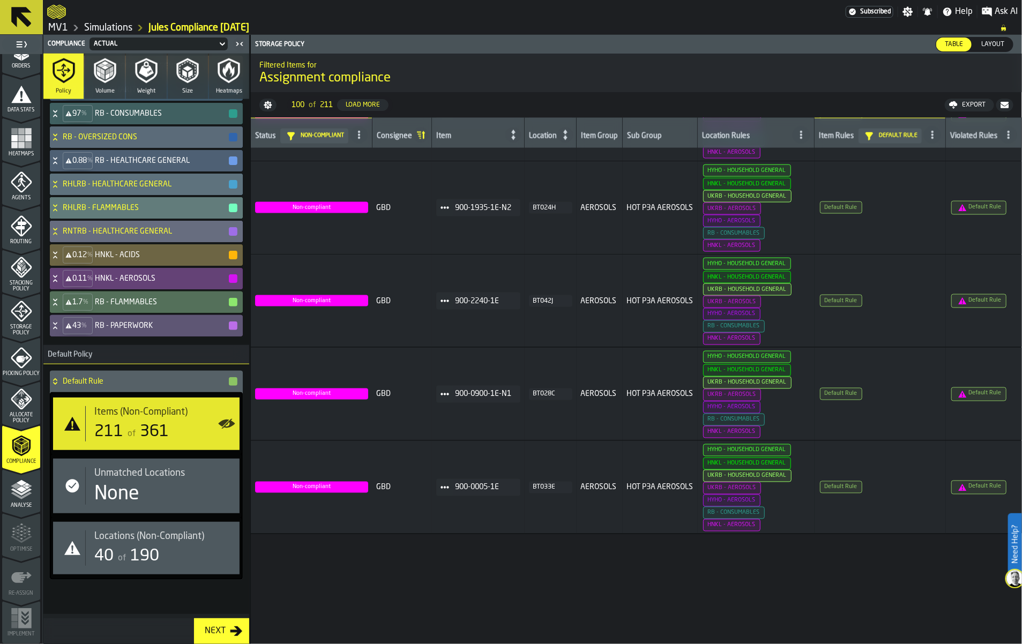
scroll to position [2880, 0]
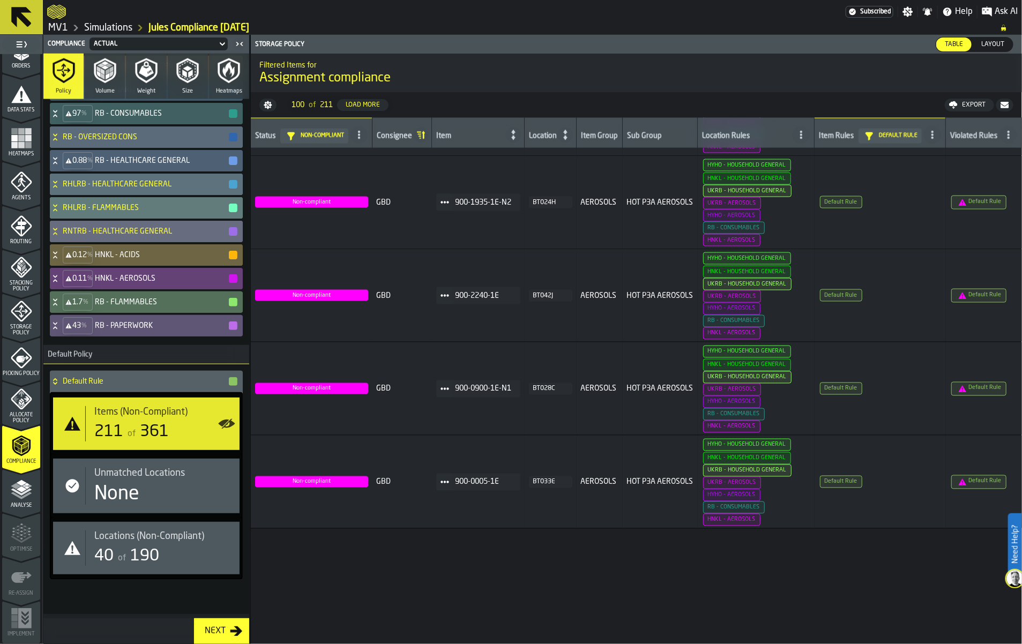
click at [384, 109] on div "Load More" at bounding box center [362, 105] width 43 height 8
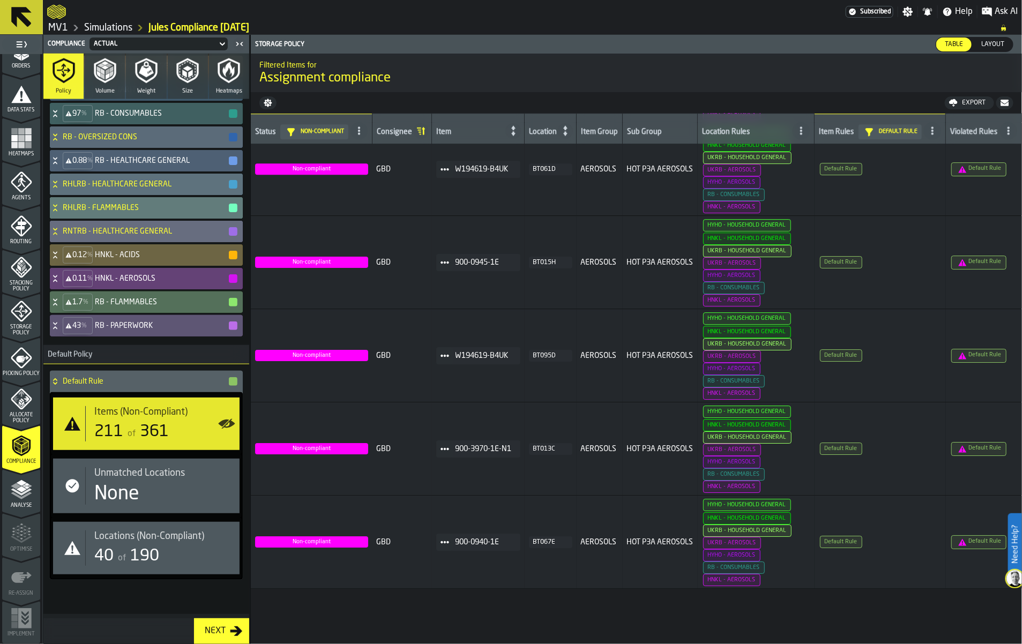
scroll to position [5894, 0]
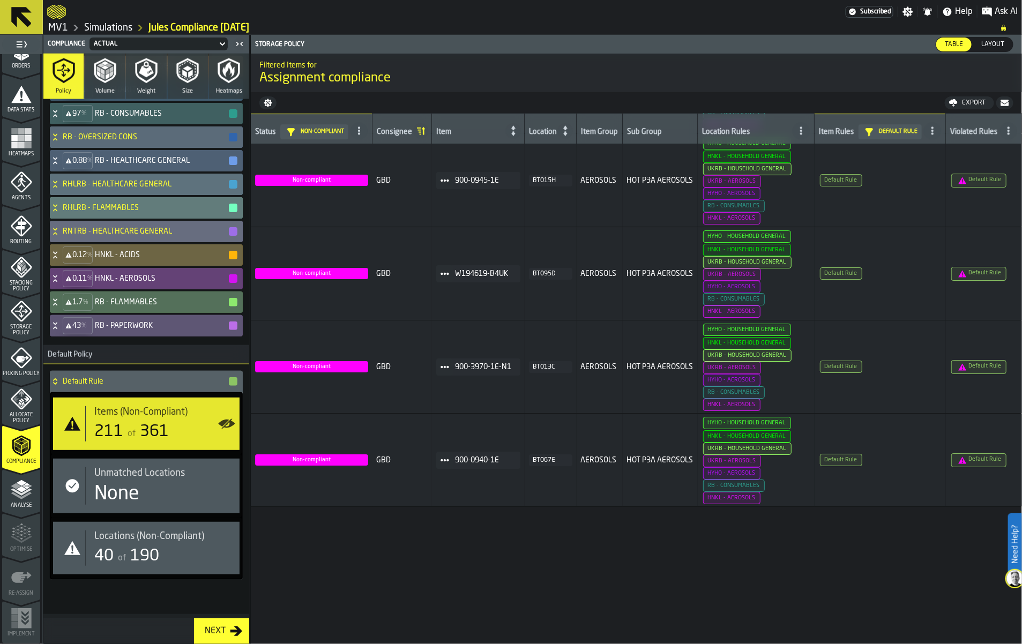
click at [1000, 106] on icon "button-" at bounding box center [1004, 103] width 8 height 6
click at [173, 542] on span "Locations (Non-Compliant)" at bounding box center [149, 536] width 110 height 12
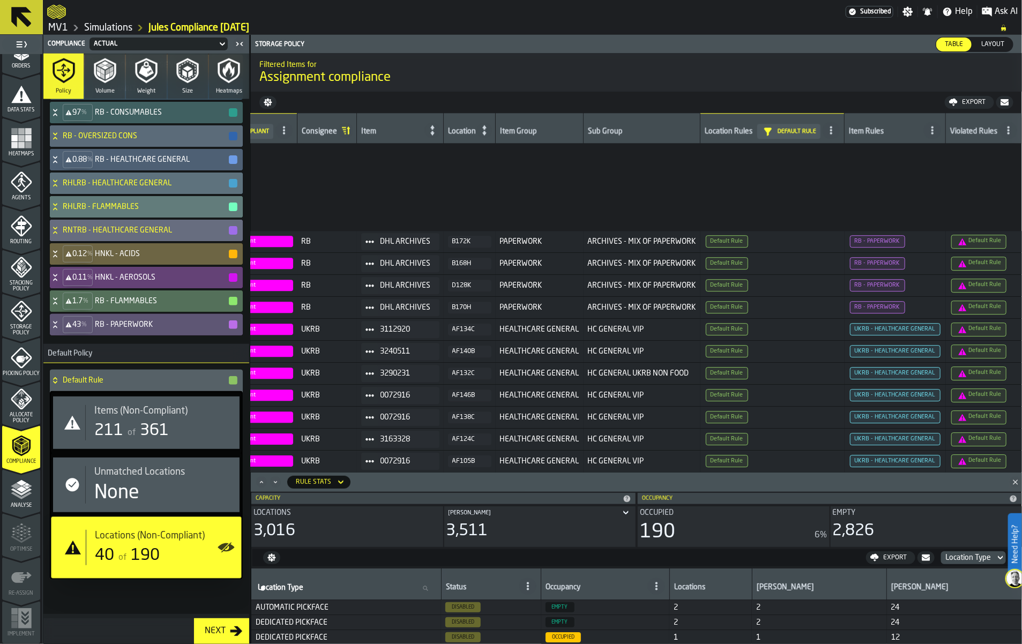
scroll to position [1618, 0]
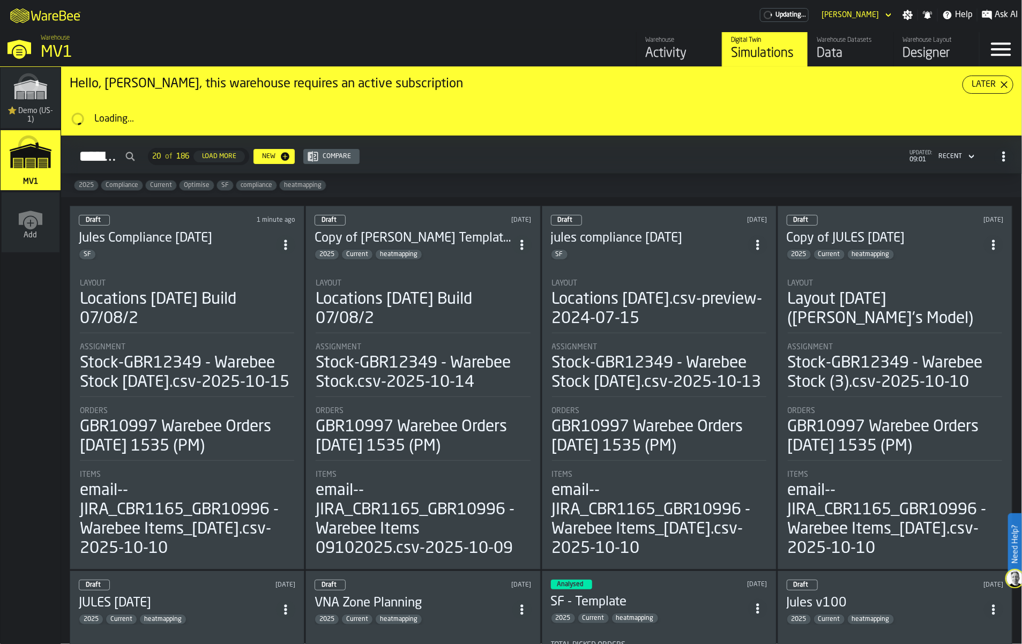
click at [817, 62] on div "Data" at bounding box center [851, 53] width 68 height 17
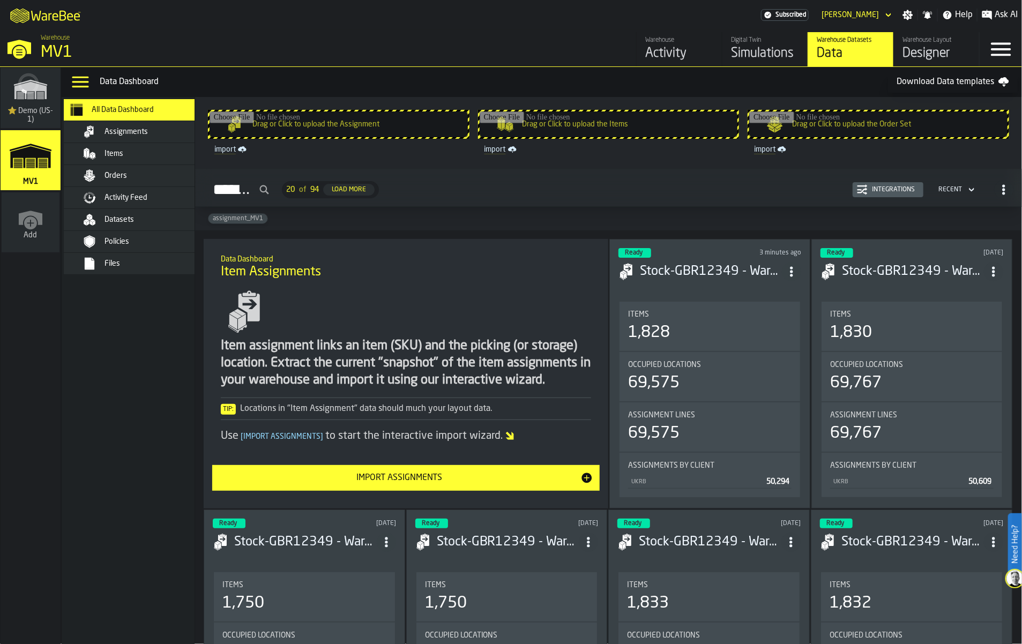
click at [170, 224] on div "Datasets" at bounding box center [156, 219] width 105 height 9
